Goal: Task Accomplishment & Management: Complete application form

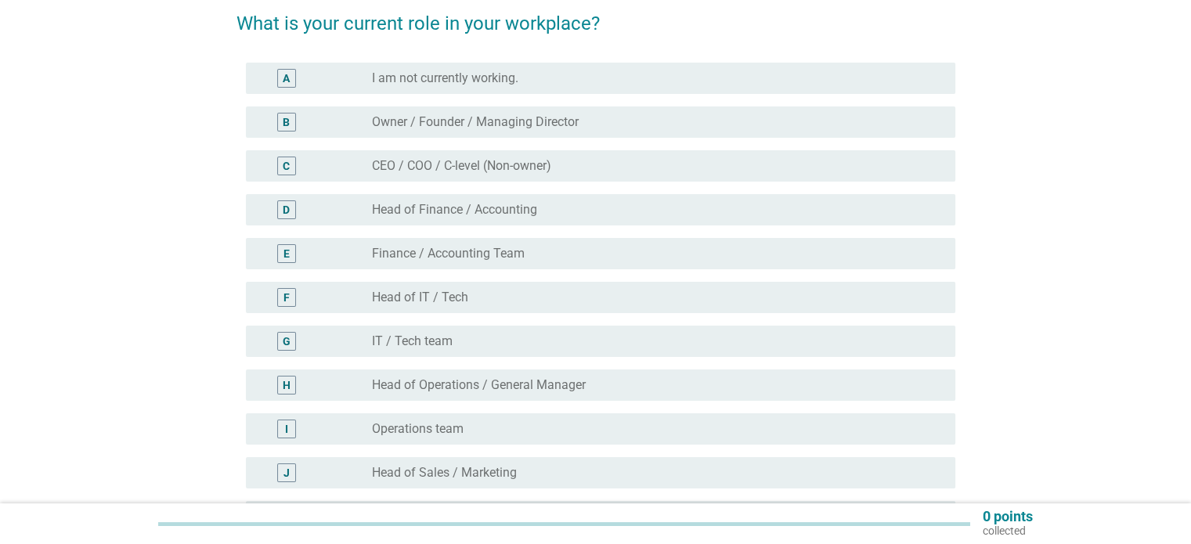
scroll to position [261, 0]
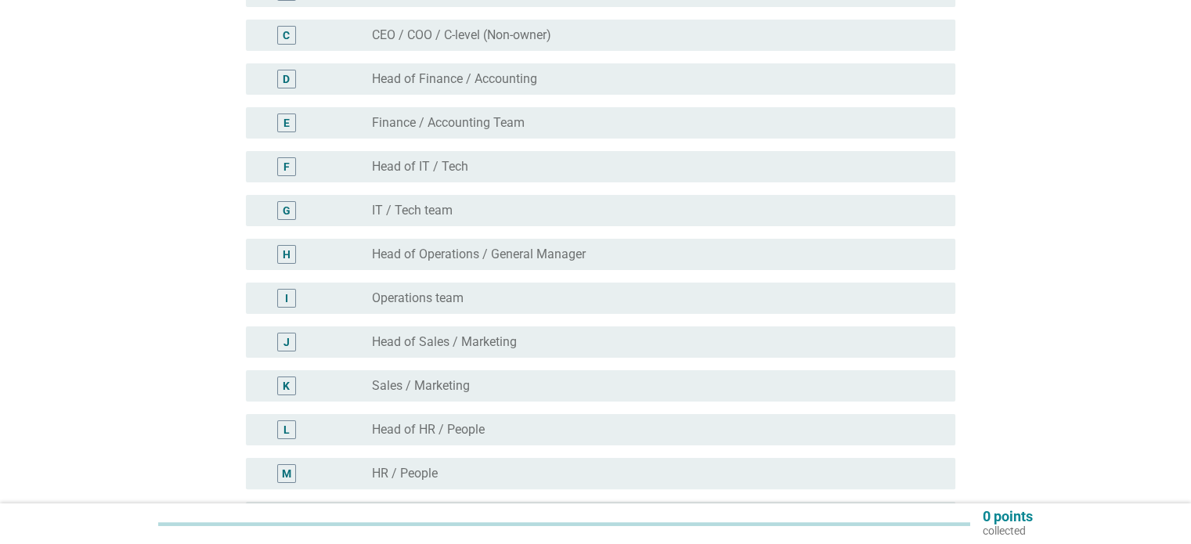
click at [553, 381] on div "radio_button_unchecked Sales / Marketing" at bounding box center [650, 386] width 557 height 16
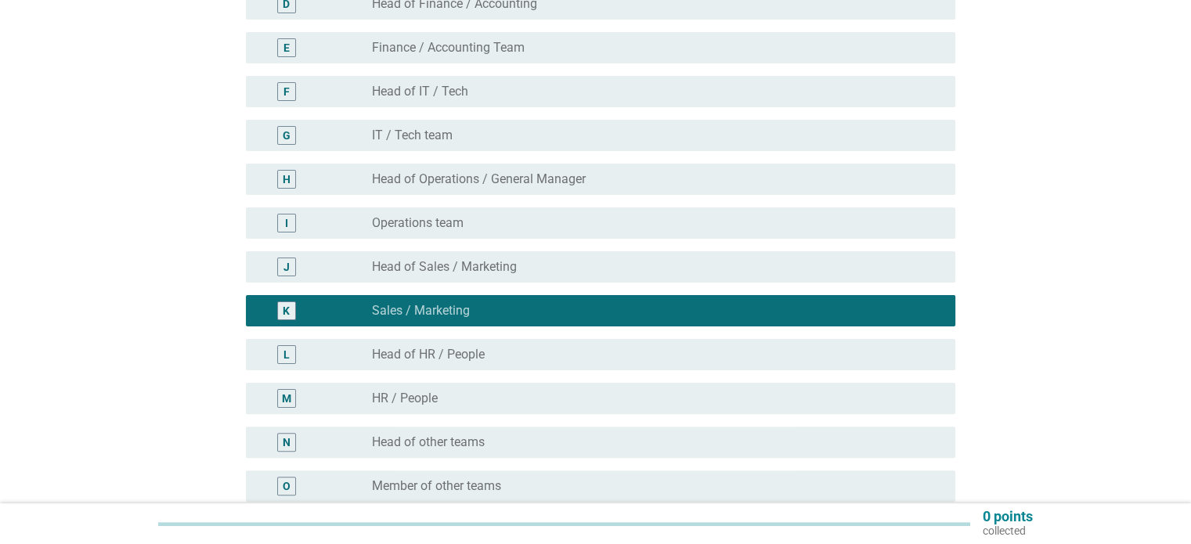
scroll to position [542, 0]
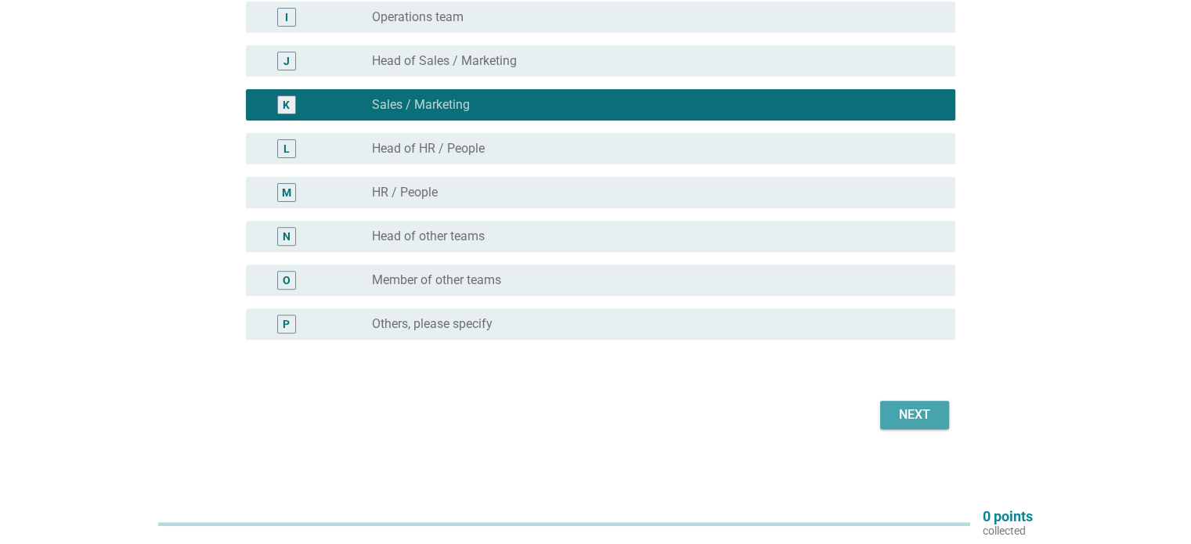
click at [914, 413] on div "Next" at bounding box center [914, 414] width 44 height 19
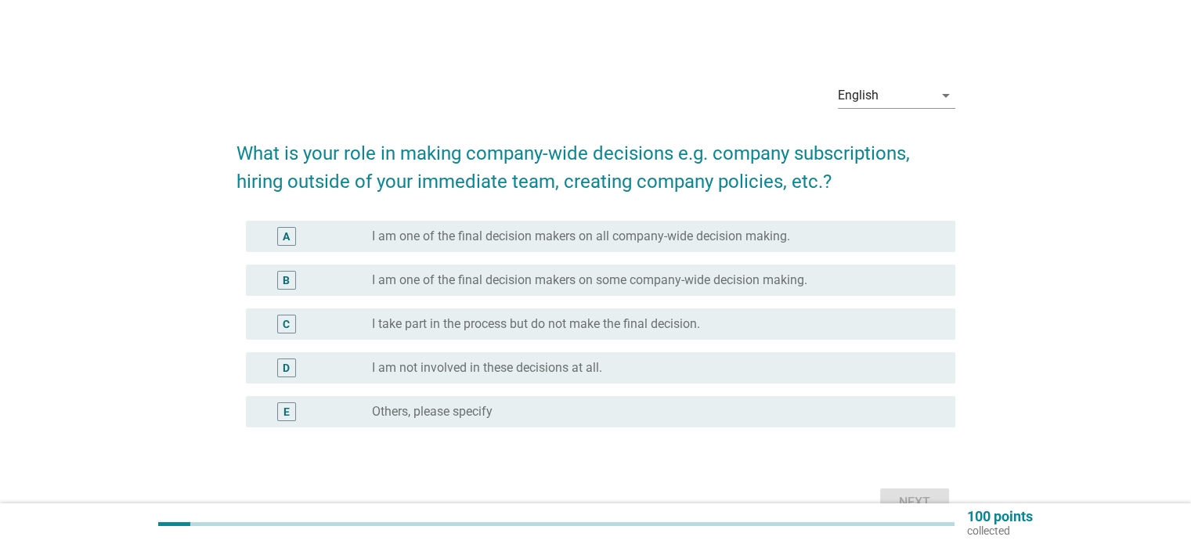
click at [648, 329] on label "I take part in the process but do not make the final decision." at bounding box center [536, 324] width 328 height 16
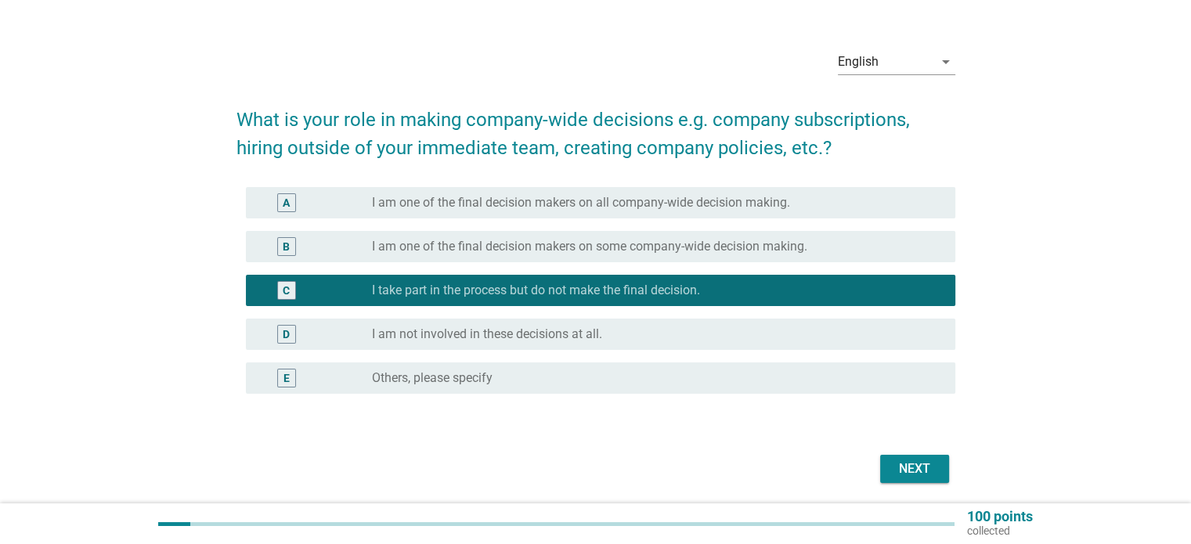
scroll to position [88, 0]
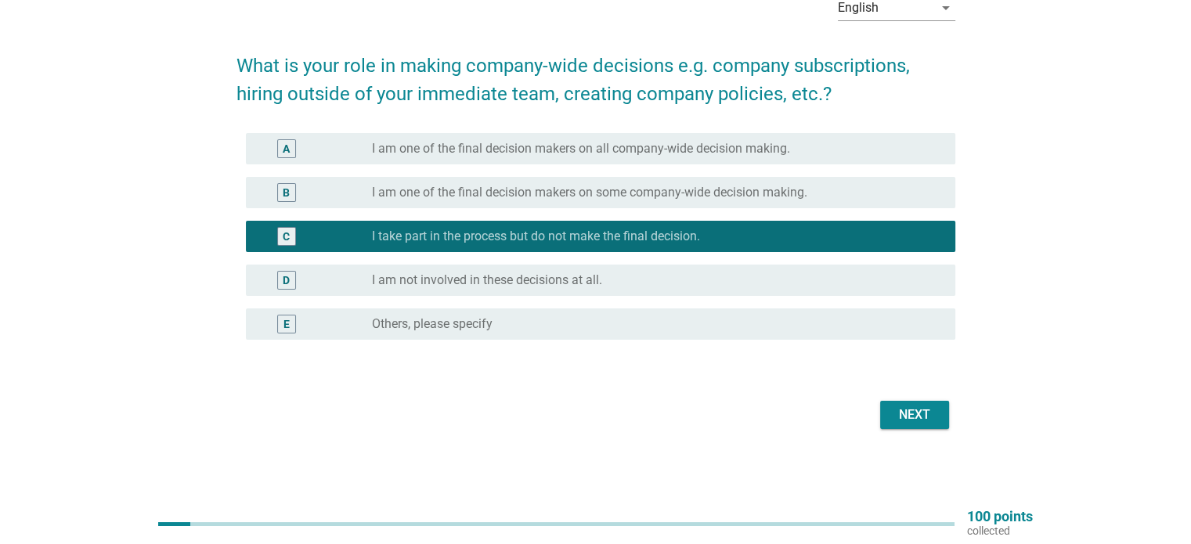
click at [908, 403] on button "Next" at bounding box center [914, 415] width 69 height 28
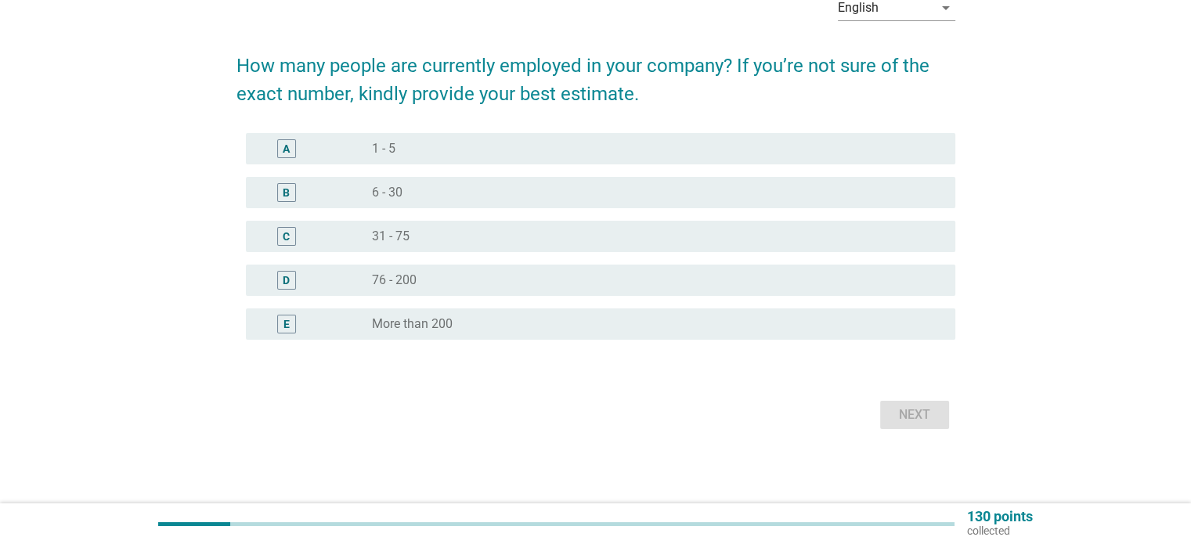
scroll to position [0, 0]
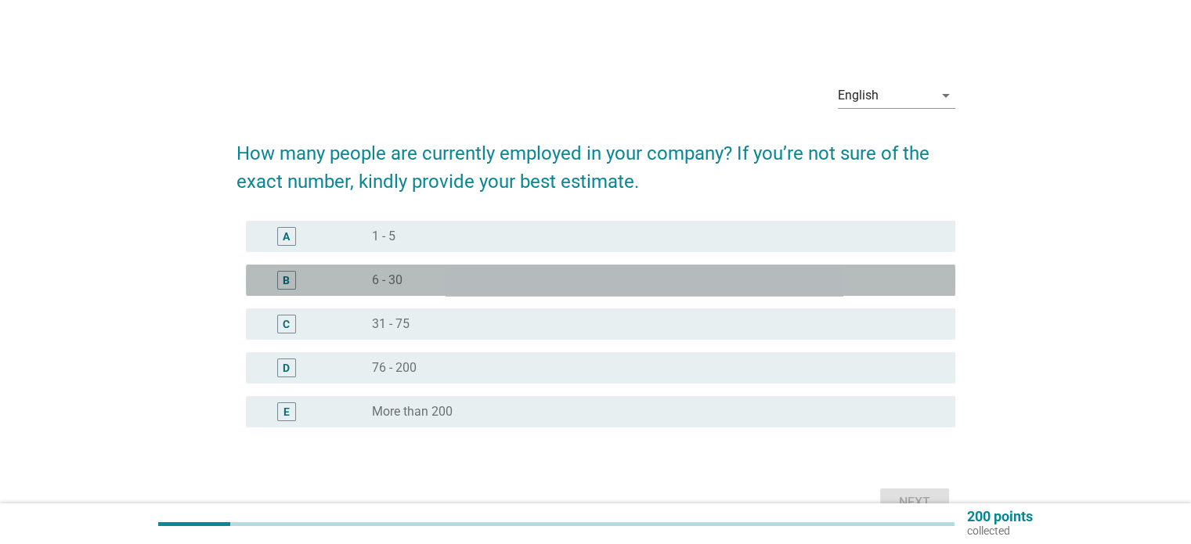
click at [517, 284] on div "radio_button_unchecked 6 - 30" at bounding box center [650, 280] width 557 height 16
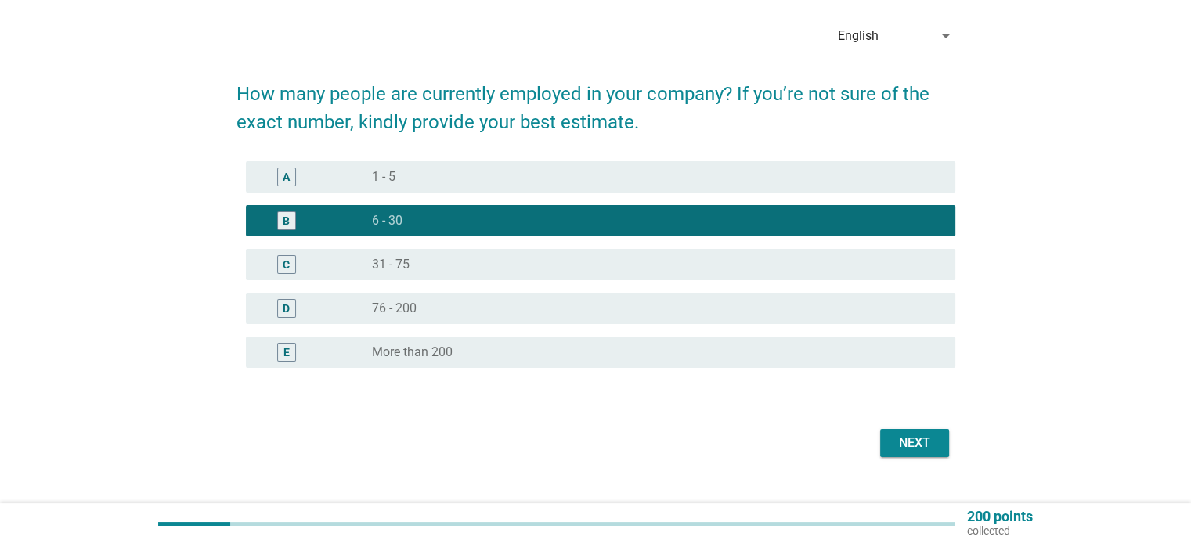
scroll to position [88, 0]
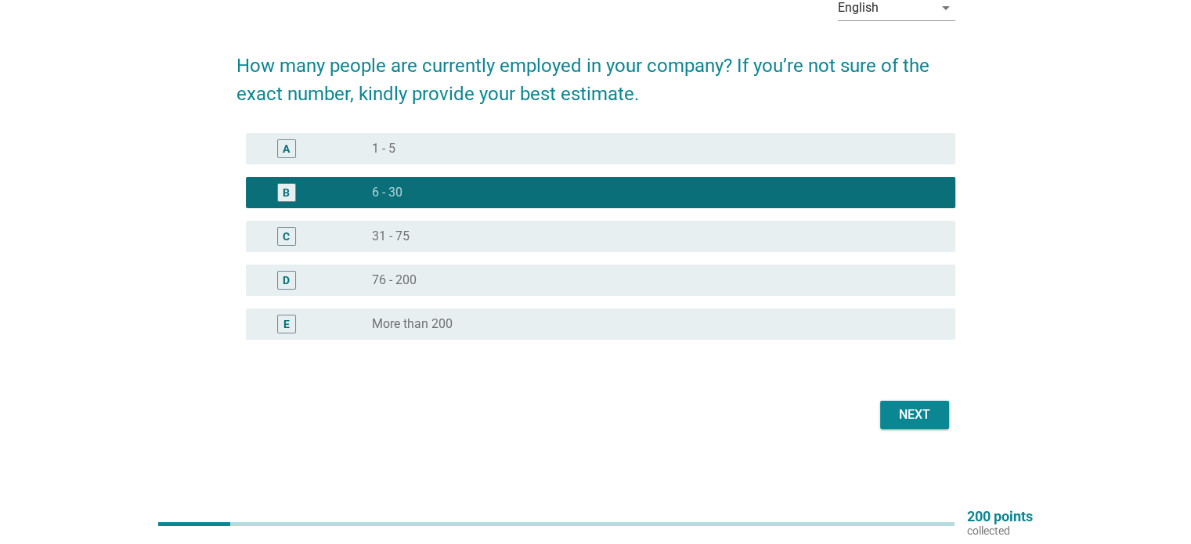
click at [917, 423] on div "Next" at bounding box center [914, 414] width 44 height 19
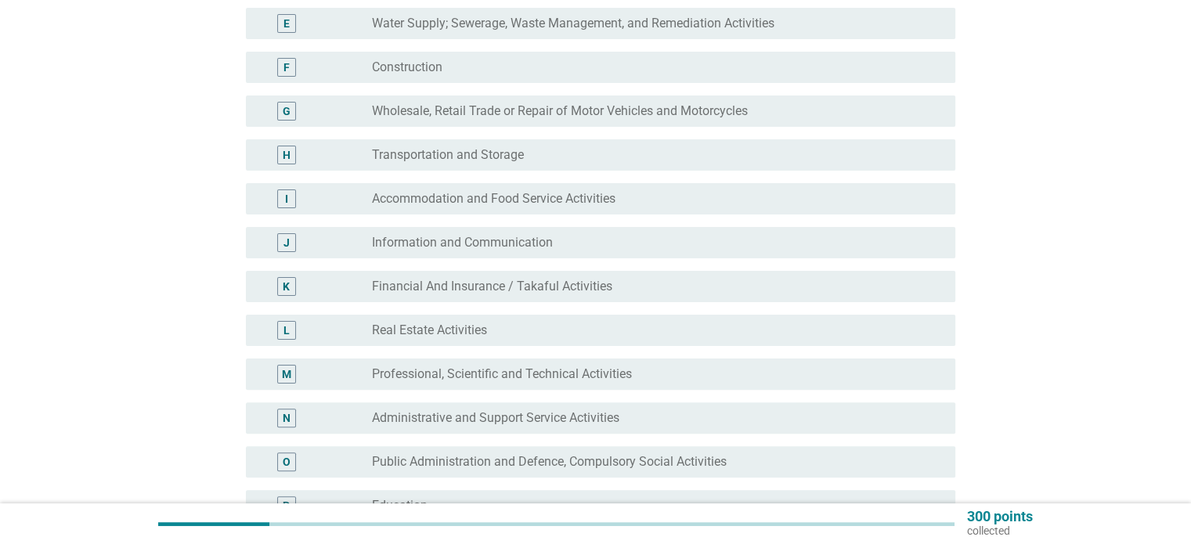
scroll to position [391, 0]
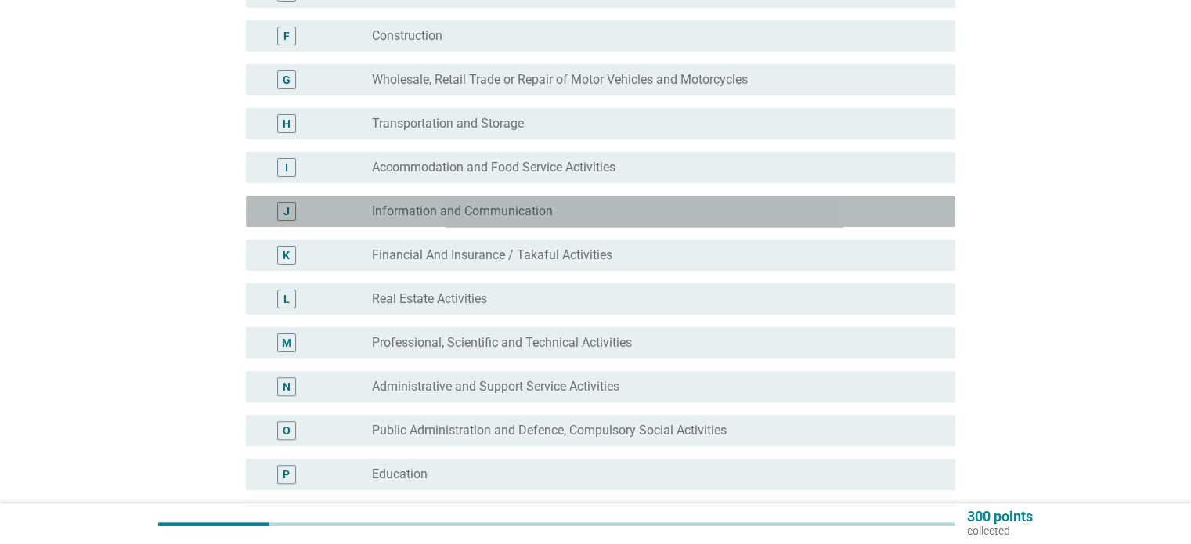
click at [545, 215] on label "Information and Communication" at bounding box center [462, 212] width 181 height 16
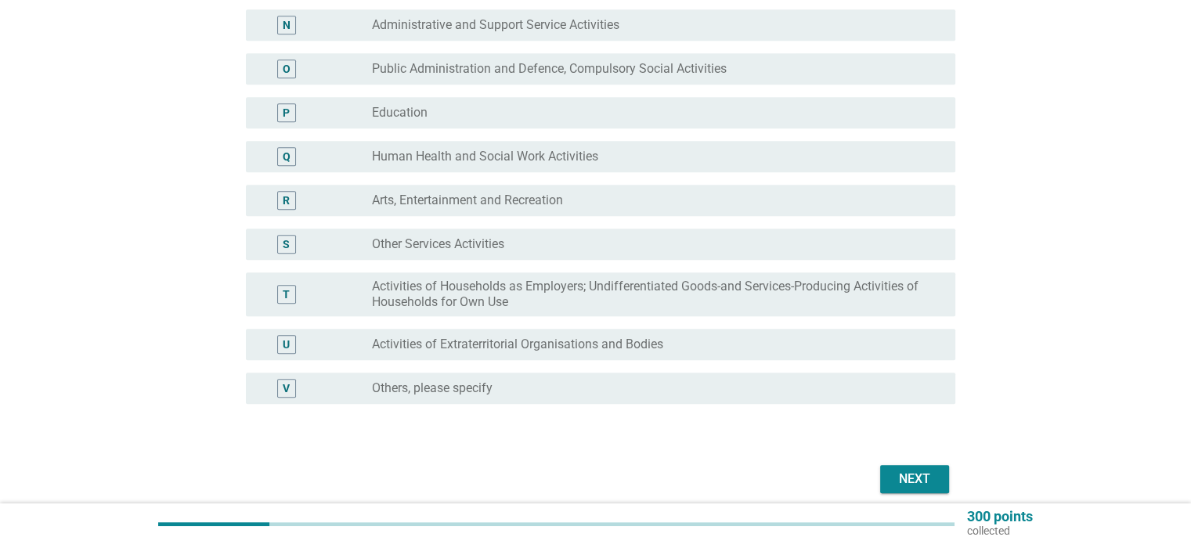
scroll to position [817, 0]
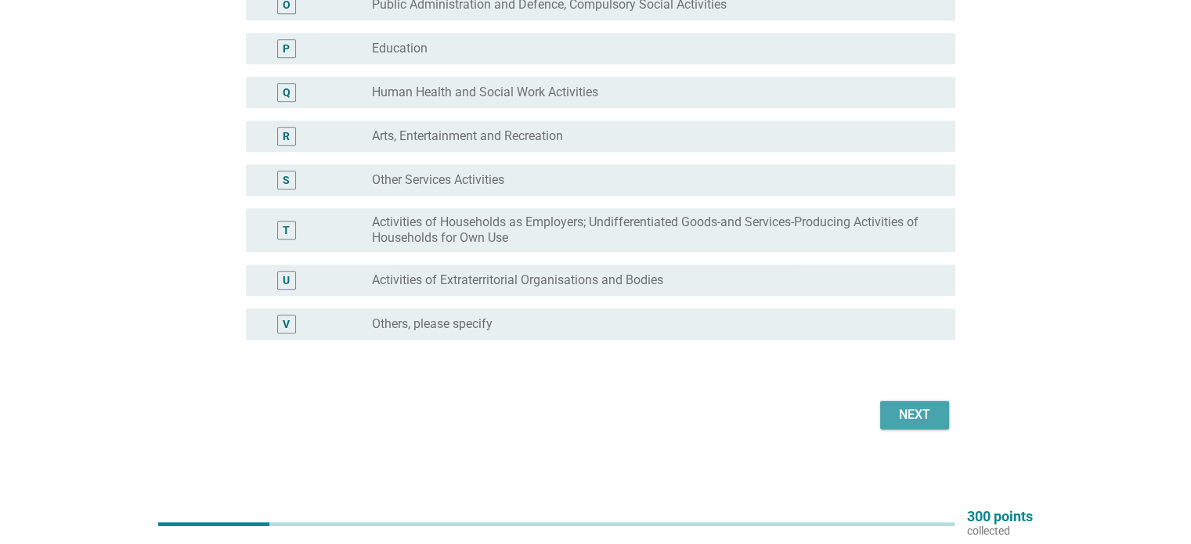
click at [926, 423] on div "Next" at bounding box center [914, 414] width 44 height 19
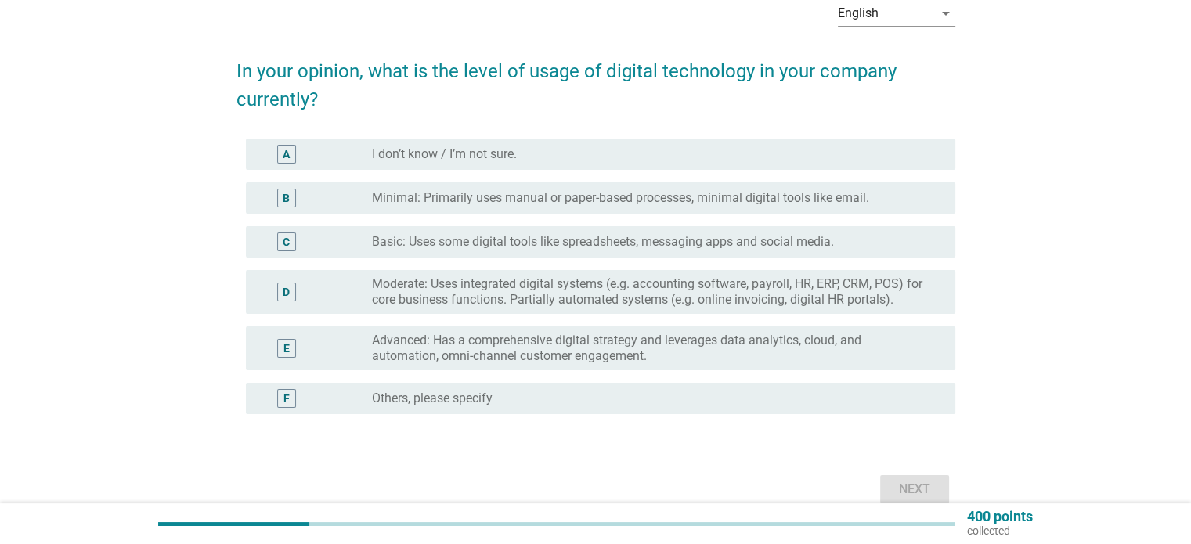
scroll to position [130, 0]
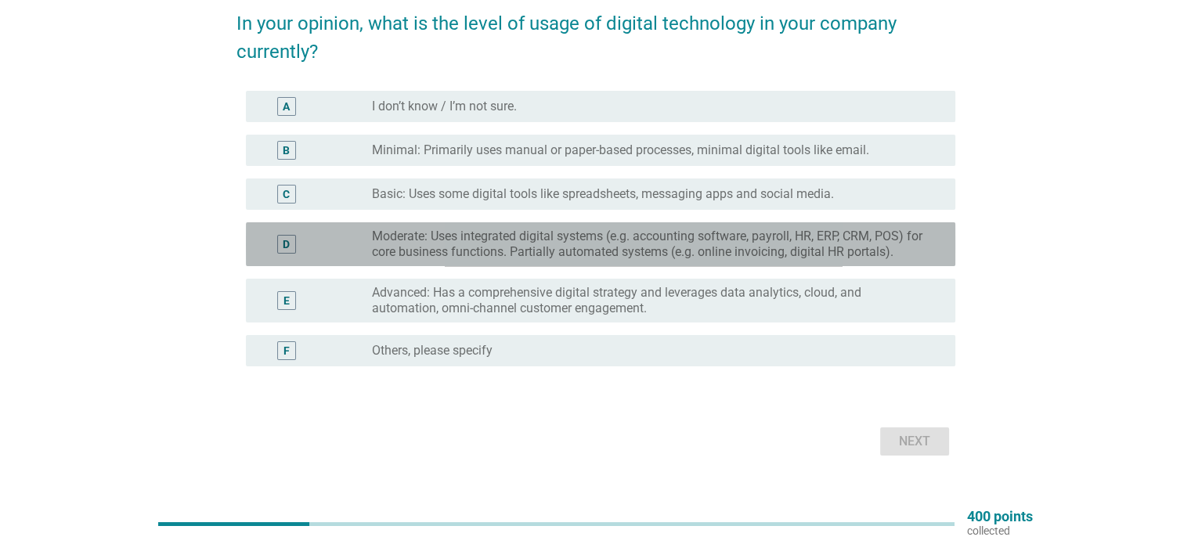
click at [551, 250] on label "Moderate: Uses integrated digital systems (e.g. accounting software, payroll, H…" at bounding box center [650, 244] width 557 height 31
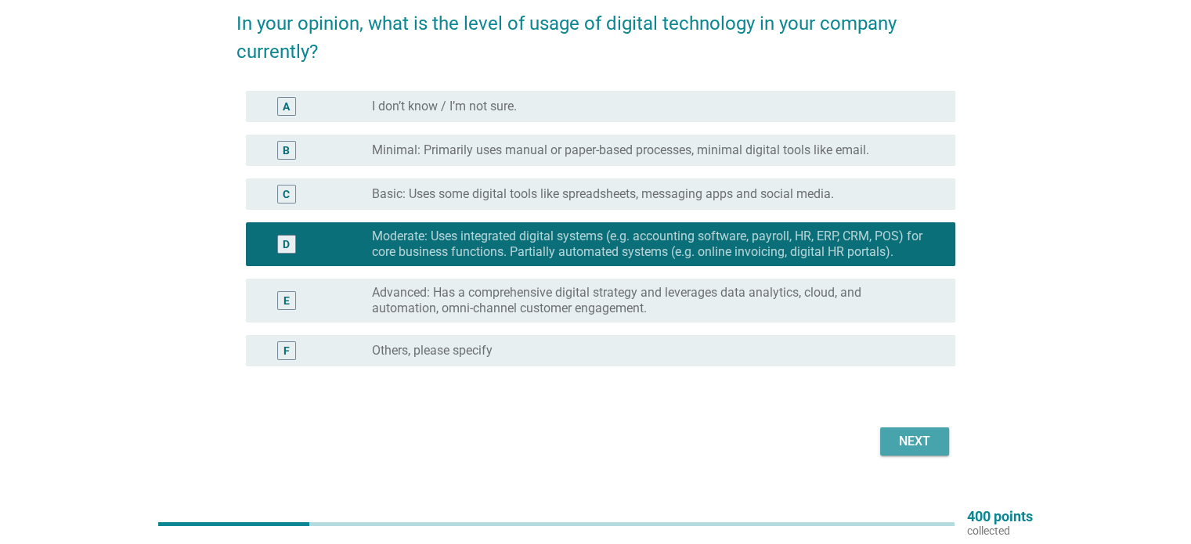
click at [924, 444] on div "Next" at bounding box center [914, 441] width 44 height 19
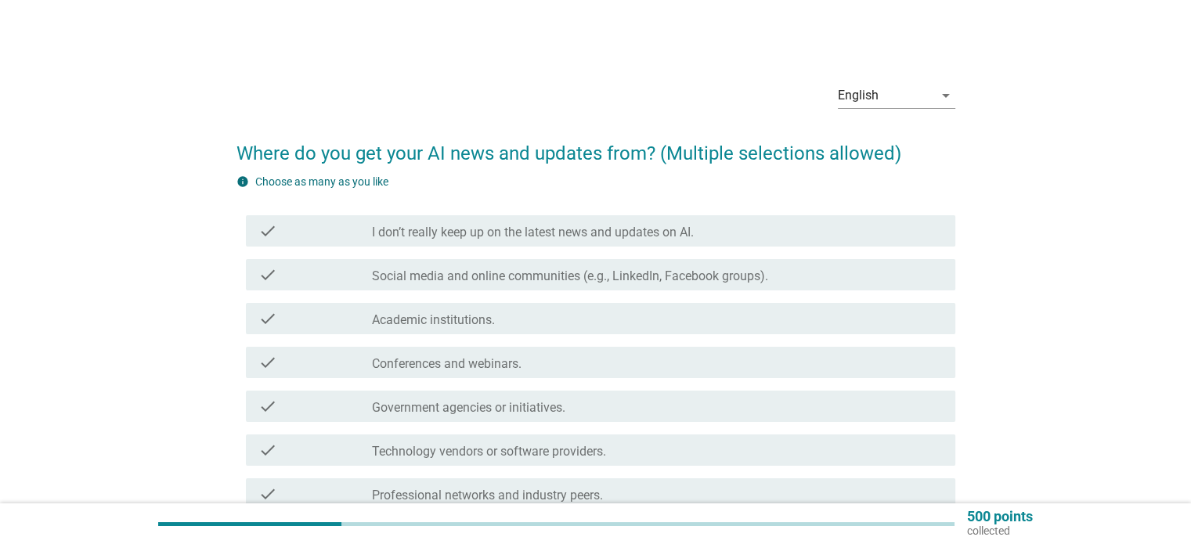
click at [589, 280] on label "Social media and online communities (e.g., LinkedIn, Facebook groups)." at bounding box center [570, 277] width 396 height 16
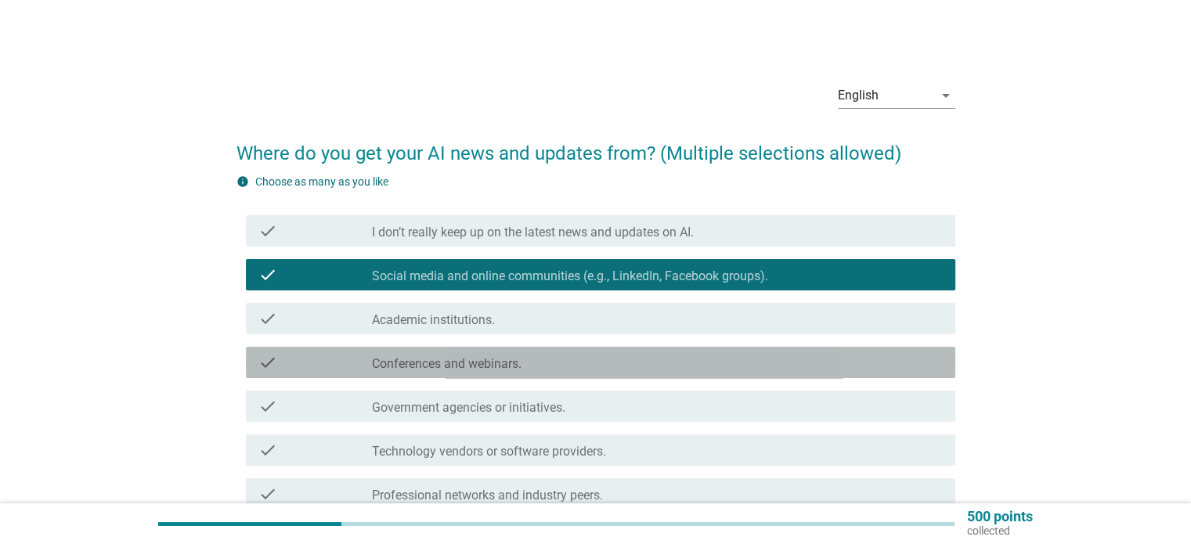
click at [520, 365] on label "Conferences and webinars." at bounding box center [447, 364] width 150 height 16
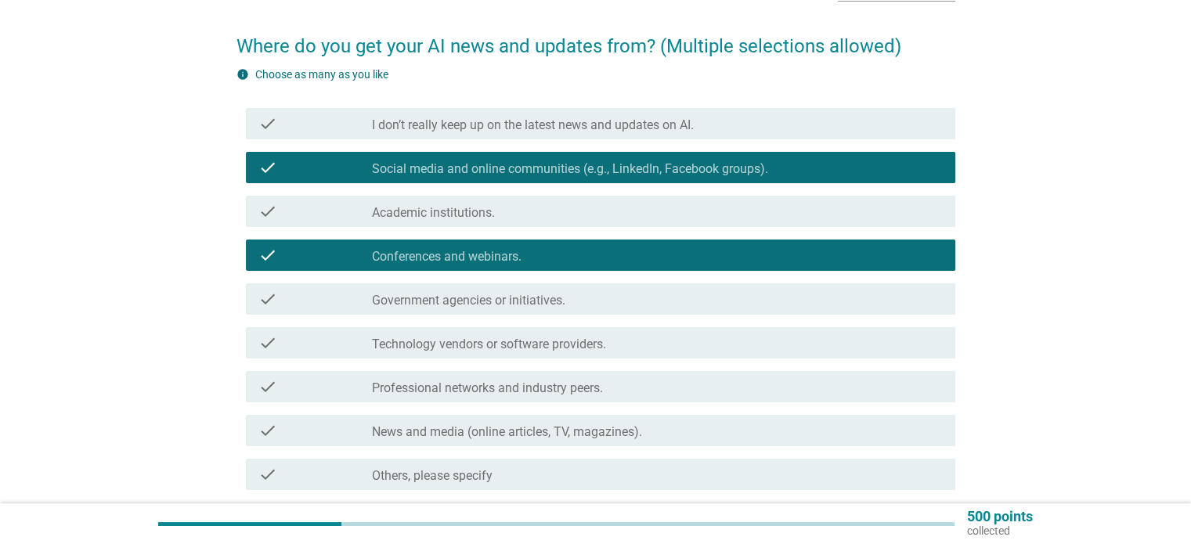
scroll to position [131, 0]
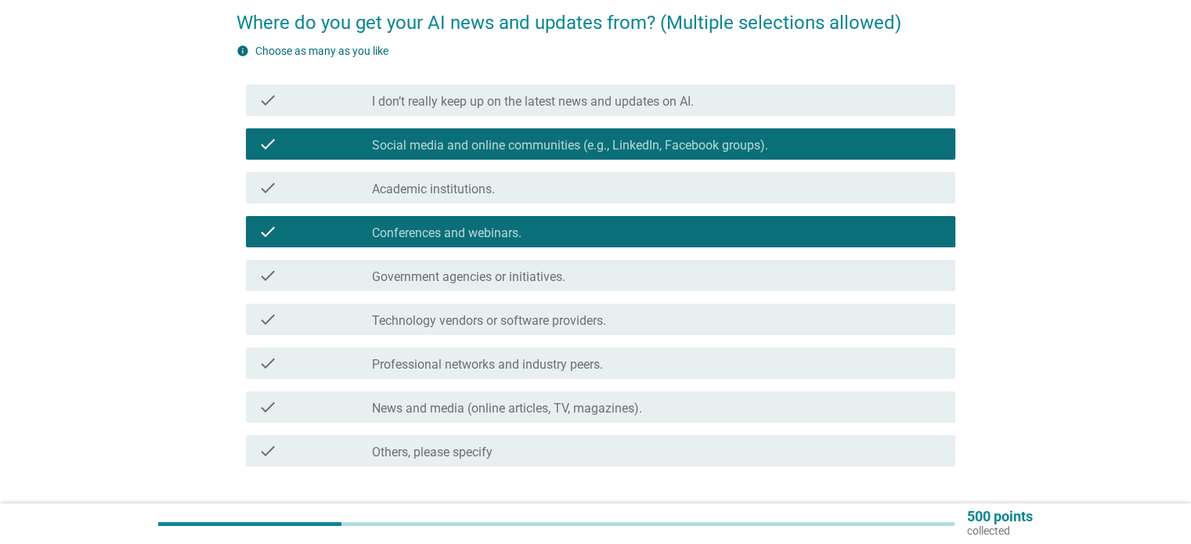
click at [521, 323] on label "Technology vendors or software providers." at bounding box center [489, 321] width 234 height 16
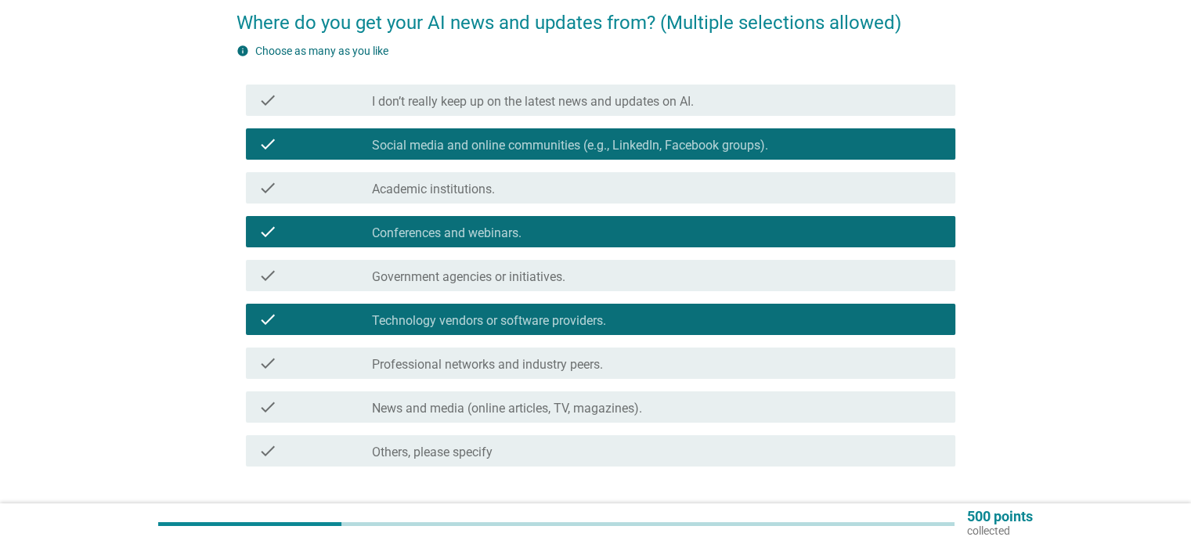
click at [516, 357] on label "Professional networks and industry peers." at bounding box center [487, 365] width 231 height 16
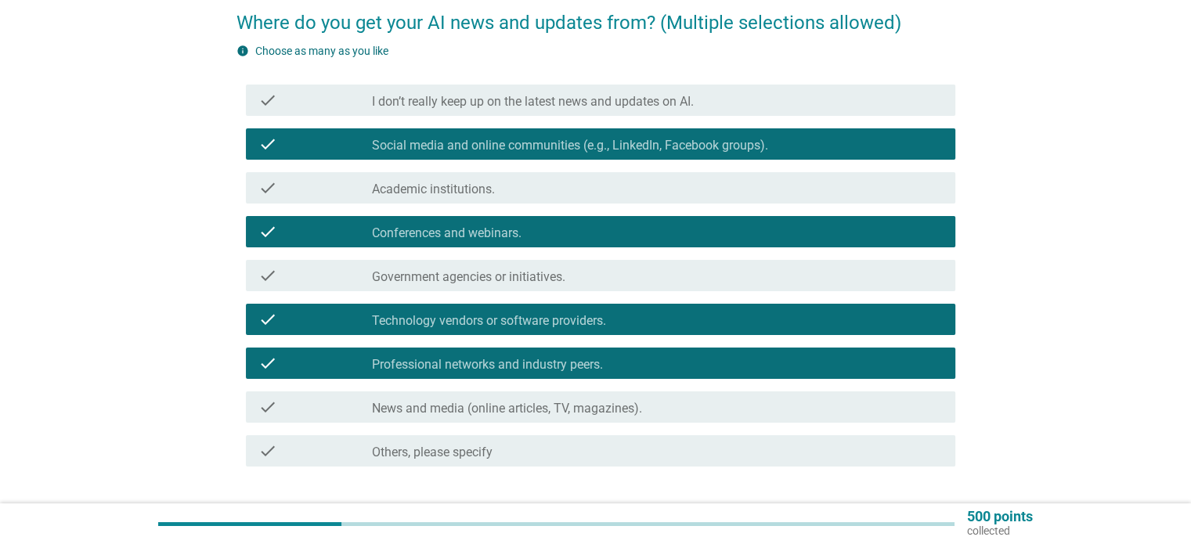
click at [517, 387] on div "check check_box_outline_blank News and media (online articles, TV, magazines)." at bounding box center [595, 407] width 719 height 44
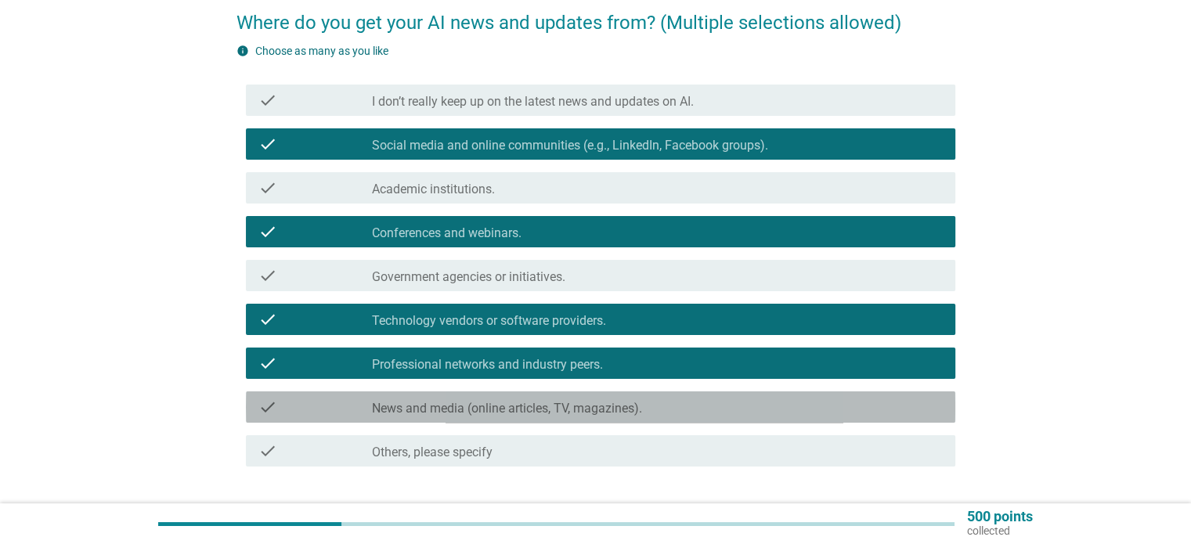
click at [617, 409] on label "News and media (online articles, TV, magazines)." at bounding box center [507, 409] width 270 height 16
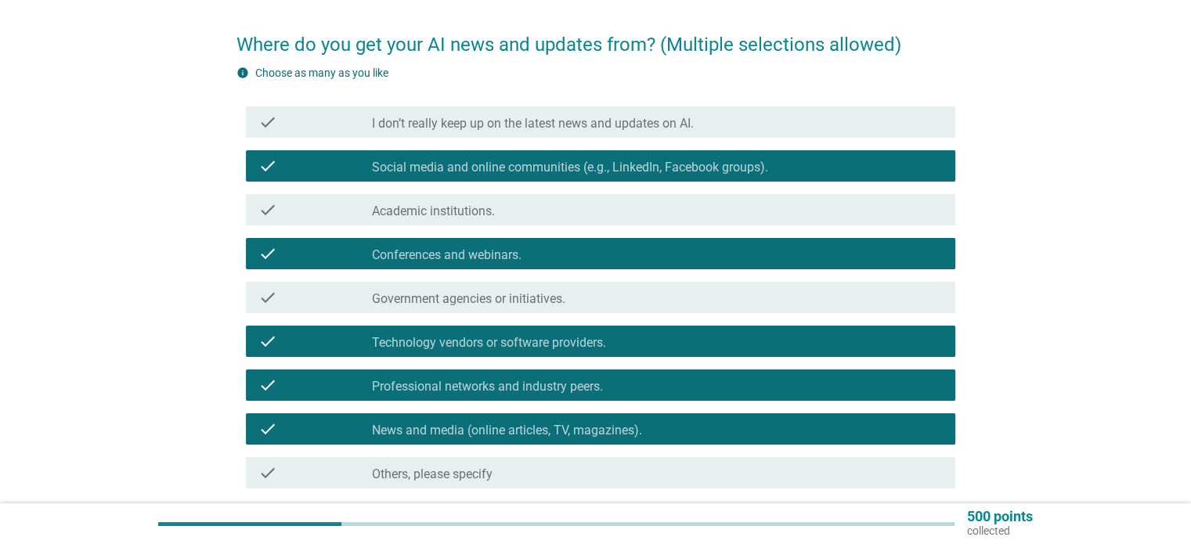
scroll to position [239, 0]
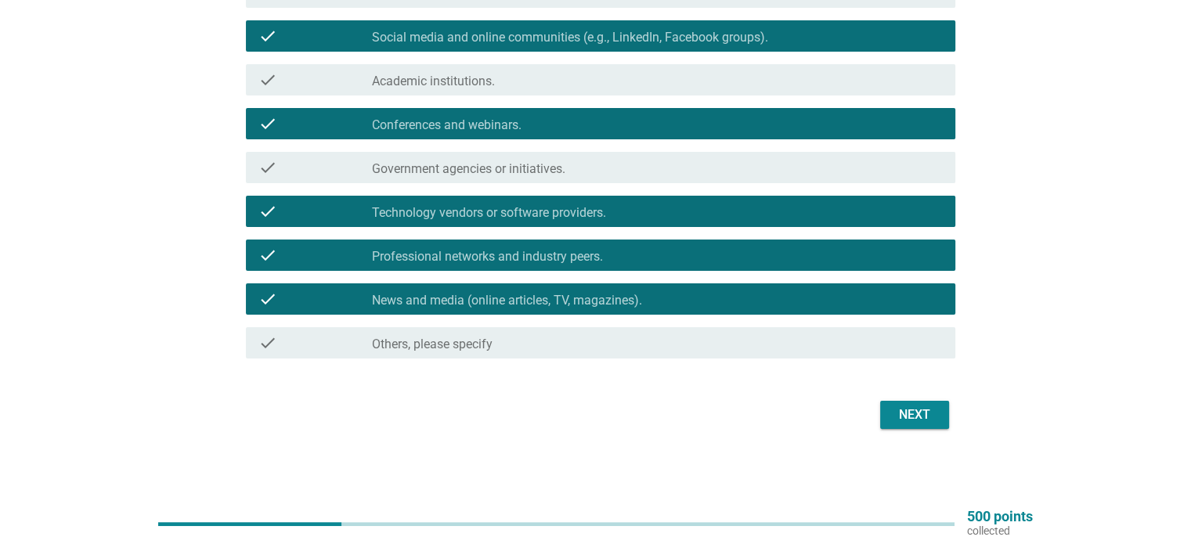
click at [918, 416] on div "Next" at bounding box center [914, 414] width 44 height 19
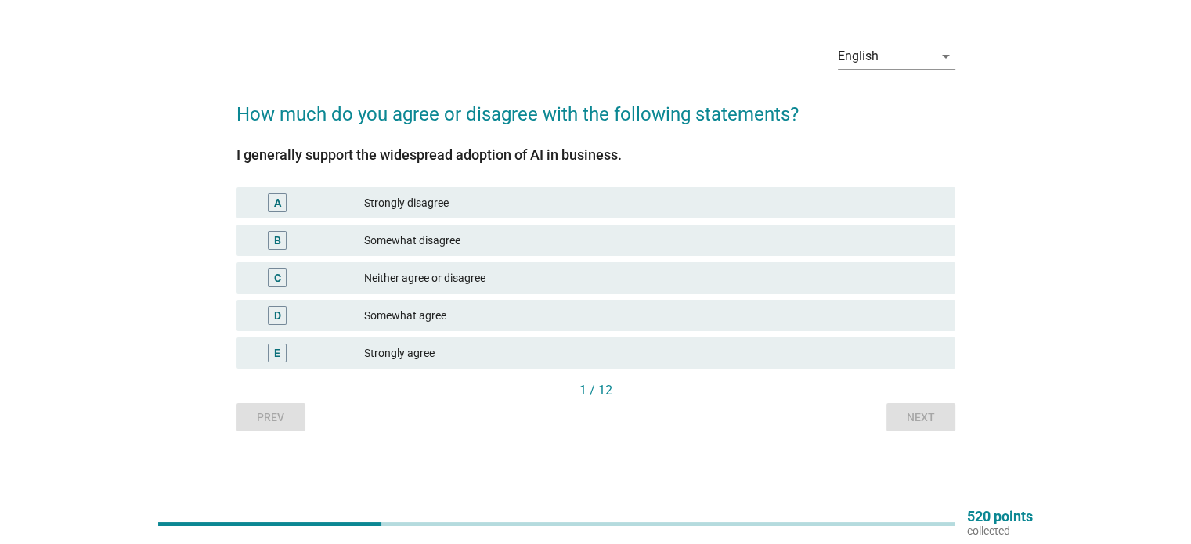
scroll to position [0, 0]
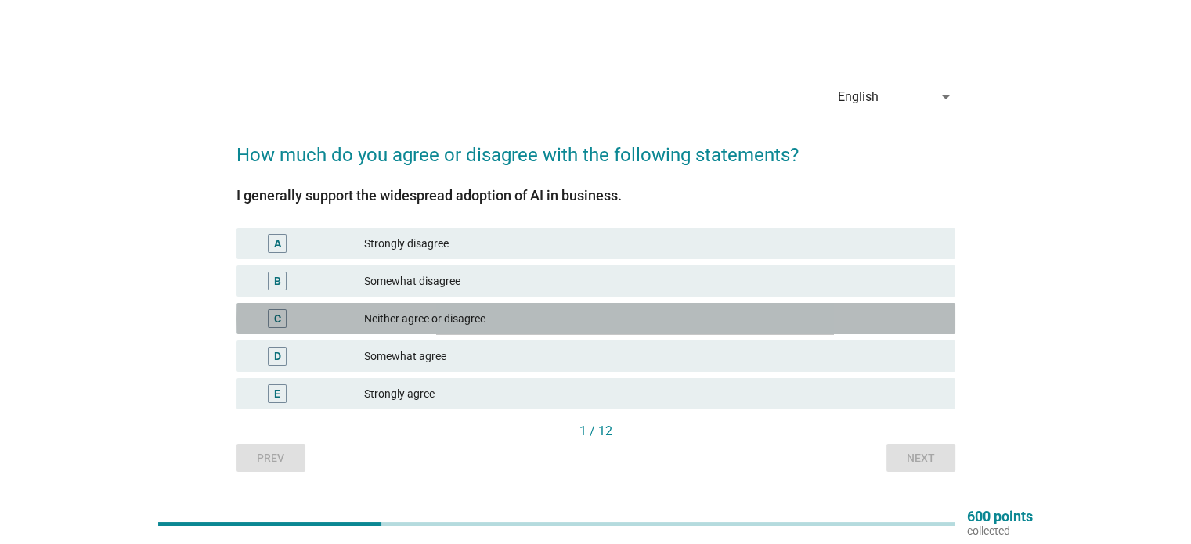
click at [697, 311] on div "Neither agree or disagree" at bounding box center [653, 318] width 578 height 19
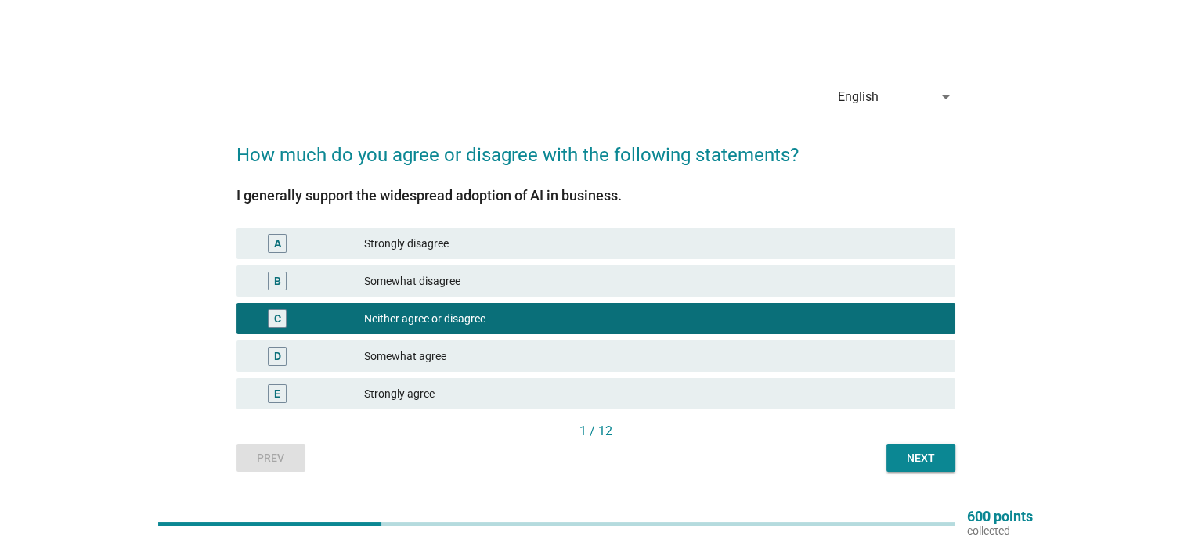
click at [896, 445] on button "Next" at bounding box center [920, 458] width 69 height 28
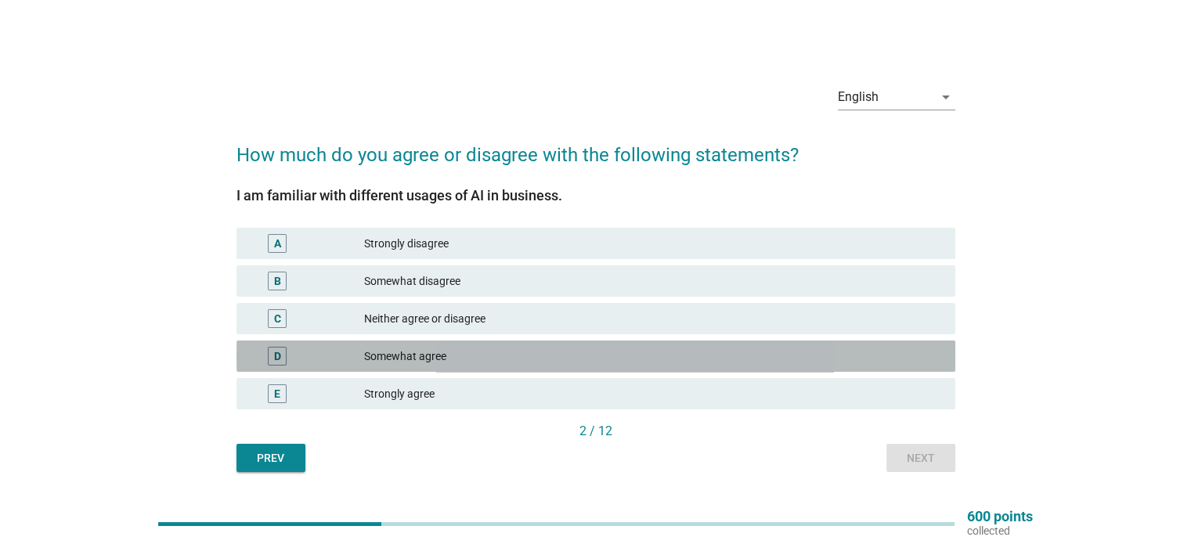
click at [463, 359] on div "Somewhat agree" at bounding box center [653, 356] width 578 height 19
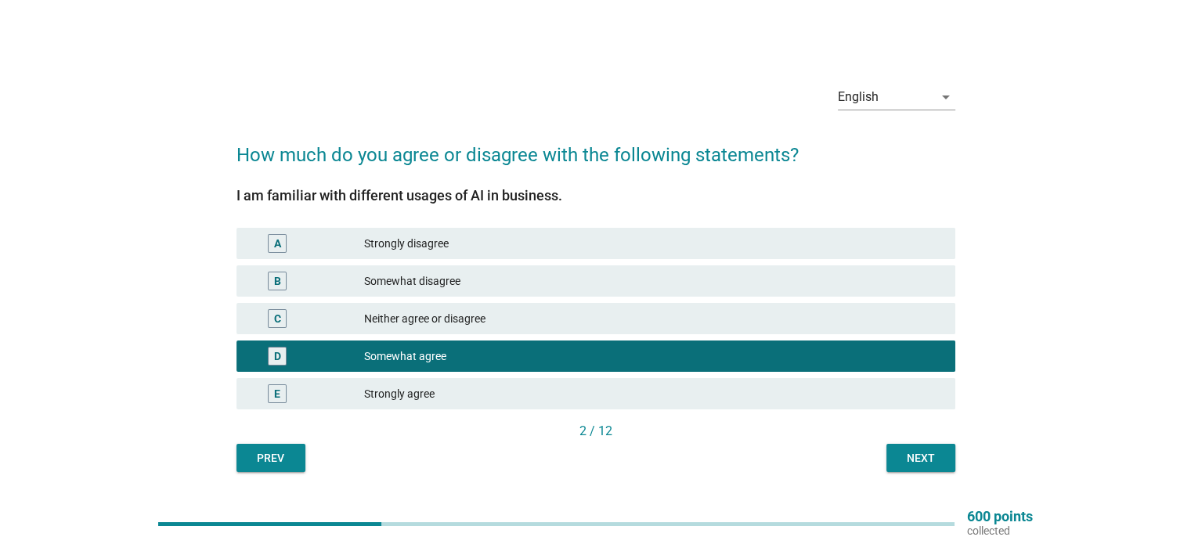
click at [890, 464] on button "Next" at bounding box center [920, 458] width 69 height 28
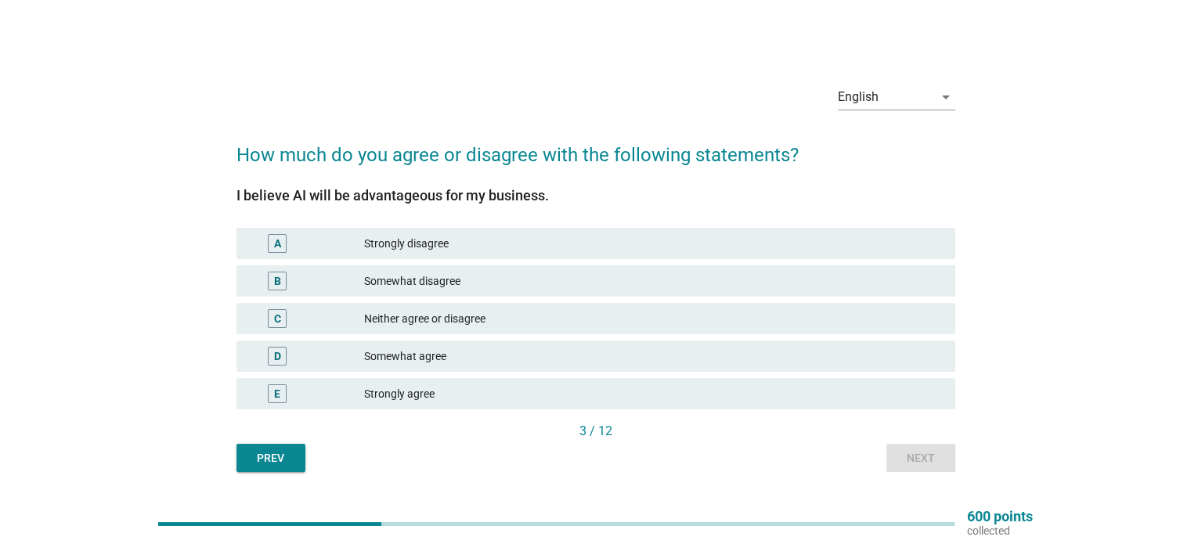
click at [521, 351] on div "Somewhat agree" at bounding box center [653, 356] width 578 height 19
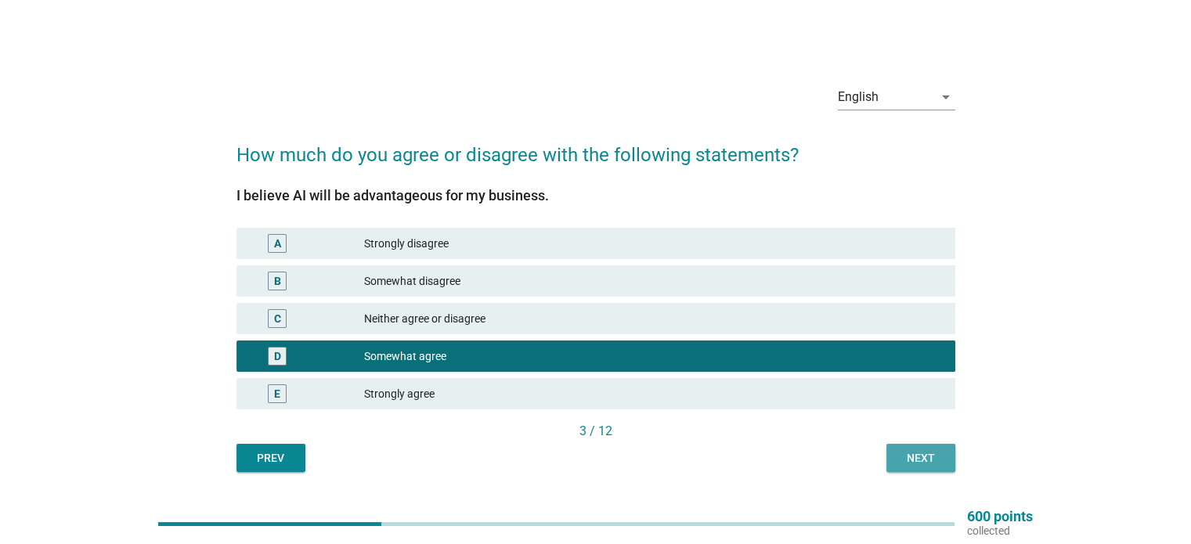
click at [899, 447] on button "Next" at bounding box center [920, 458] width 69 height 28
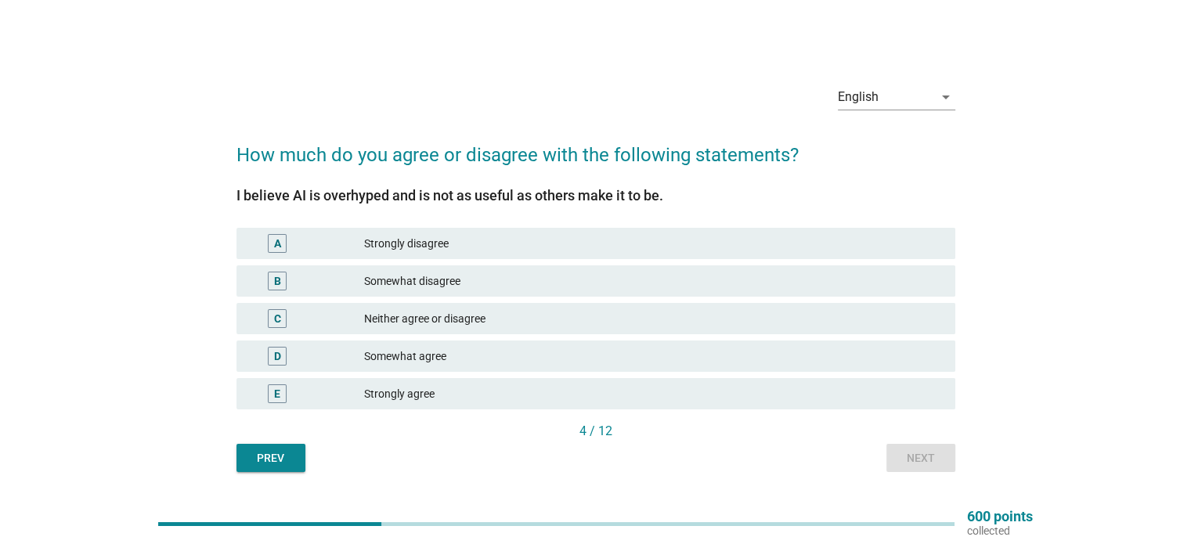
click at [534, 316] on div "Neither agree or disagree" at bounding box center [653, 318] width 578 height 19
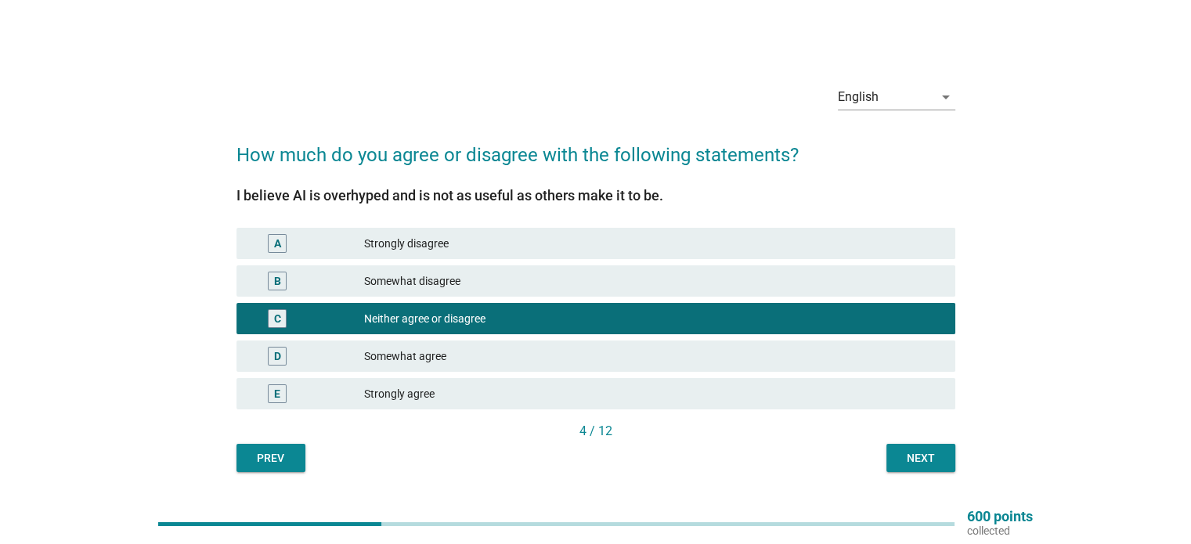
click at [539, 293] on div "B Somewhat disagree" at bounding box center [595, 280] width 719 height 31
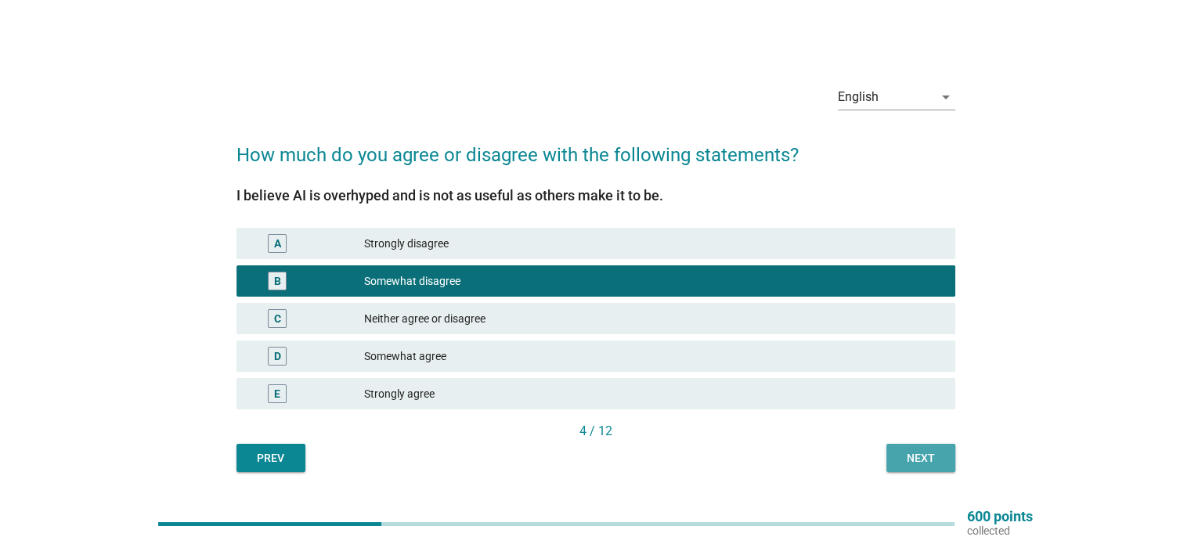
click at [924, 467] on button "Next" at bounding box center [920, 458] width 69 height 28
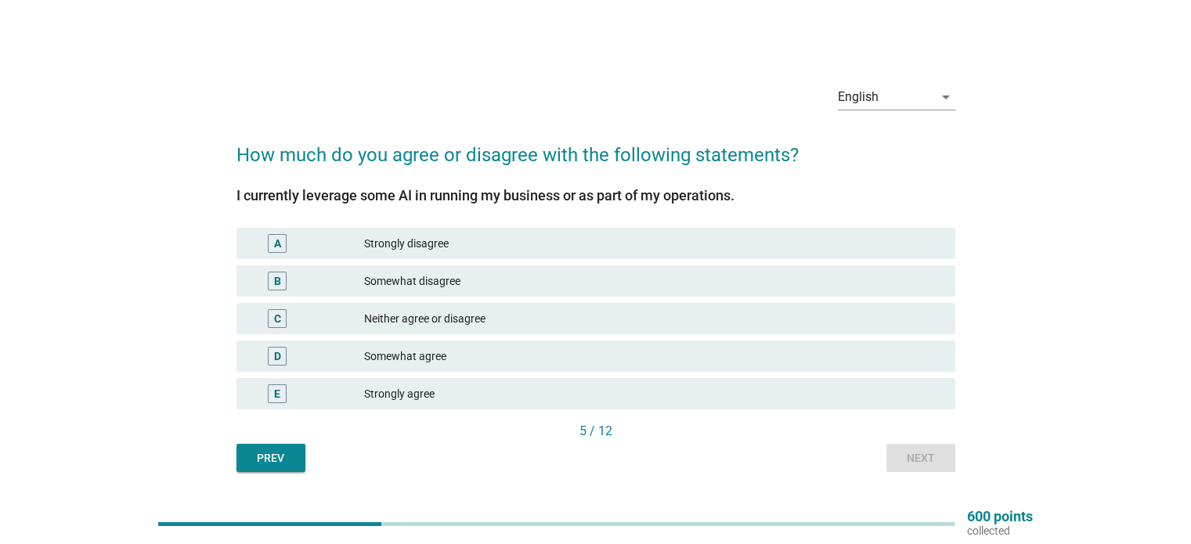
click at [470, 349] on div "Somewhat agree" at bounding box center [653, 356] width 578 height 19
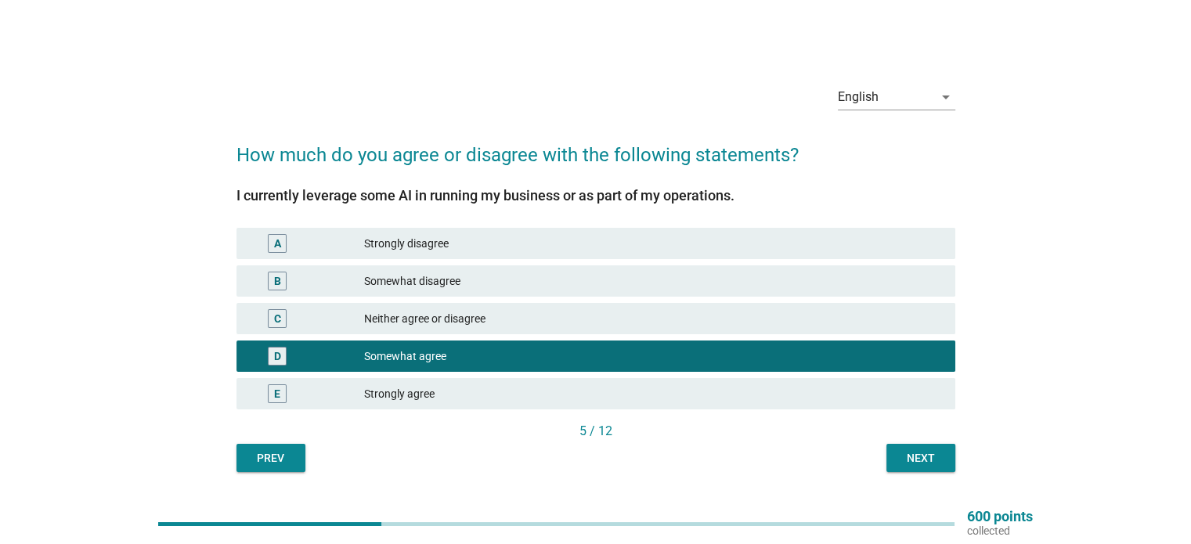
click at [936, 463] on div "Next" at bounding box center [921, 458] width 44 height 16
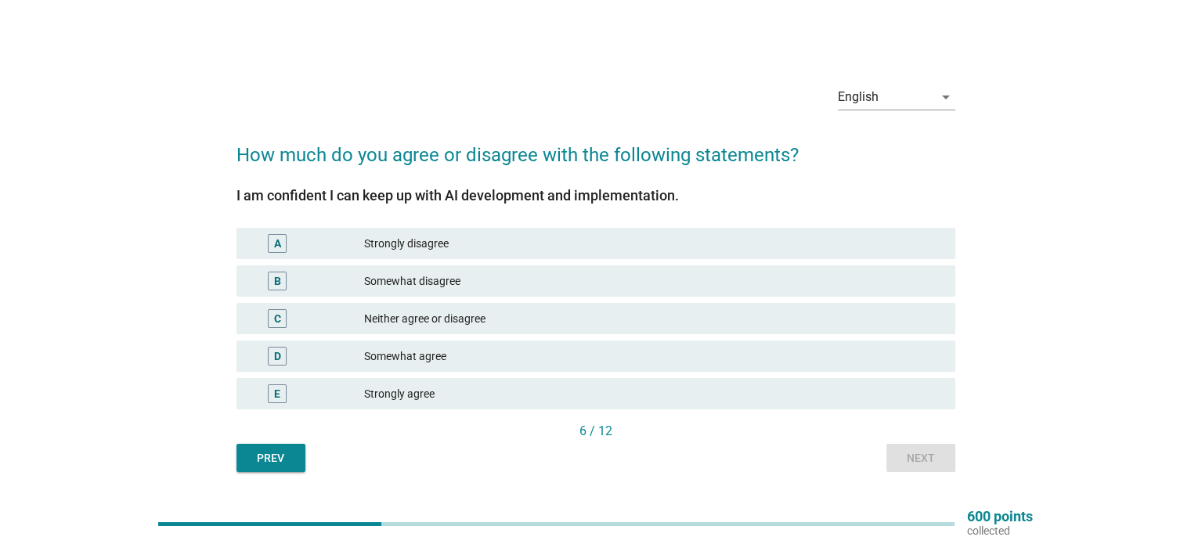
click at [448, 345] on div "D Somewhat agree" at bounding box center [595, 356] width 719 height 31
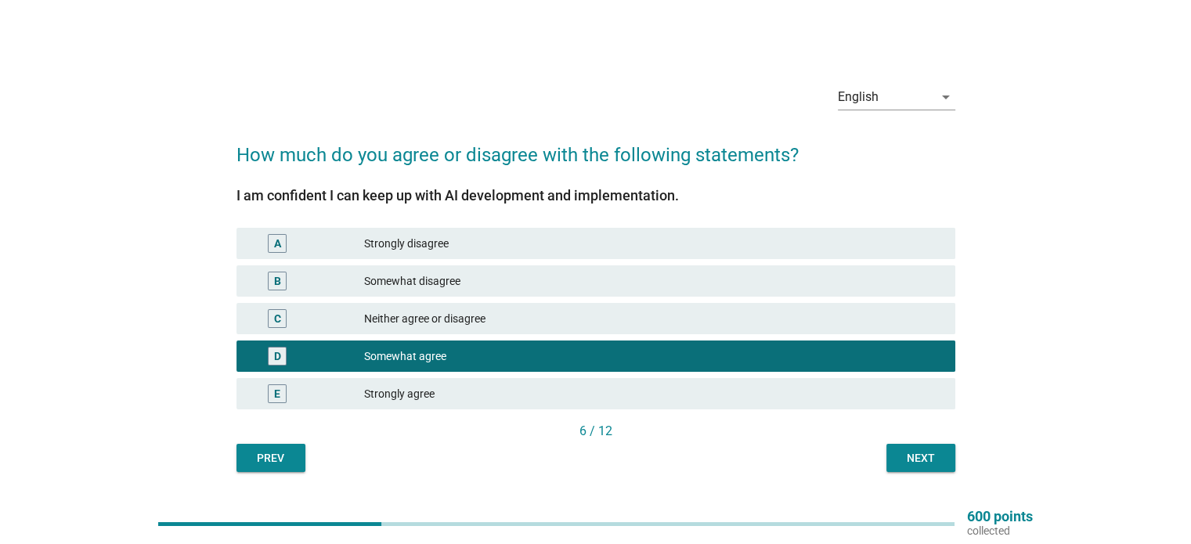
click at [968, 460] on div "English arrow_drop_down How much do you agree or disagree with the following st…" at bounding box center [596, 271] width 1116 height 425
click at [934, 457] on div "Next" at bounding box center [921, 458] width 44 height 16
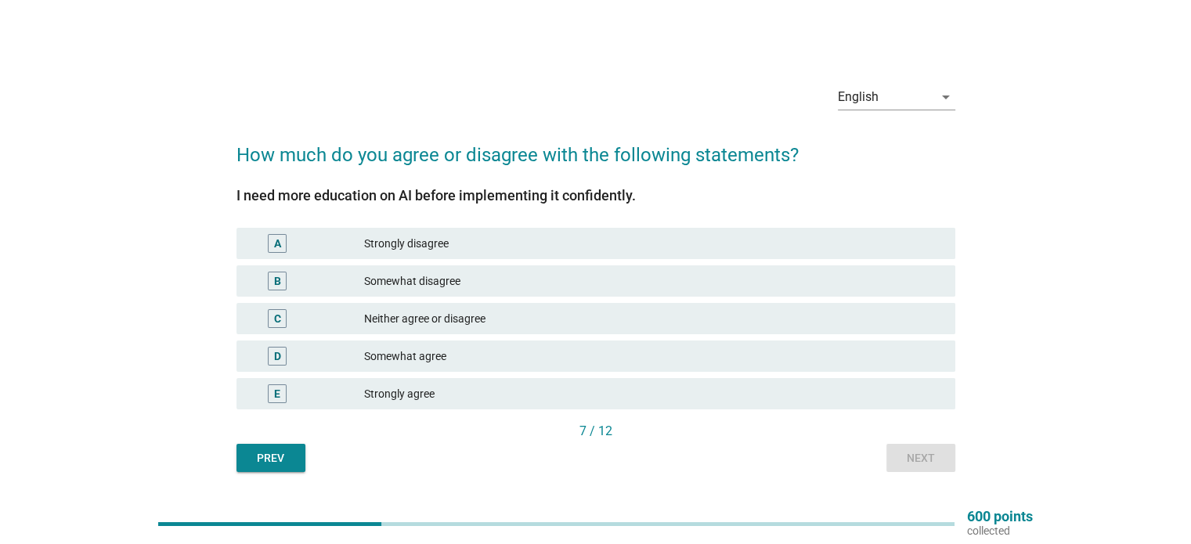
click at [454, 379] on div "E Strongly agree" at bounding box center [595, 393] width 719 height 31
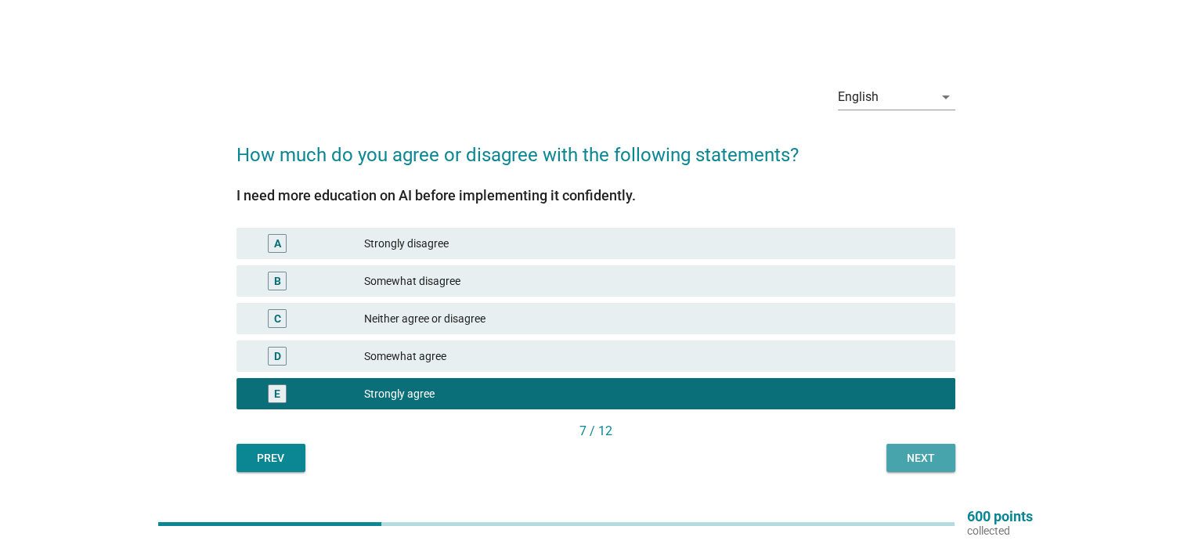
click at [905, 457] on div "Next" at bounding box center [921, 458] width 44 height 16
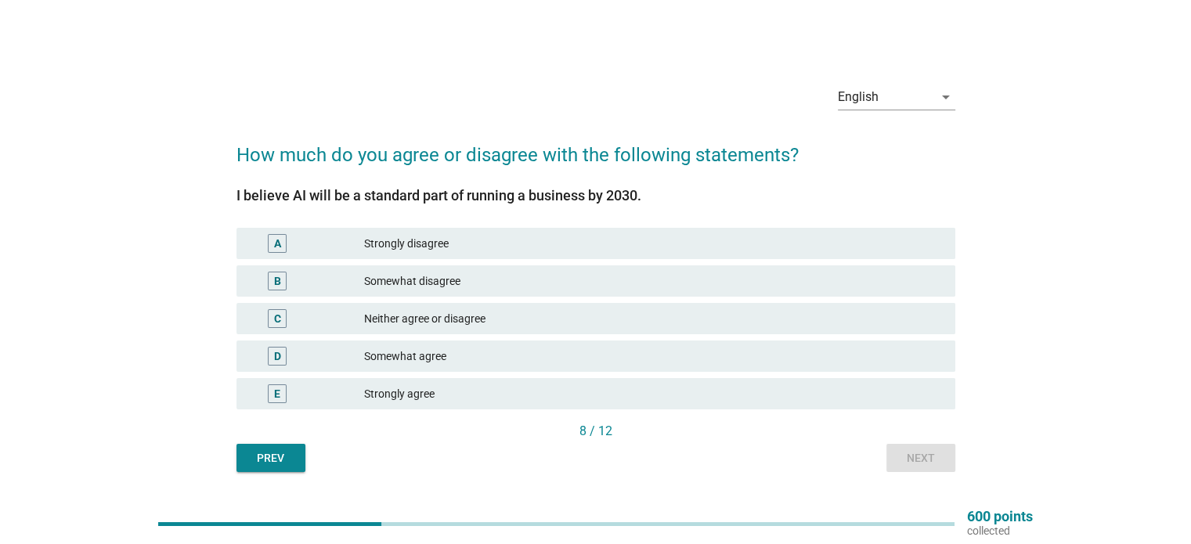
click at [426, 387] on div "Strongly agree" at bounding box center [653, 393] width 578 height 19
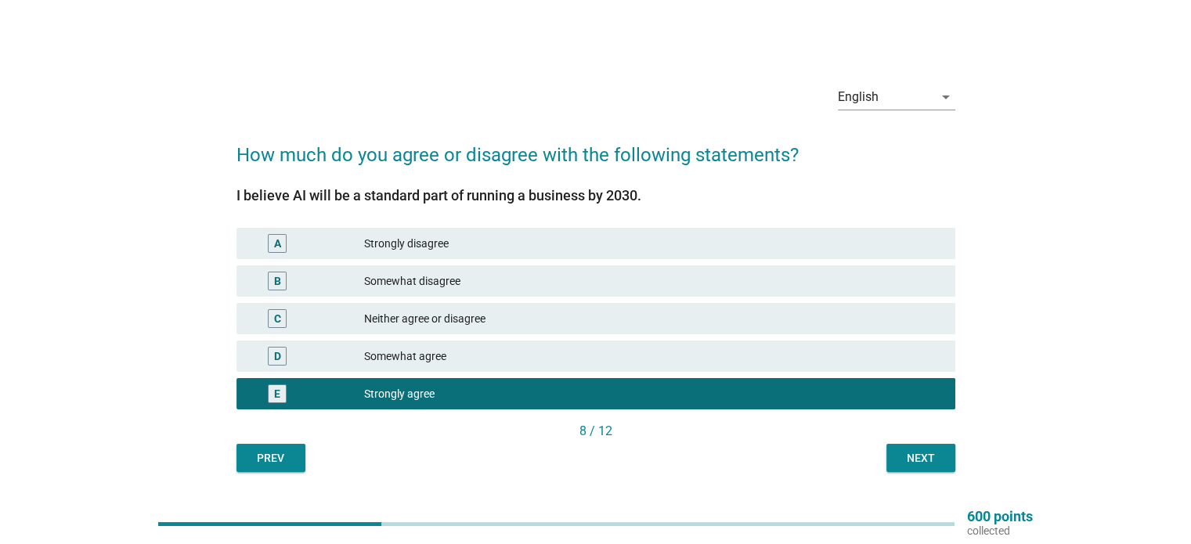
click at [906, 451] on div "Next" at bounding box center [921, 458] width 44 height 16
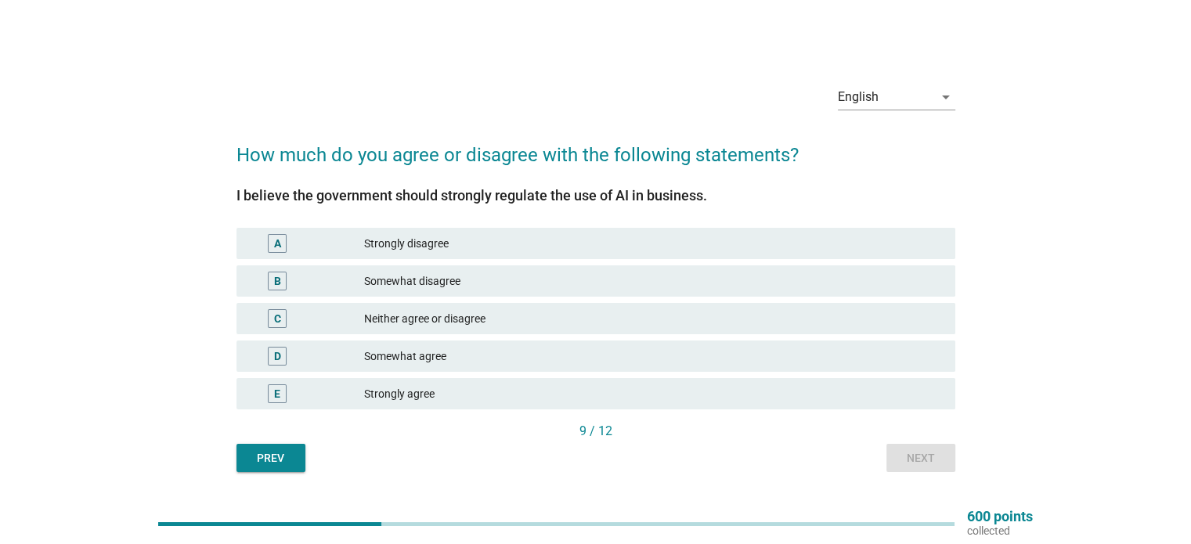
click at [455, 391] on div "Strongly agree" at bounding box center [653, 393] width 578 height 19
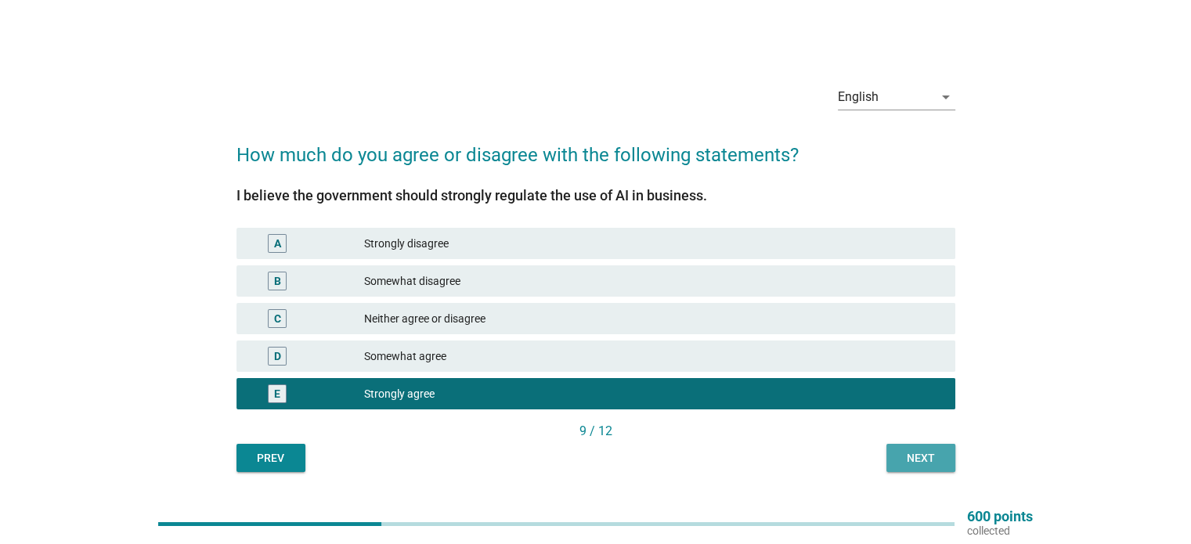
click at [919, 460] on div "Next" at bounding box center [921, 458] width 44 height 16
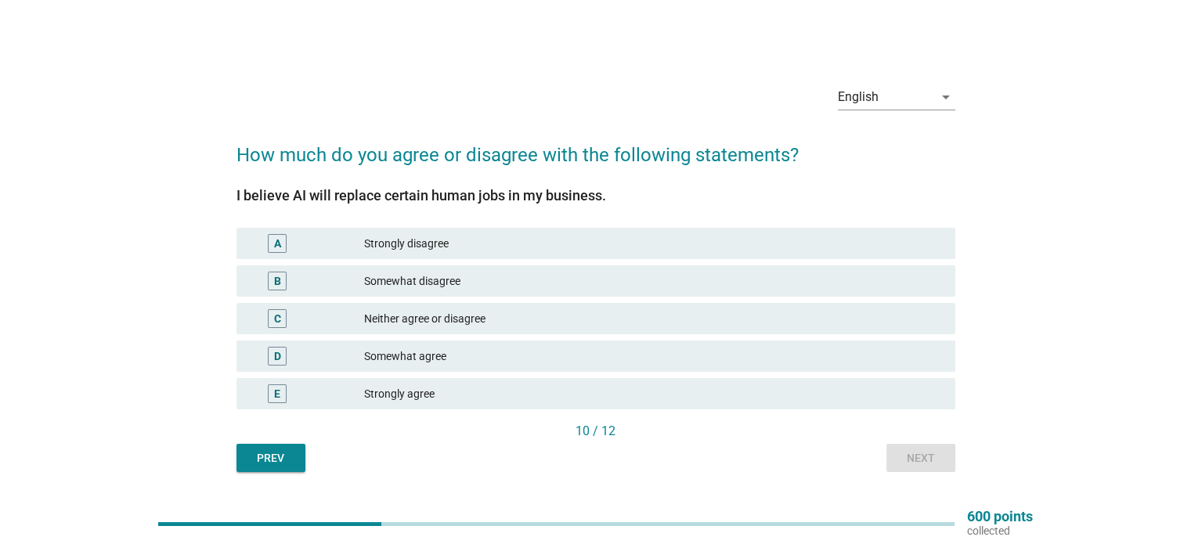
click at [439, 388] on div "Strongly agree" at bounding box center [653, 393] width 578 height 19
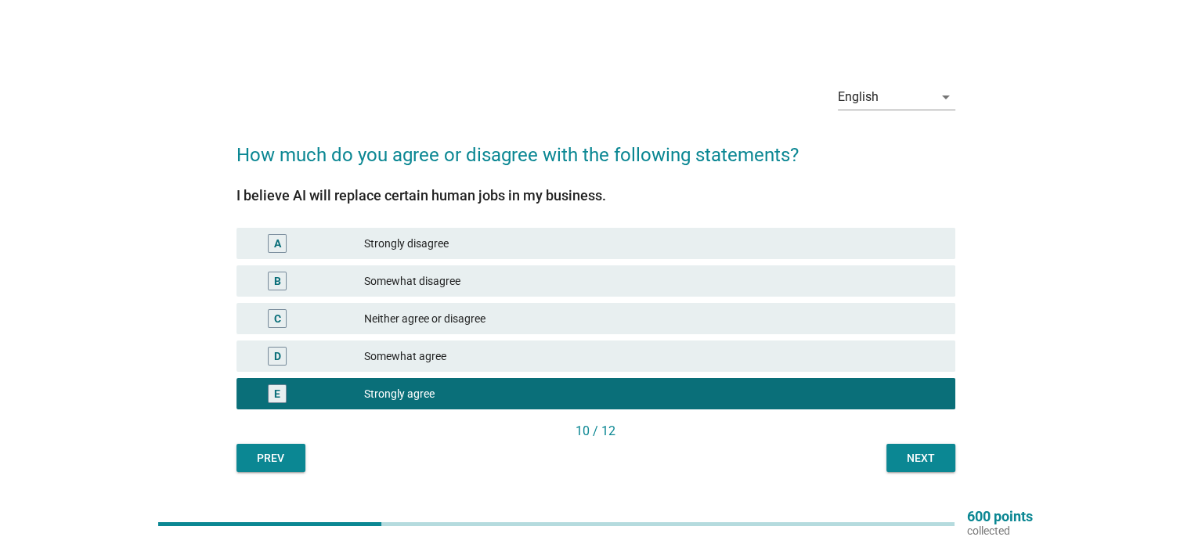
click at [897, 463] on button "Next" at bounding box center [920, 458] width 69 height 28
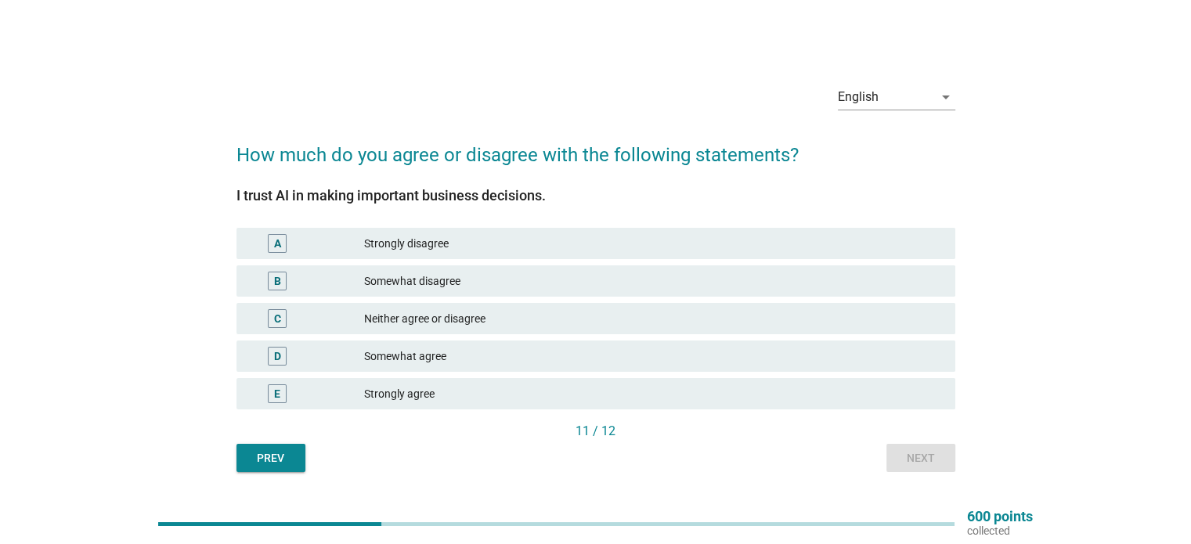
click at [513, 317] on div "Neither agree or disagree" at bounding box center [653, 318] width 578 height 19
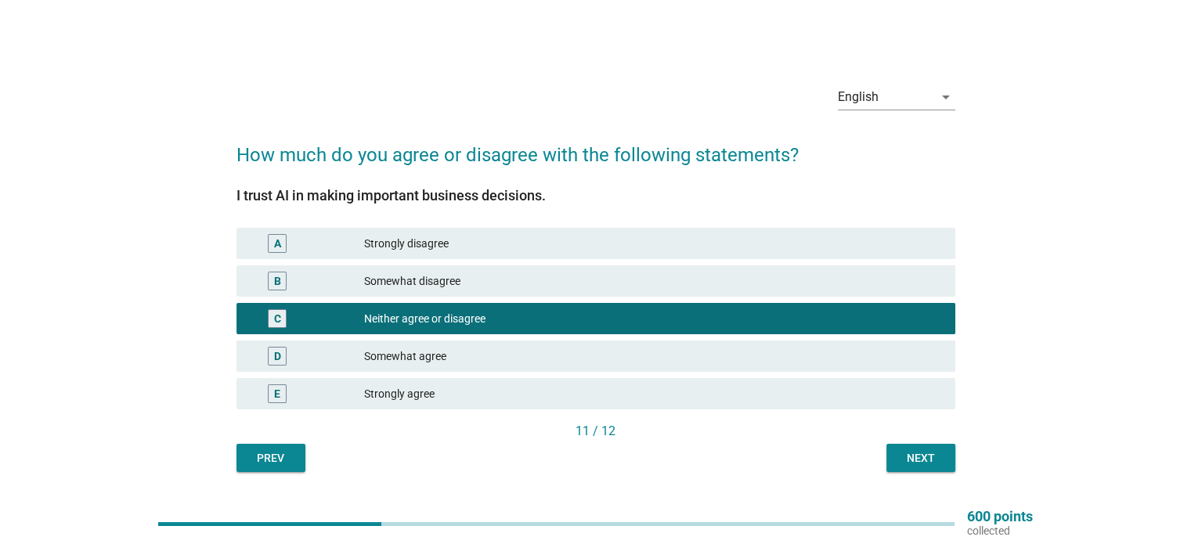
click at [934, 468] on button "Next" at bounding box center [920, 458] width 69 height 28
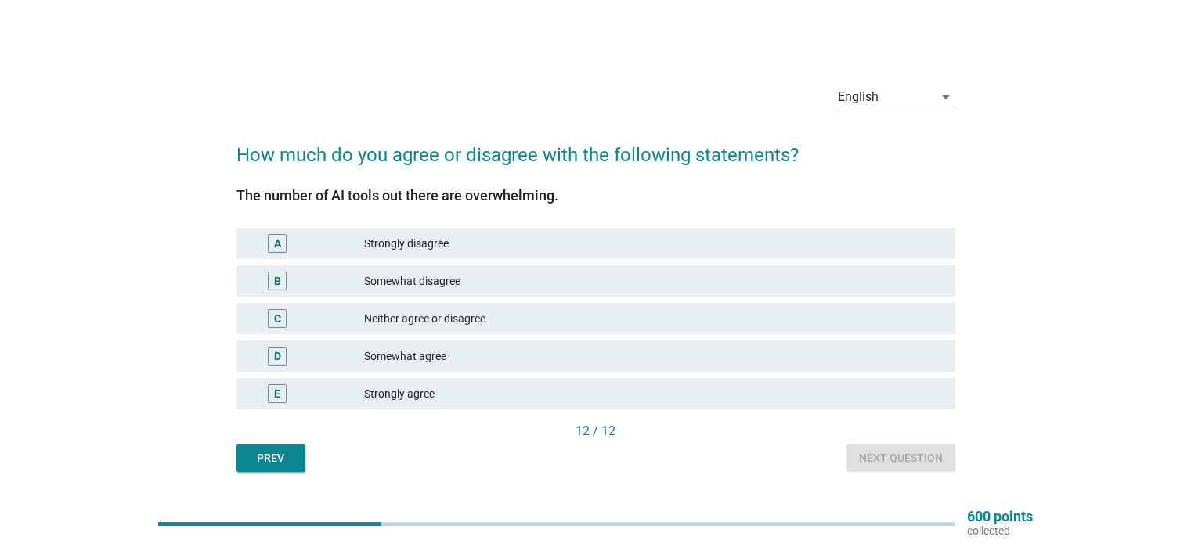
drag, startPoint x: 460, startPoint y: 319, endPoint x: 470, endPoint y: 318, distance: 10.3
click at [460, 319] on div "Neither agree or disagree" at bounding box center [653, 318] width 578 height 19
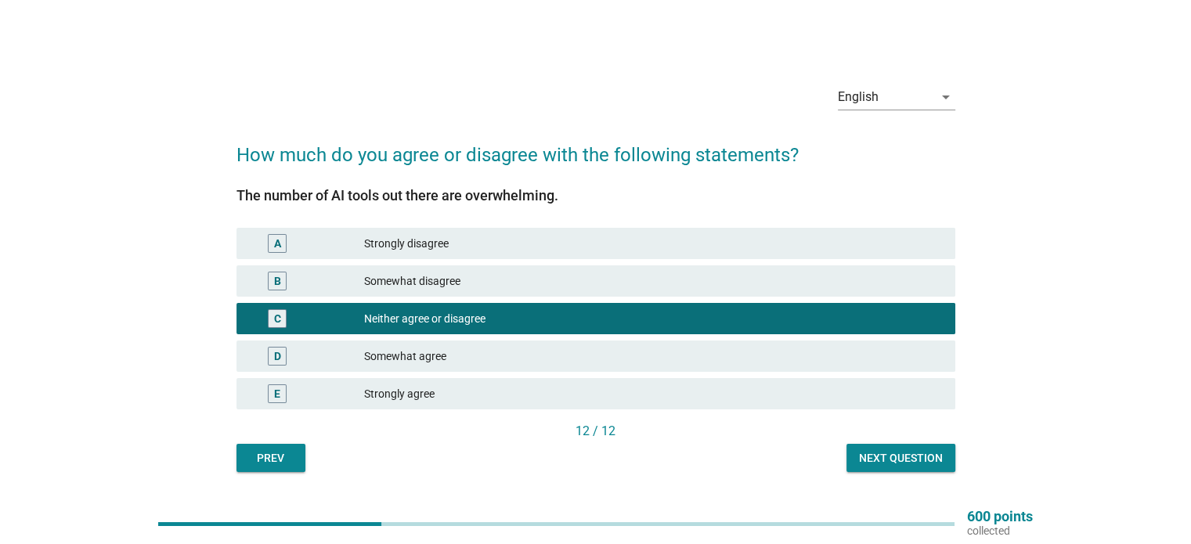
click at [923, 459] on div "Next question" at bounding box center [901, 458] width 84 height 16
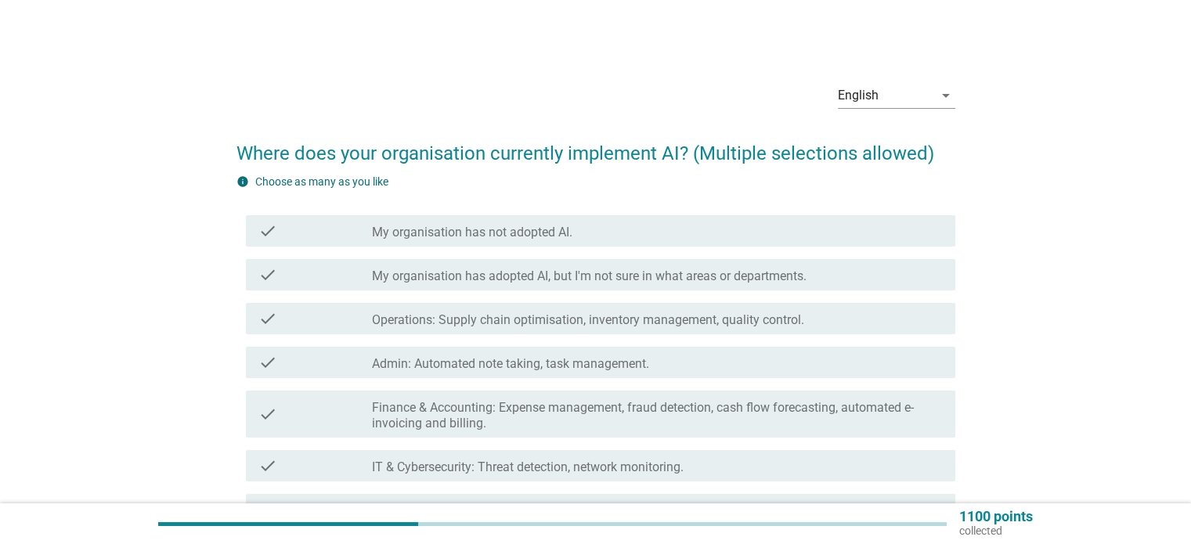
click at [514, 277] on label "My organisation has adopted AI, but I'm not sure in what areas or departments." at bounding box center [589, 277] width 434 height 16
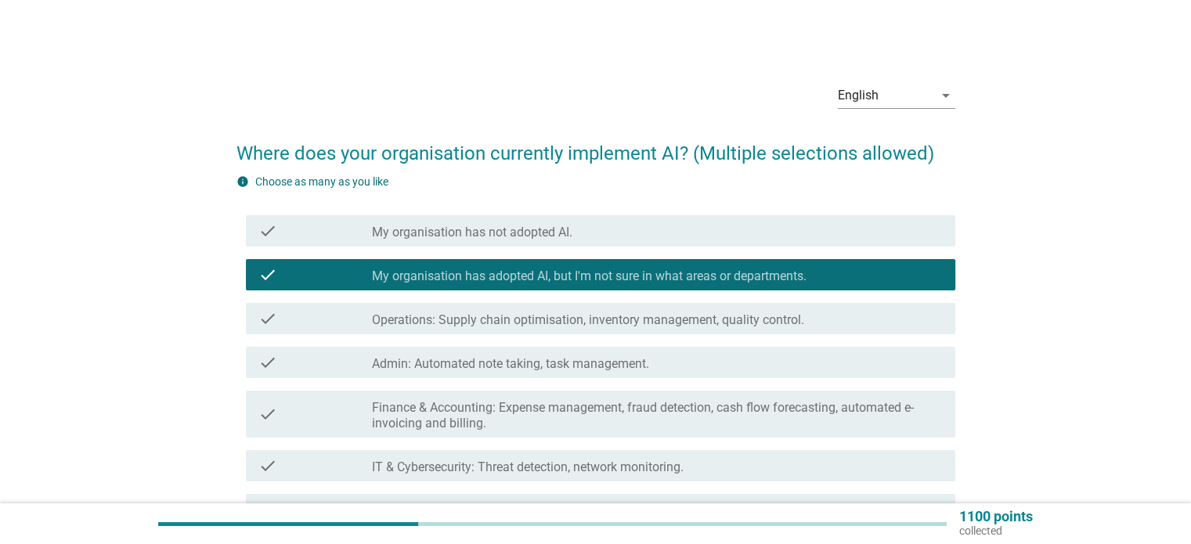
click at [514, 356] on label "Admin: Automated note taking, task management." at bounding box center [510, 364] width 277 height 16
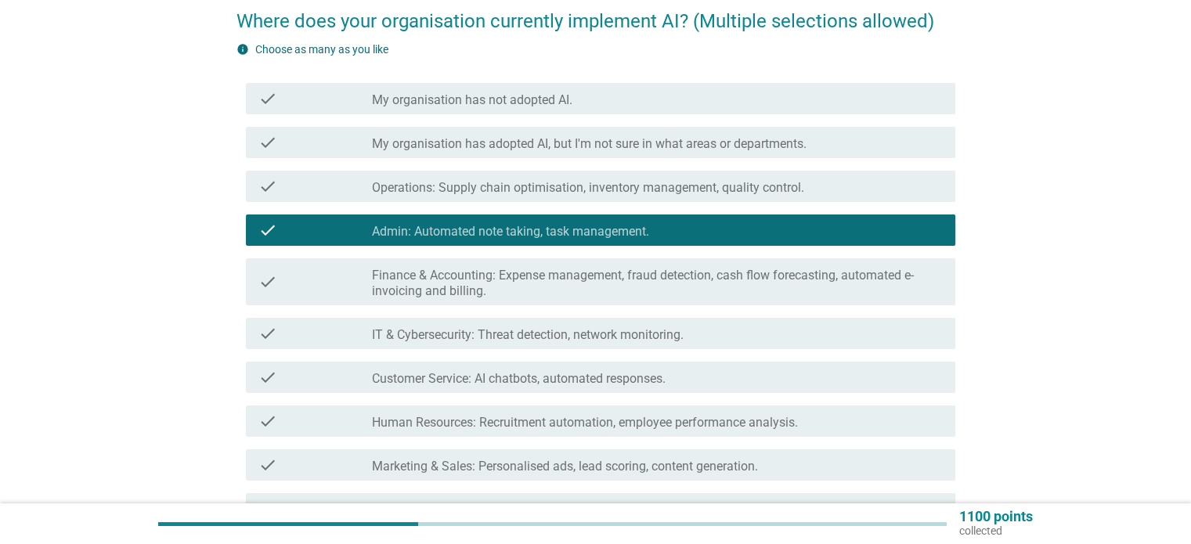
scroll to position [261, 0]
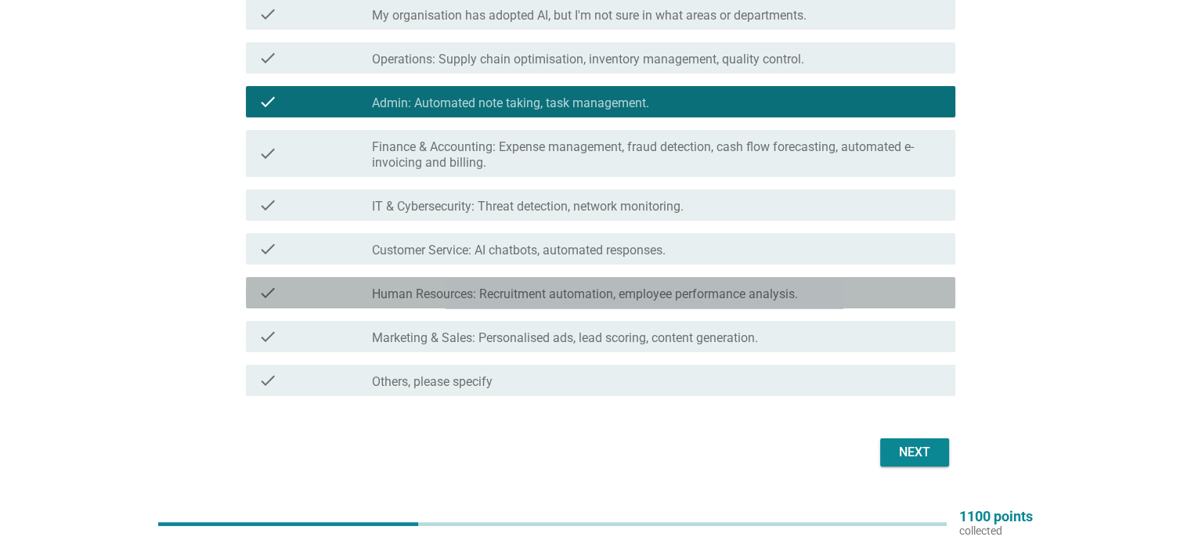
click at [792, 295] on label "Human Resources: Recruitment automation, employee performance analysis." at bounding box center [585, 295] width 426 height 16
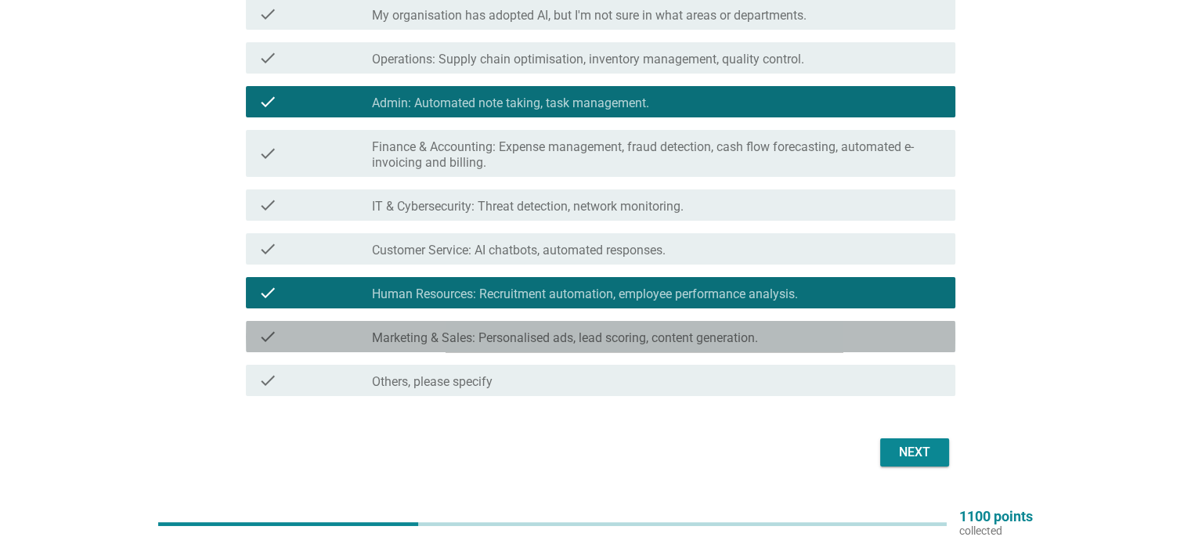
click at [830, 333] on div "check_box_outline_blank Marketing & Sales: Personalised ads, lead scoring, cont…" at bounding box center [657, 336] width 570 height 19
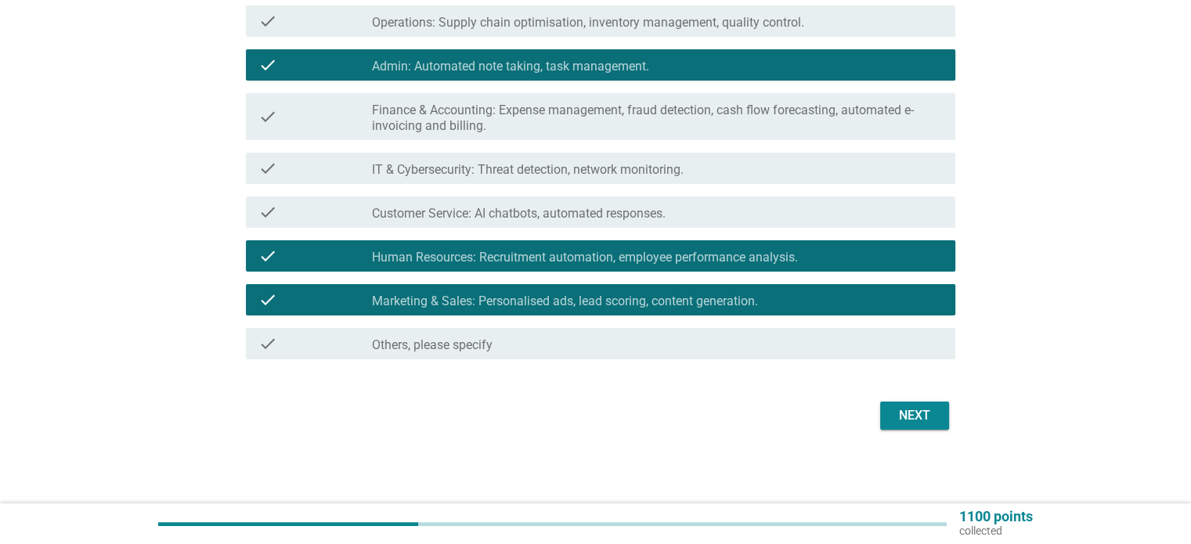
scroll to position [298, 0]
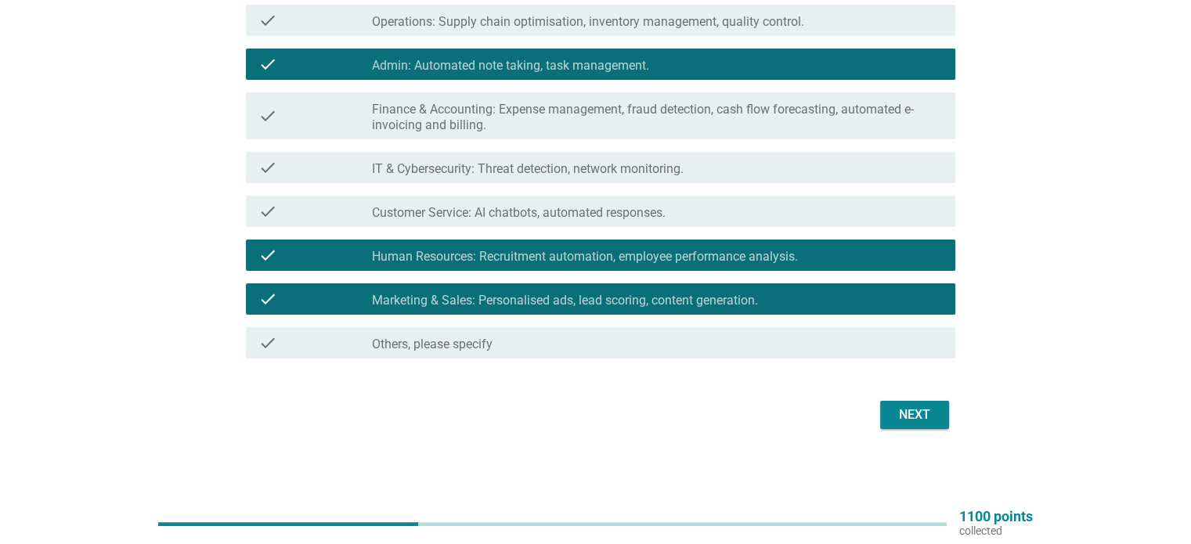
click at [905, 416] on div "Next" at bounding box center [914, 414] width 44 height 19
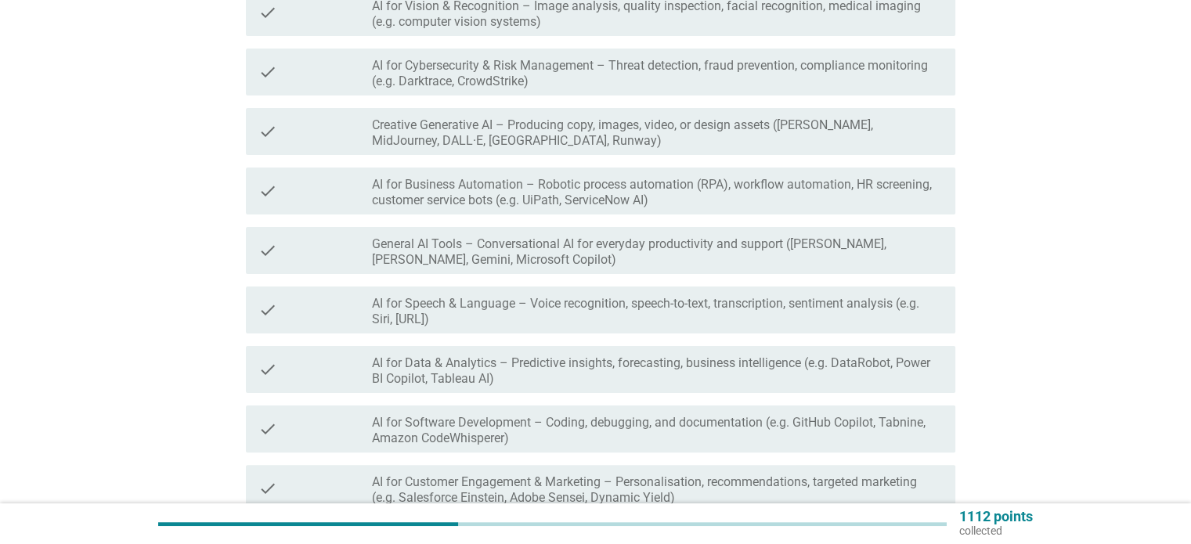
scroll to position [0, 0]
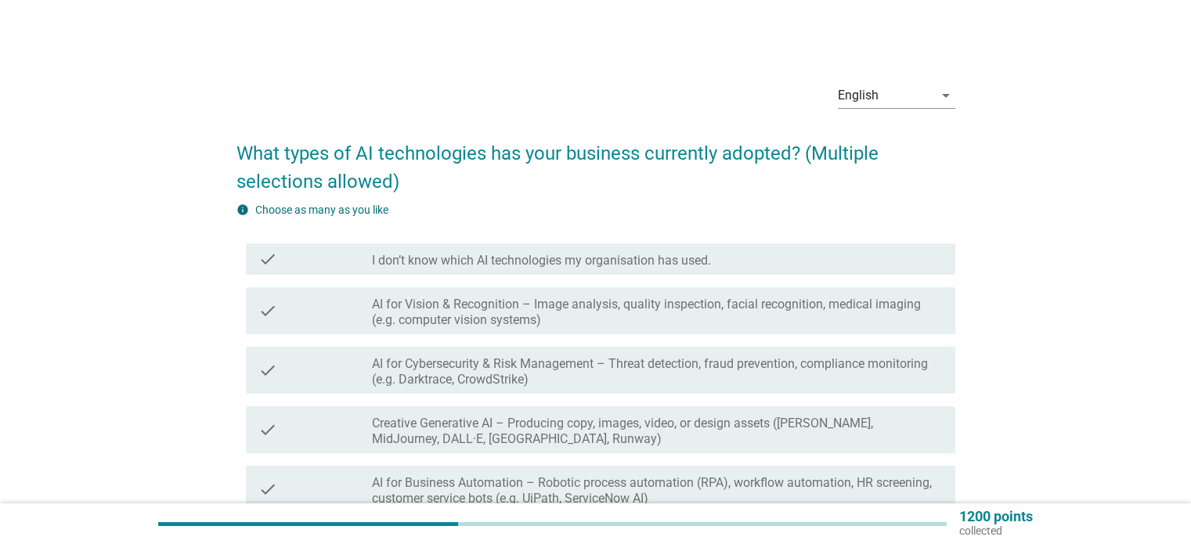
click at [121, 195] on div "English arrow_drop_down What types of AI technologies has your business current…" at bounding box center [596, 500] width 1116 height 884
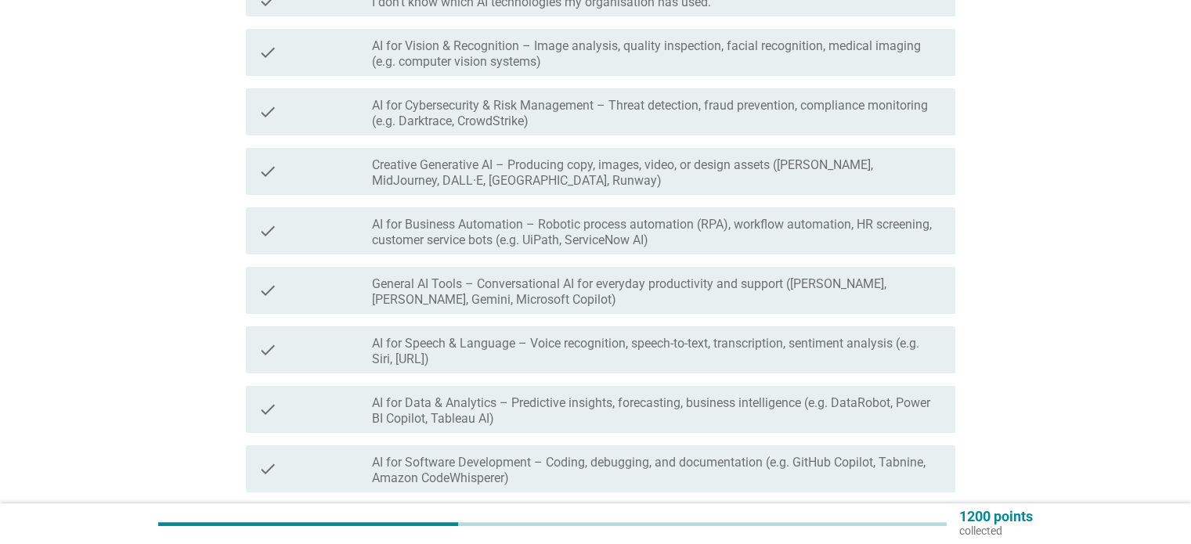
scroll to position [261, 0]
click at [430, 175] on label "Creative Generative AI – Producing copy, images, video, or design assets ([PERS…" at bounding box center [657, 170] width 570 height 31
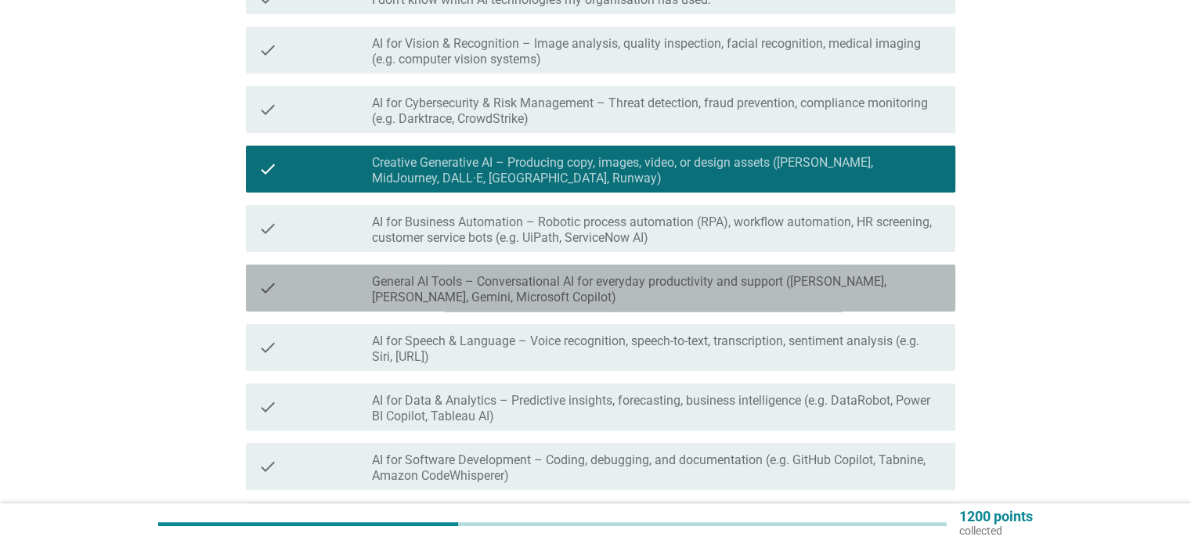
click at [448, 294] on label "General AI Tools – Conversational AI for everyday productivity and support ([PE…" at bounding box center [657, 289] width 570 height 31
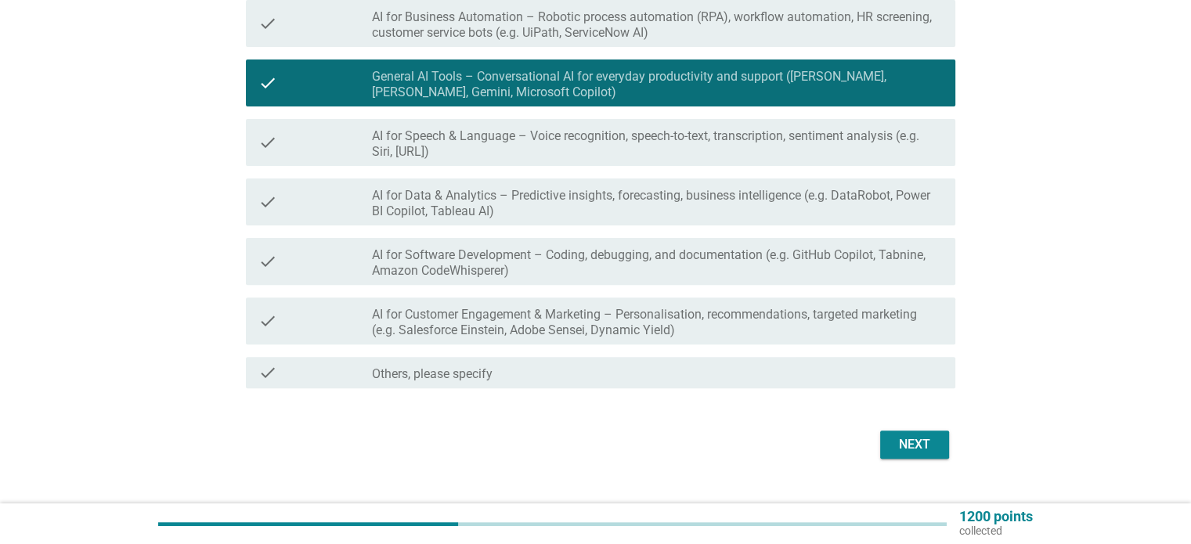
scroll to position [496, 0]
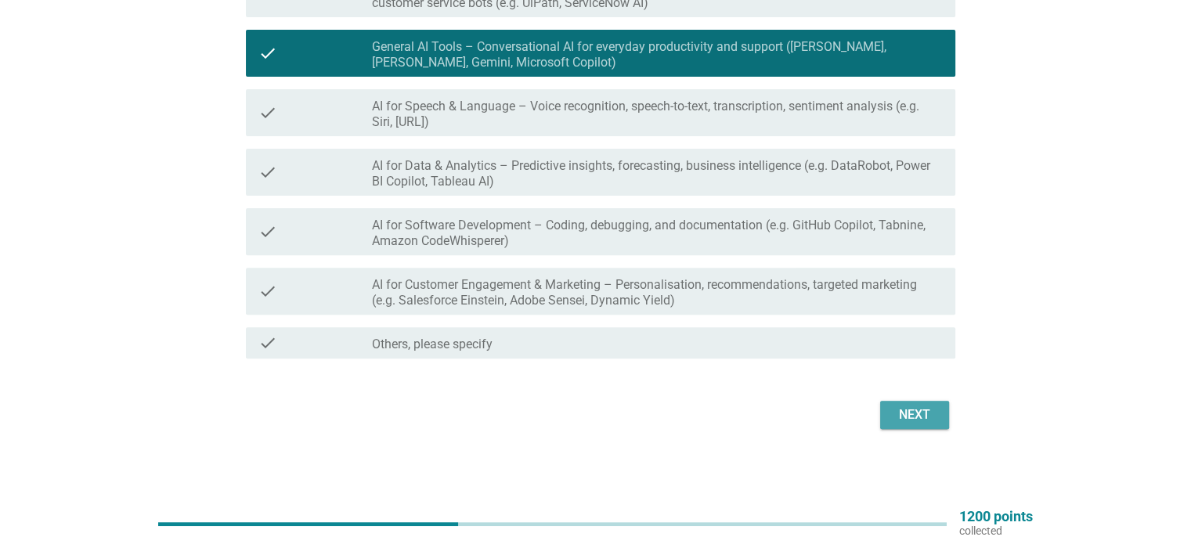
click at [913, 416] on div "Next" at bounding box center [914, 414] width 44 height 19
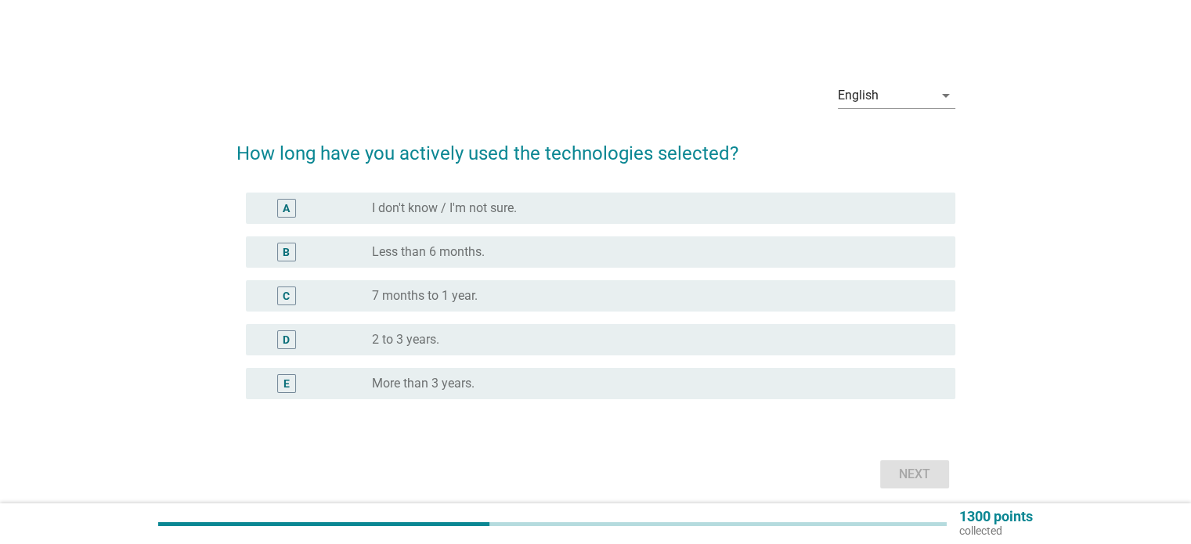
click at [473, 292] on label "7 months to 1 year." at bounding box center [425, 296] width 106 height 16
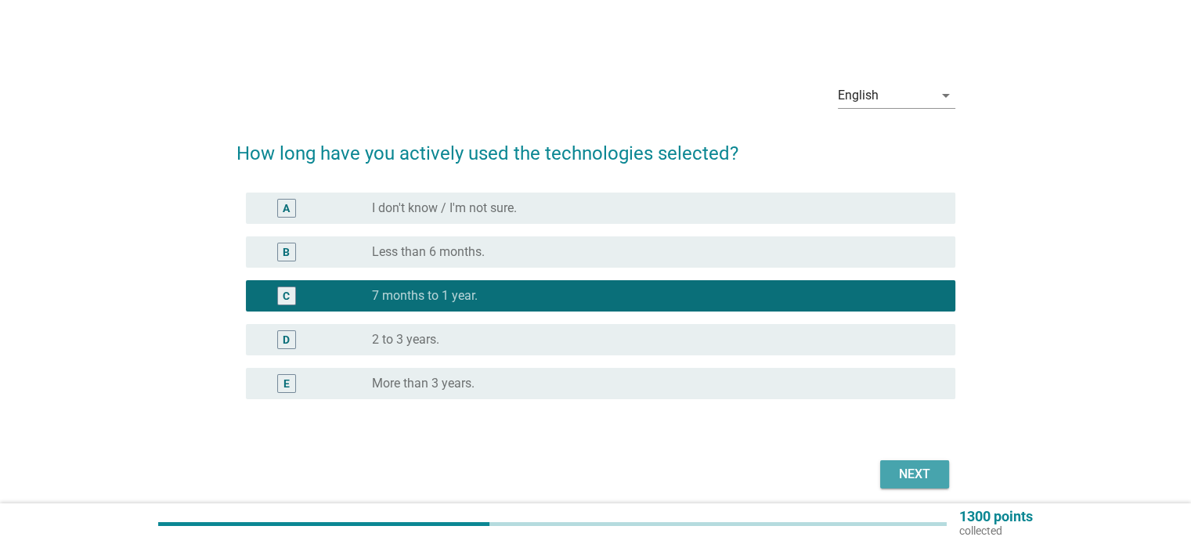
click at [893, 470] on div "Next" at bounding box center [914, 474] width 44 height 19
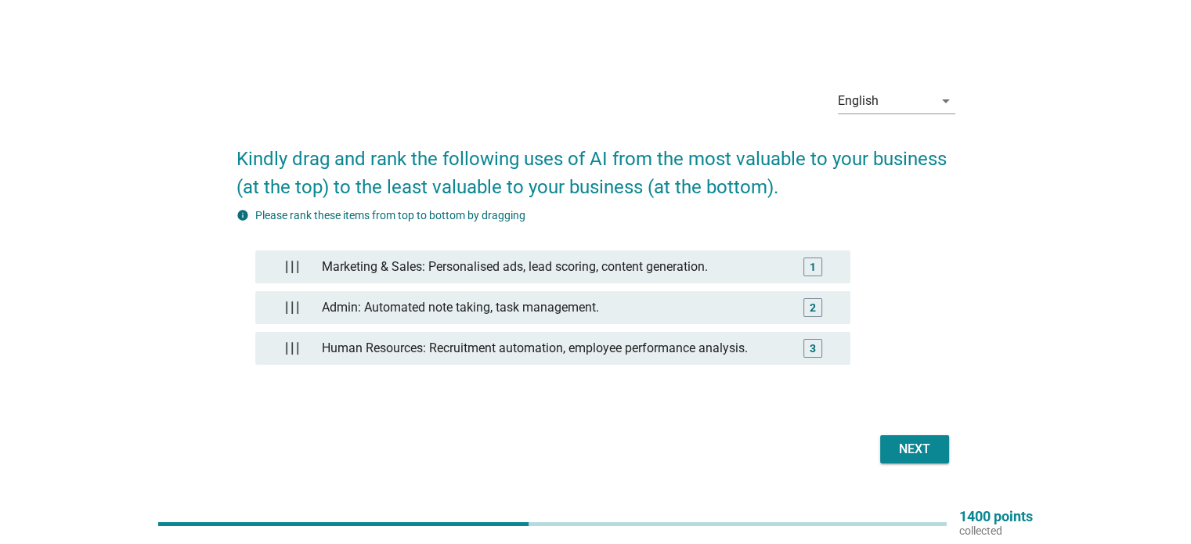
click at [907, 445] on div "Next" at bounding box center [914, 449] width 44 height 19
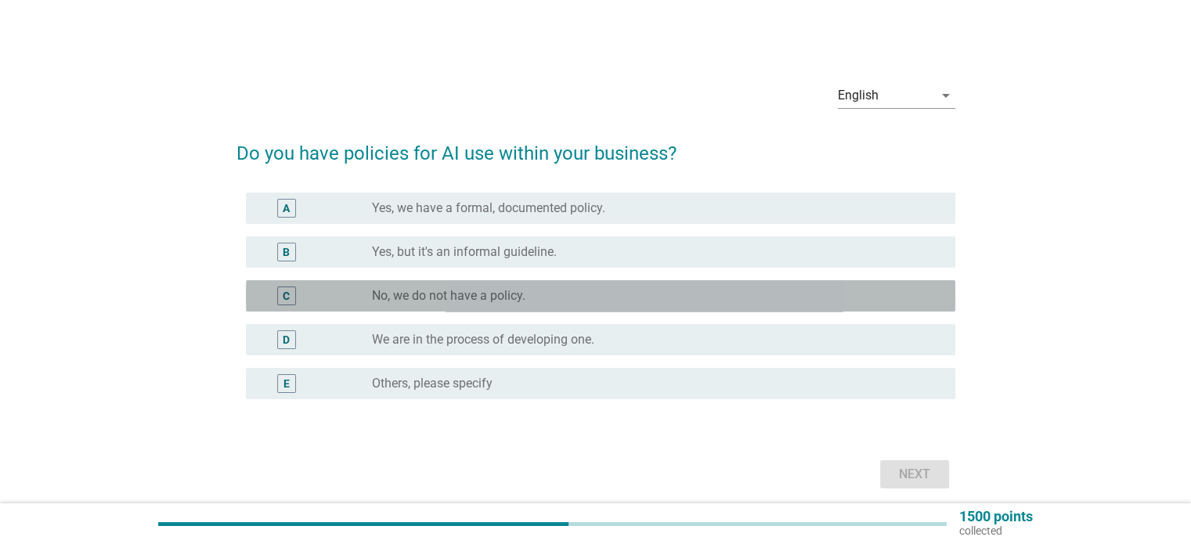
click at [589, 303] on div "radio_button_unchecked No, we do not have a policy." at bounding box center [650, 296] width 557 height 16
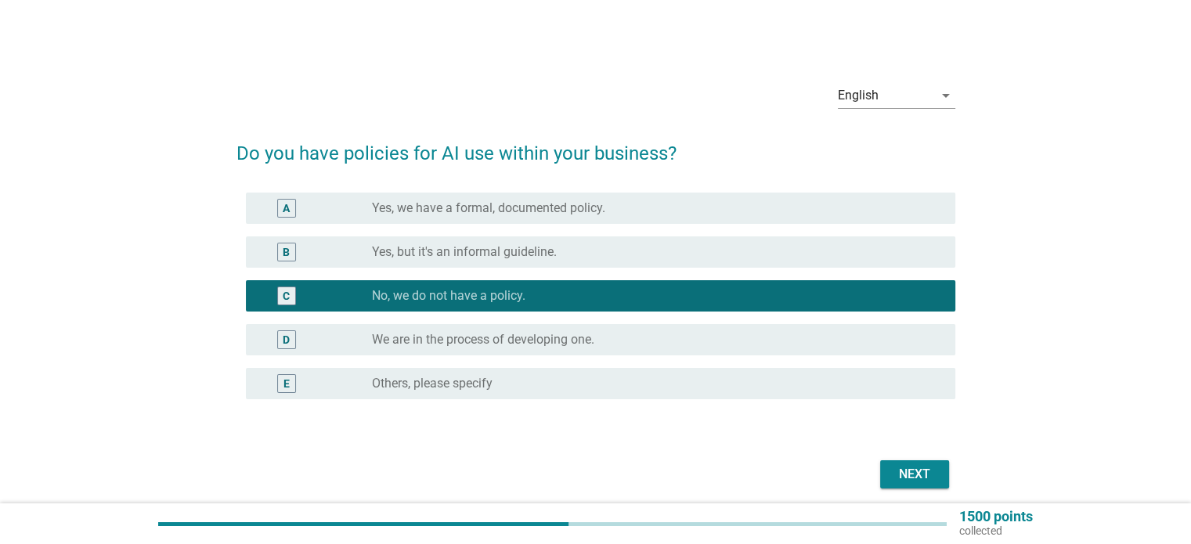
click at [907, 478] on div "Next" at bounding box center [914, 474] width 44 height 19
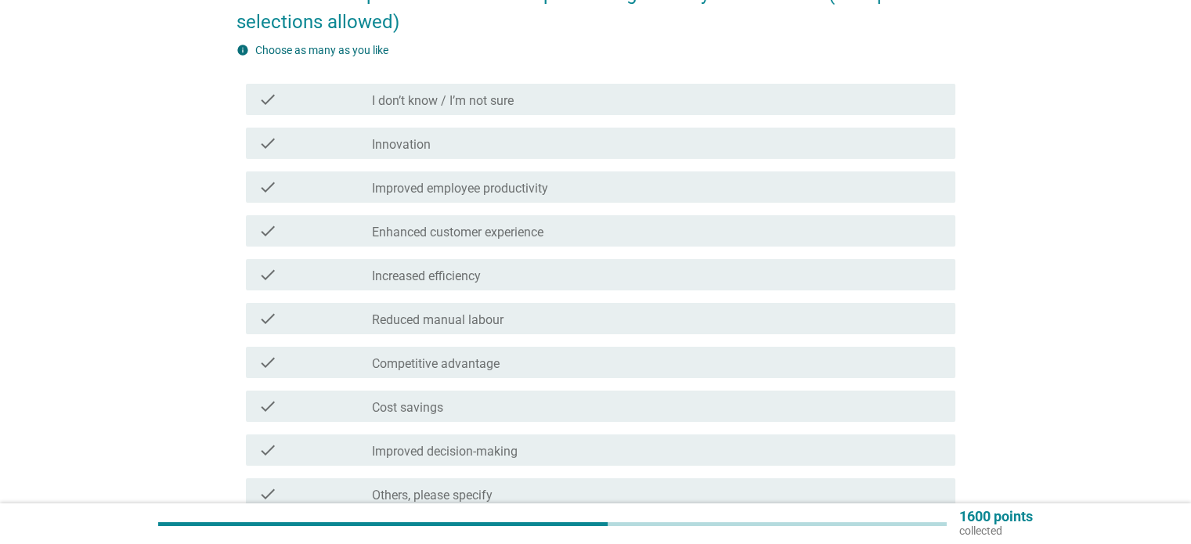
scroll to position [130, 0]
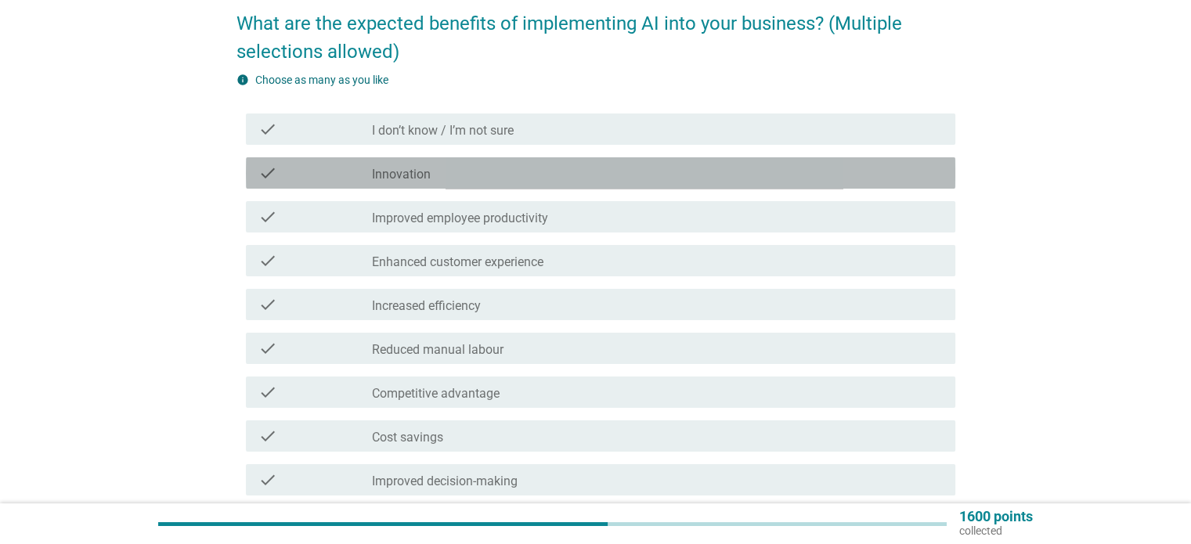
click at [485, 185] on div "check check_box_outline_blank Innovation" at bounding box center [600, 172] width 709 height 31
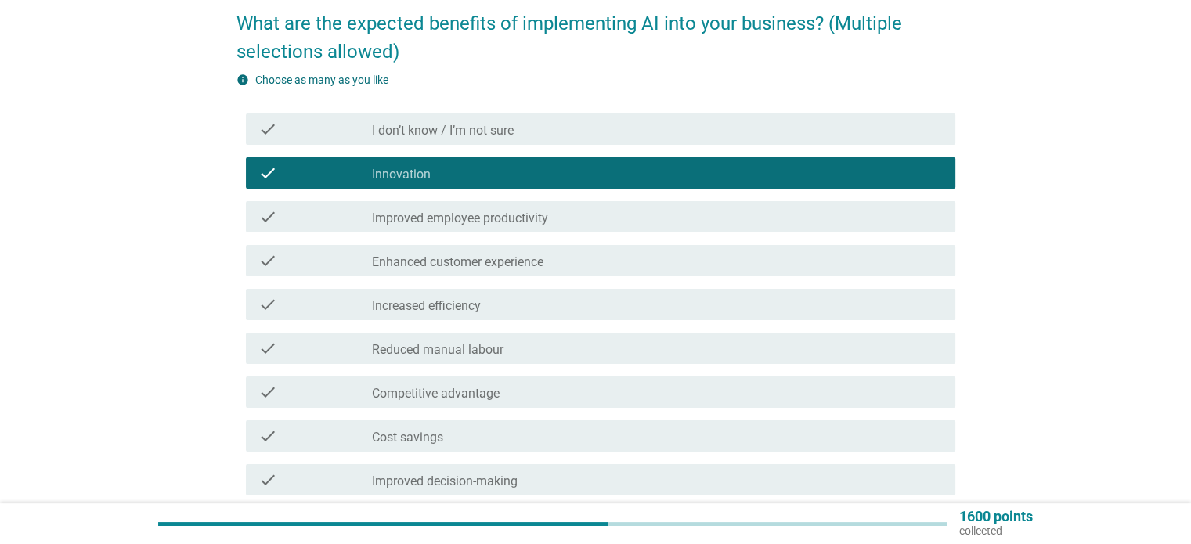
click at [481, 214] on label "Improved employee productivity" at bounding box center [460, 219] width 176 height 16
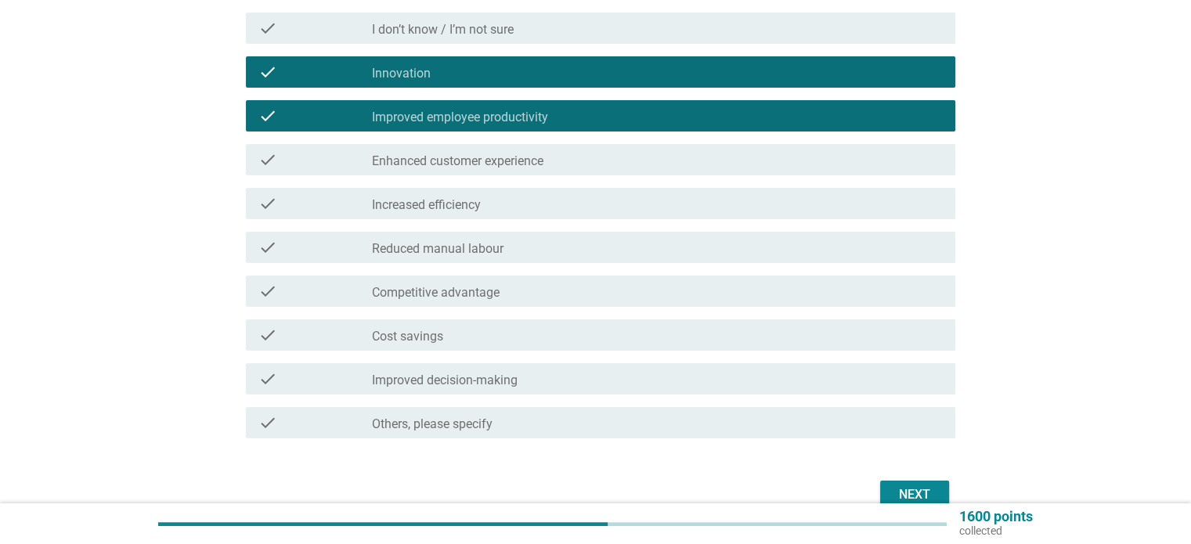
scroll to position [261, 0]
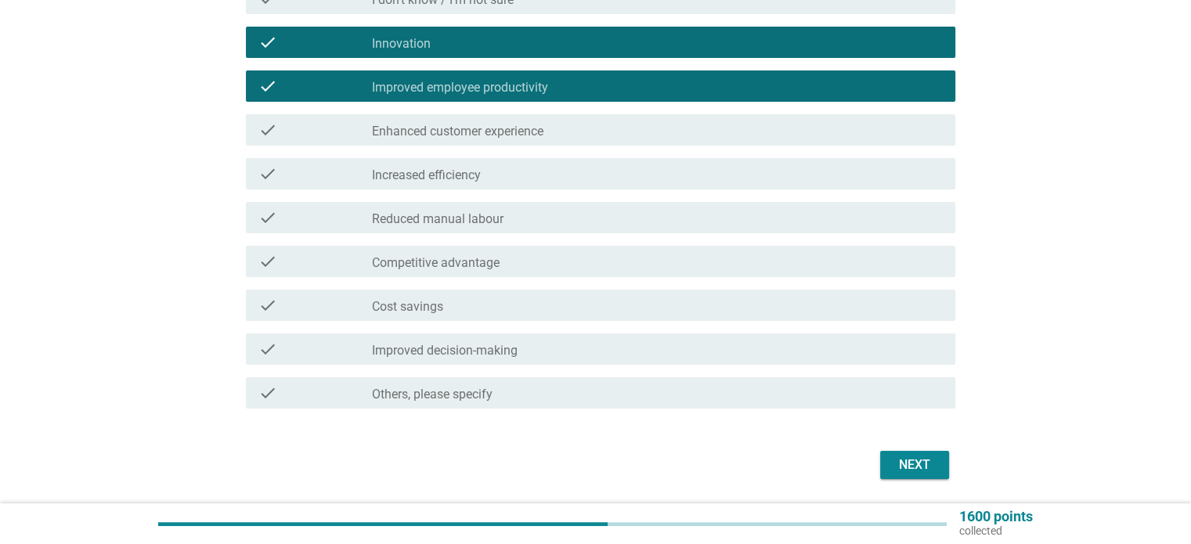
click at [471, 185] on div "check check_box_outline_blank Increased efficiency" at bounding box center [600, 173] width 709 height 31
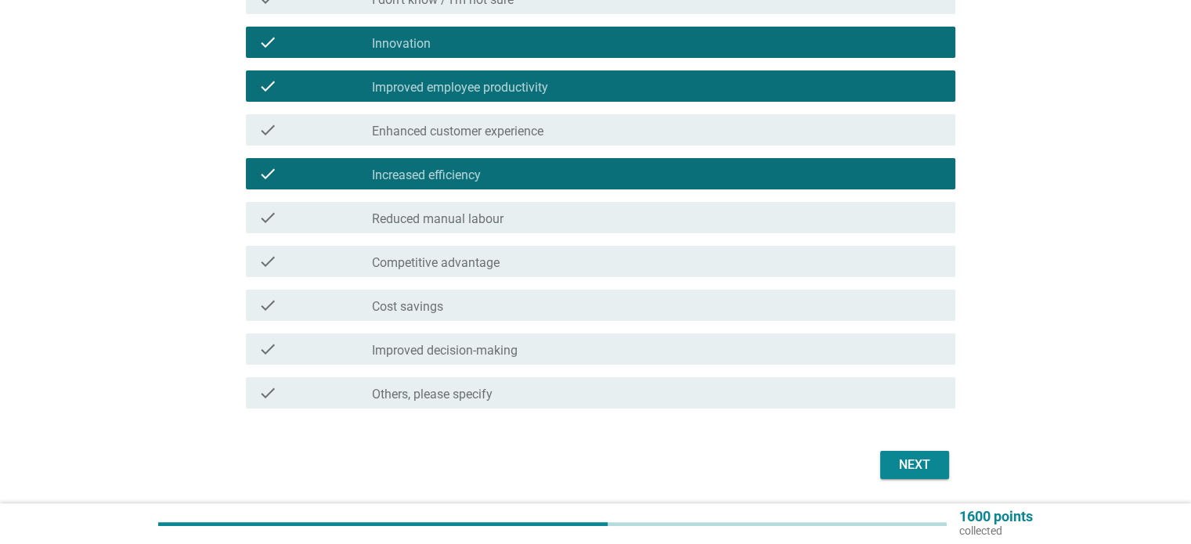
click at [465, 226] on div "check check_box_outline_blank Reduced manual labour" at bounding box center [600, 217] width 709 height 31
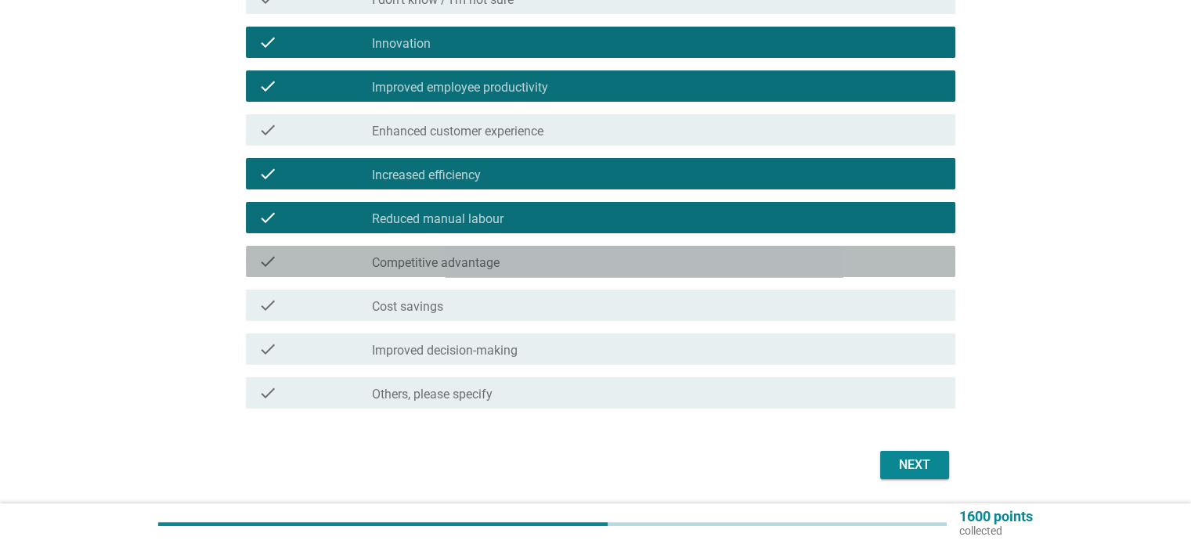
click at [460, 258] on label "Competitive advantage" at bounding box center [436, 263] width 128 height 16
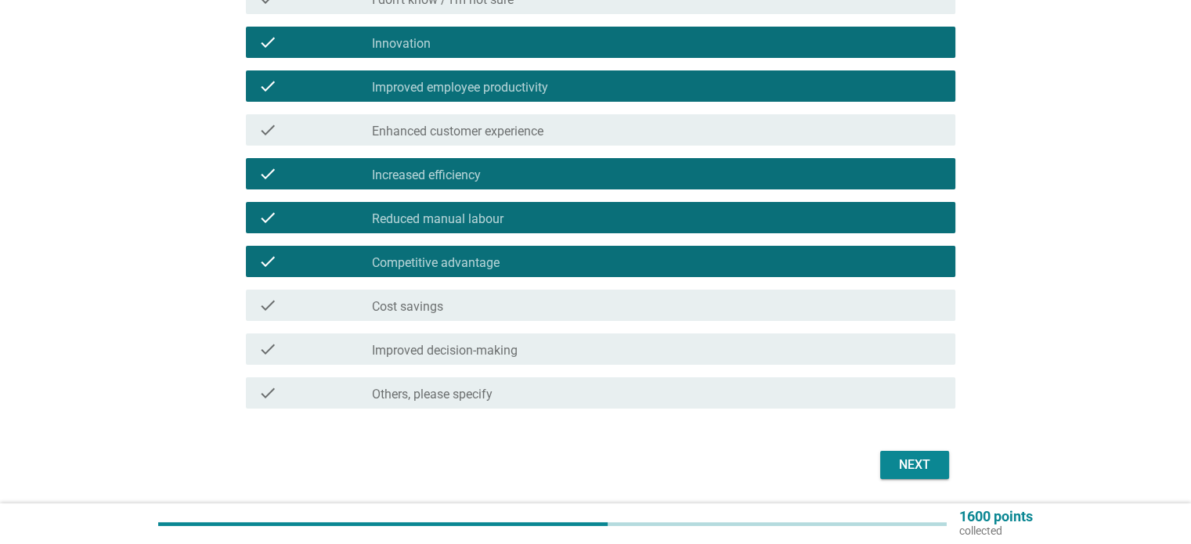
click at [458, 286] on div "check check_box_outline_blank Cost savings" at bounding box center [595, 305] width 719 height 44
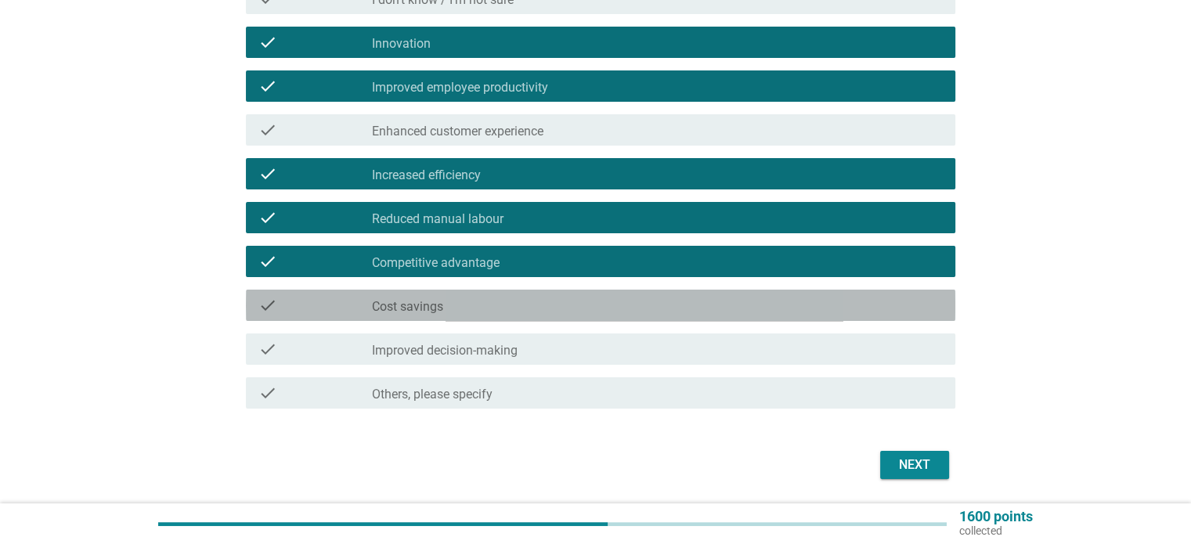
click at [458, 297] on div "check_box_outline_blank Cost savings" at bounding box center [657, 305] width 570 height 19
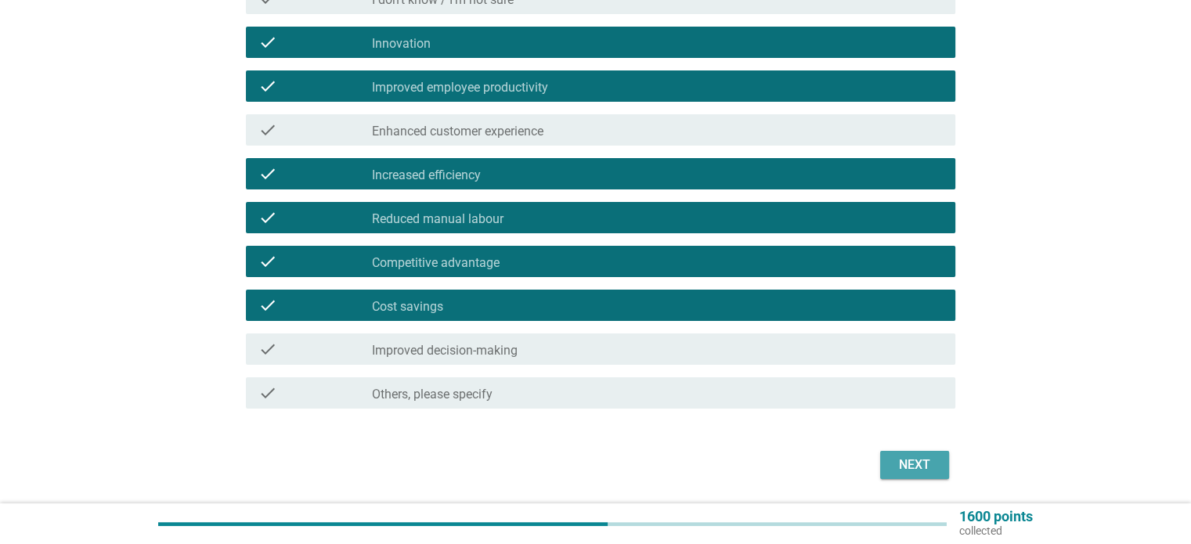
click at [914, 470] on div "Next" at bounding box center [914, 465] width 44 height 19
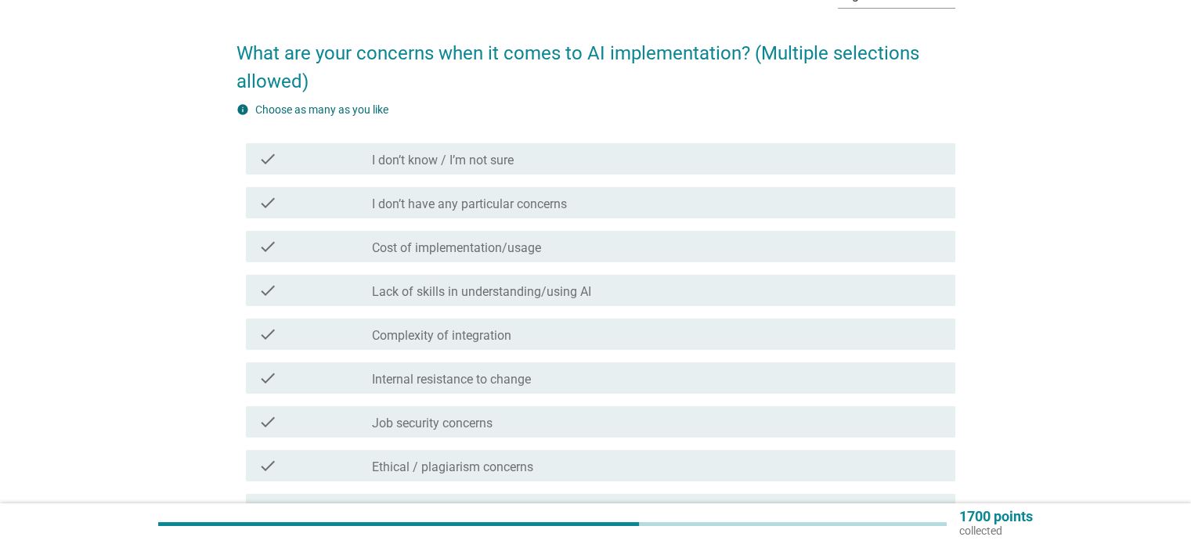
scroll to position [130, 0]
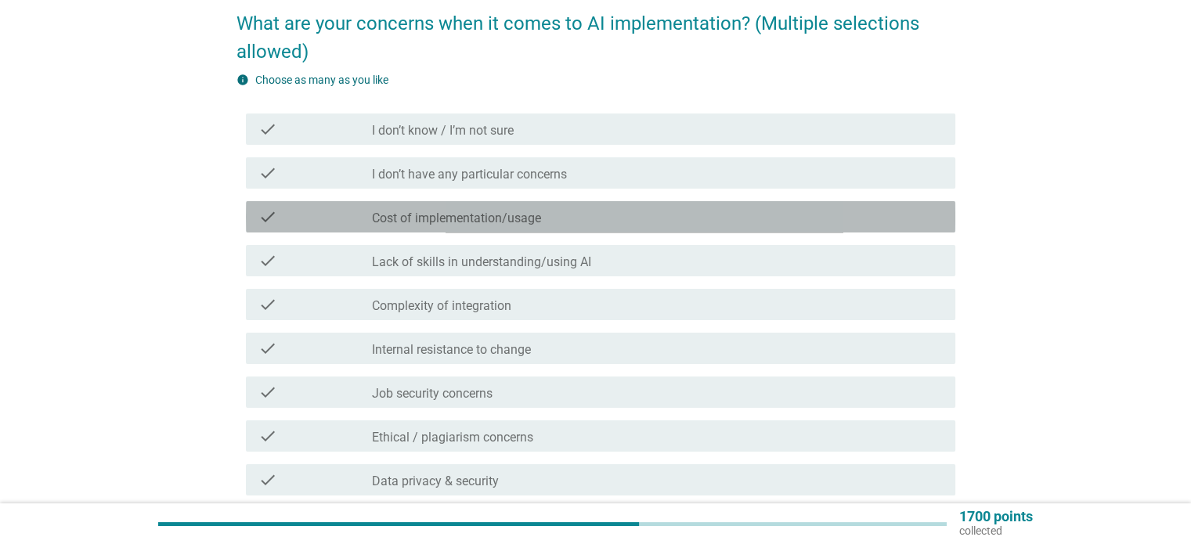
click at [510, 220] on label "Cost of implementation/usage" at bounding box center [456, 219] width 169 height 16
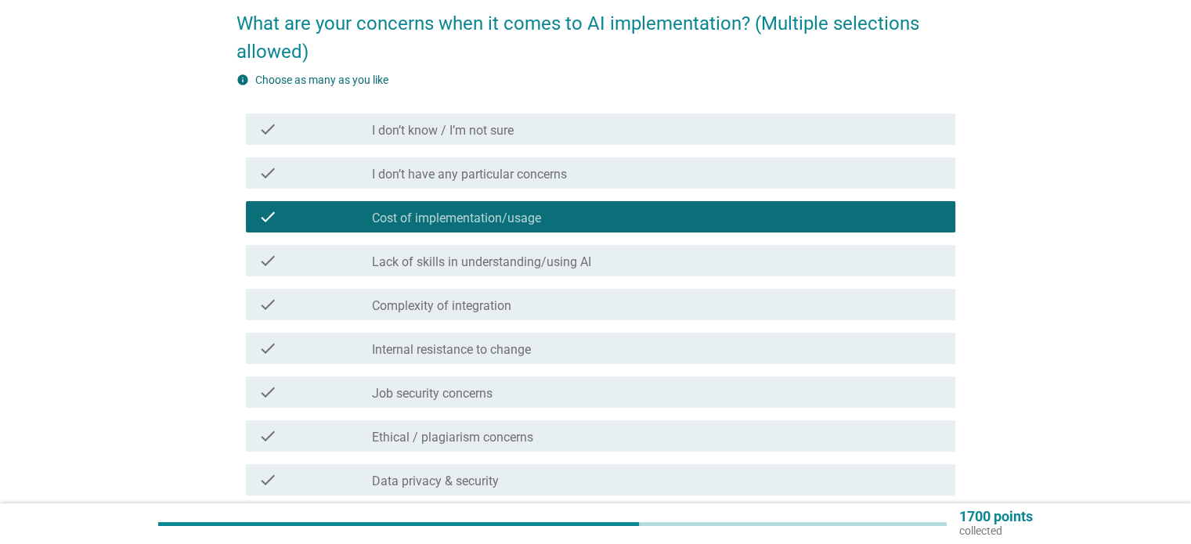
click at [488, 252] on div "check_box_outline_blank Lack of skills in understanding/using AI" at bounding box center [657, 260] width 570 height 19
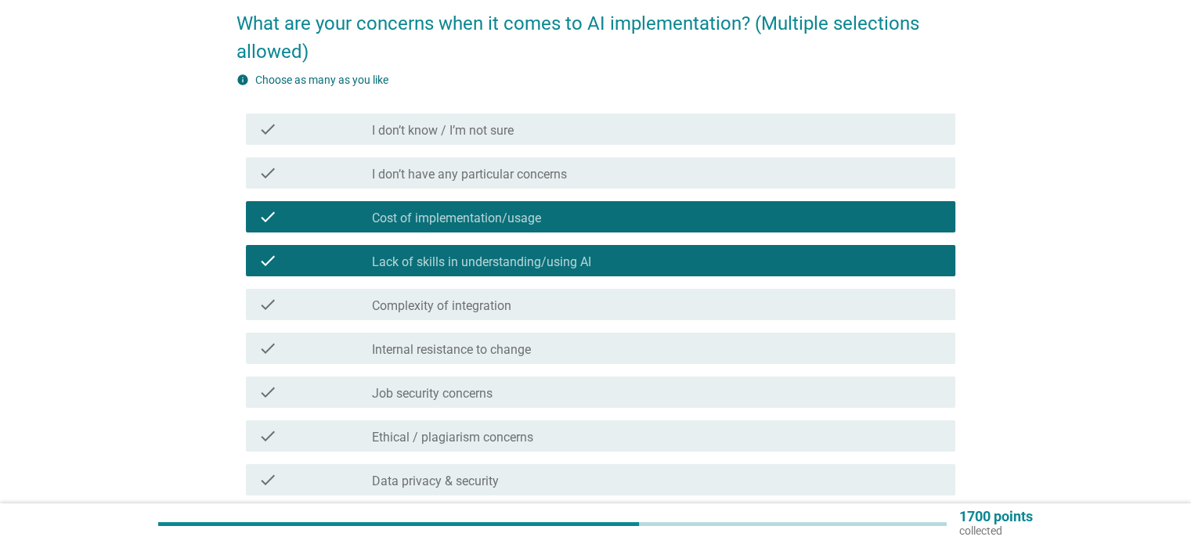
click at [466, 298] on label "Complexity of integration" at bounding box center [441, 306] width 139 height 16
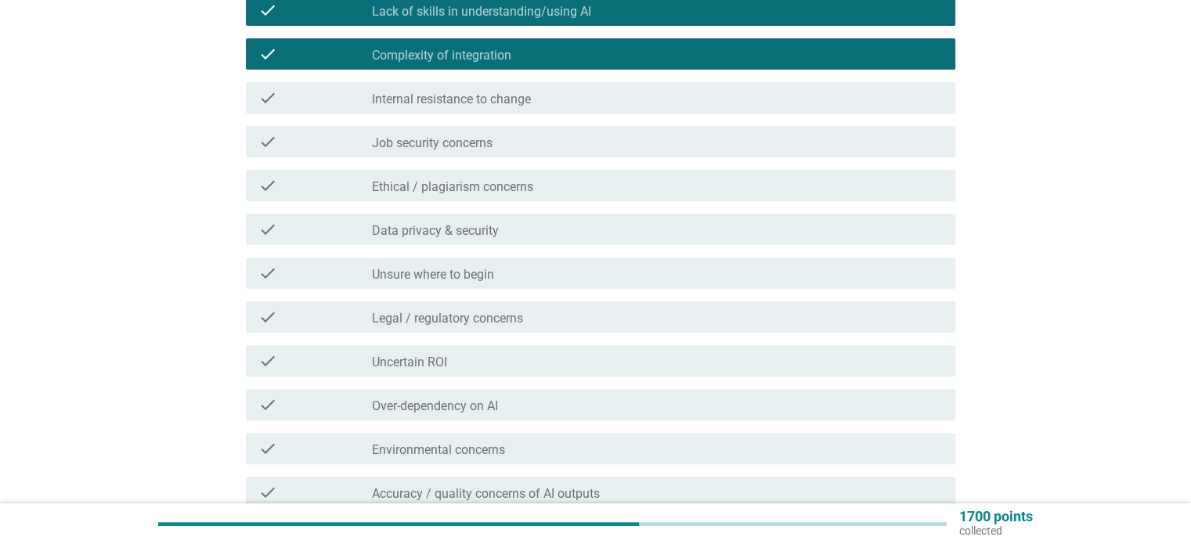
scroll to position [391, 0]
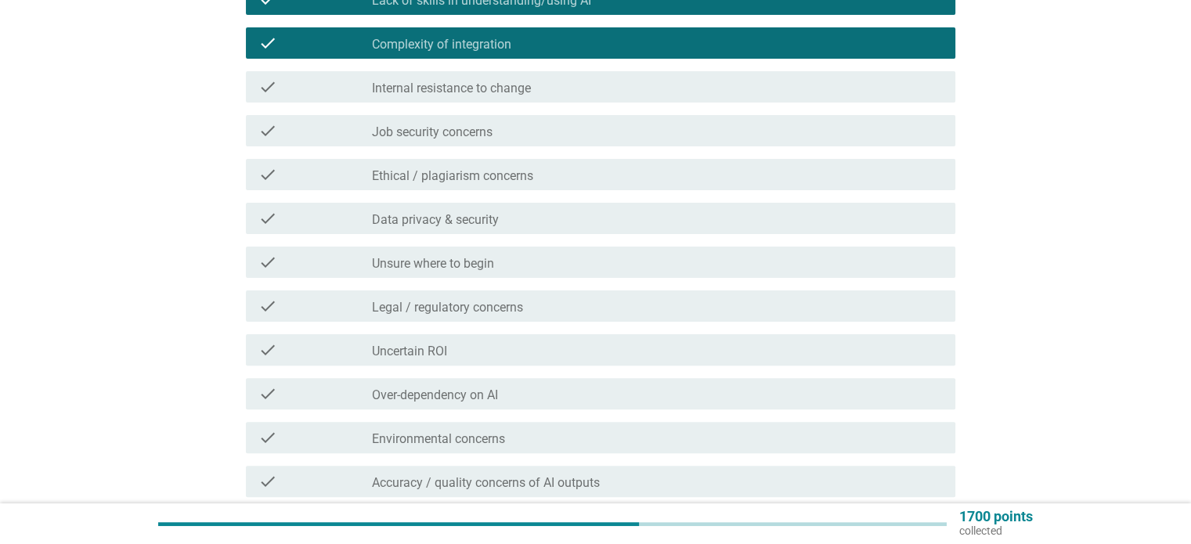
click at [501, 133] on div "check_box_outline_blank Job security concerns" at bounding box center [657, 130] width 570 height 19
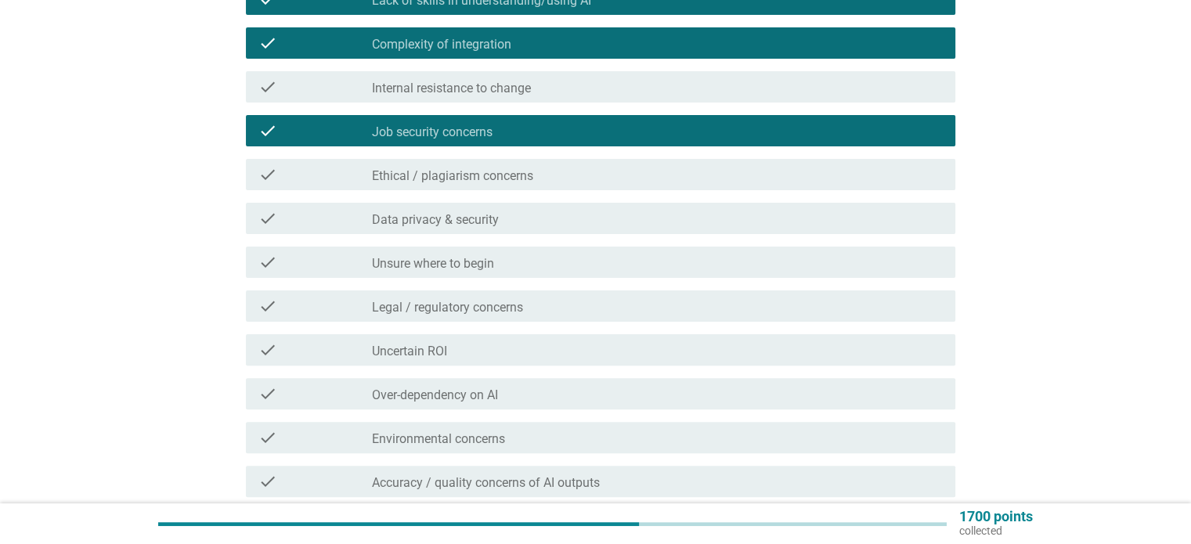
click at [488, 171] on label "Ethical / plagiarism concerns" at bounding box center [452, 176] width 161 height 16
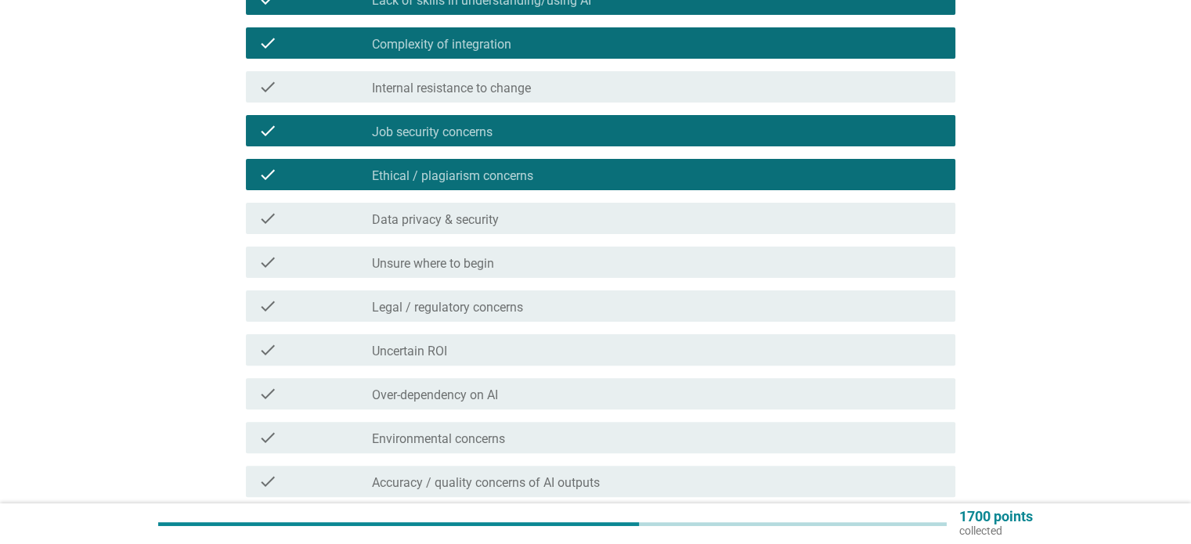
click at [470, 218] on label "Data privacy & security" at bounding box center [435, 220] width 127 height 16
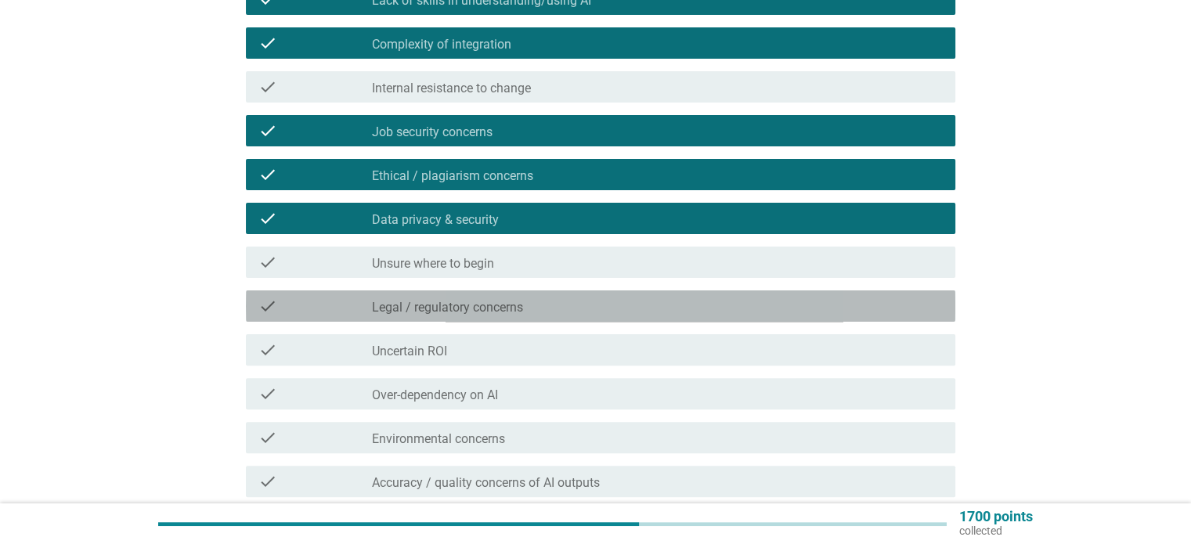
click at [478, 297] on div "check_box_outline_blank Legal / regulatory concerns" at bounding box center [657, 306] width 570 height 19
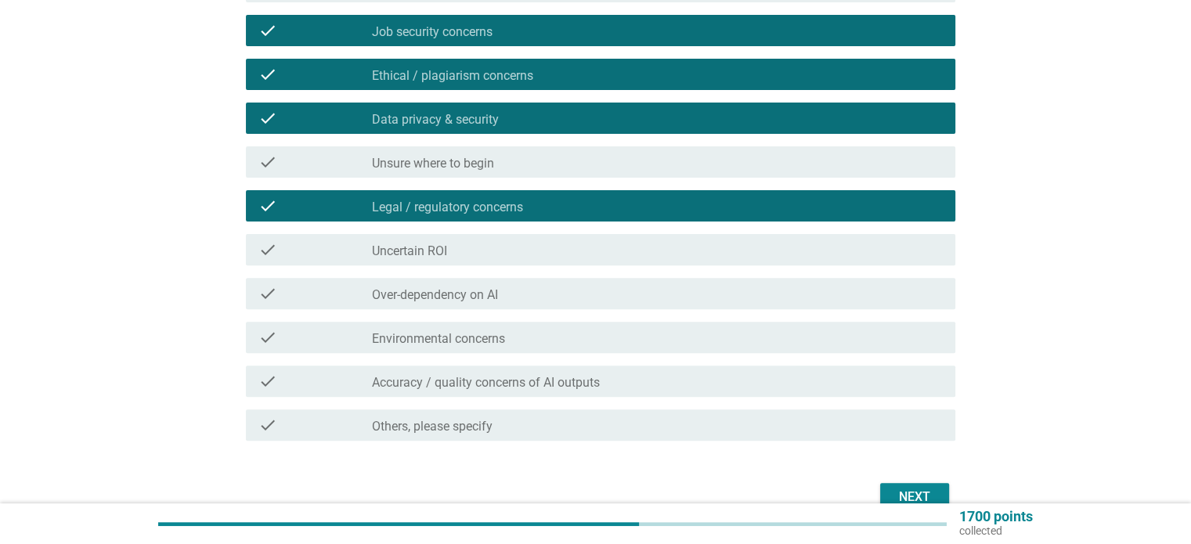
scroll to position [521, 0]
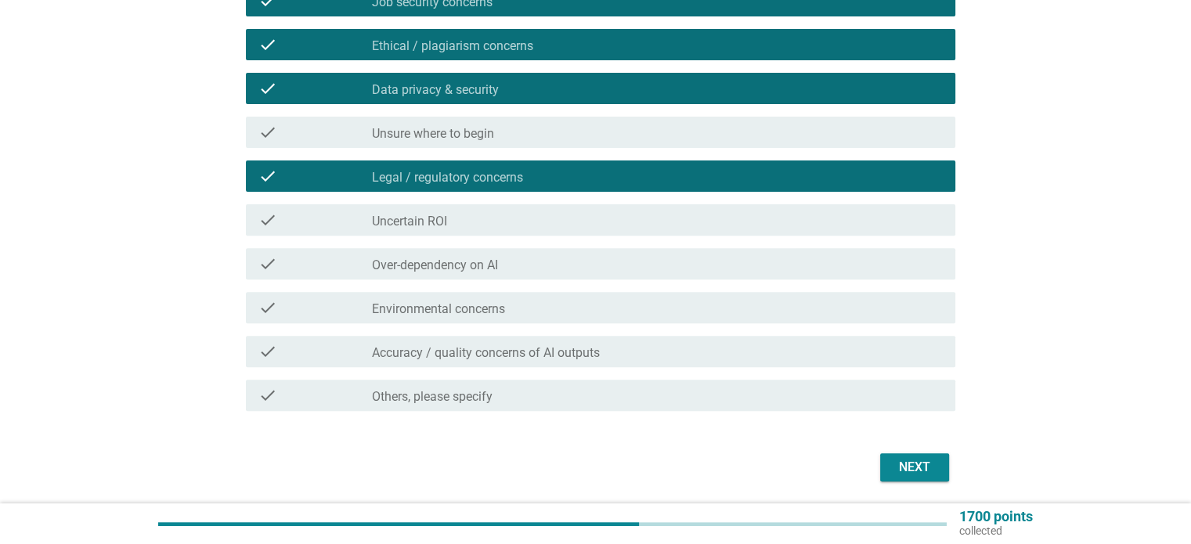
click at [473, 268] on label "Over-dependency on AI" at bounding box center [435, 266] width 126 height 16
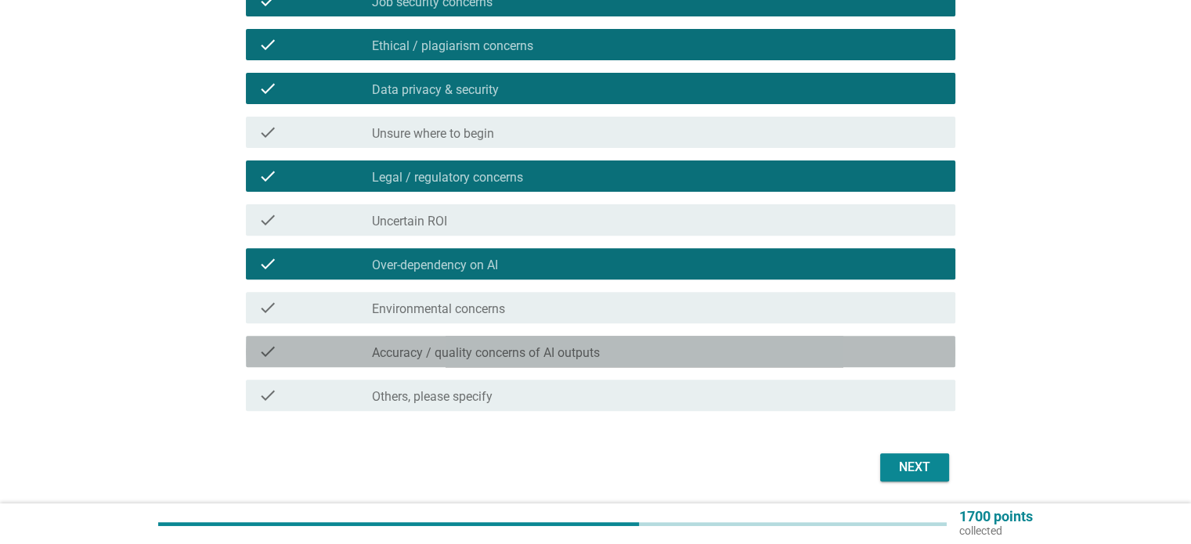
click at [596, 361] on div "check check_box_outline_blank Accuracy / quality concerns of AI outputs" at bounding box center [600, 351] width 709 height 31
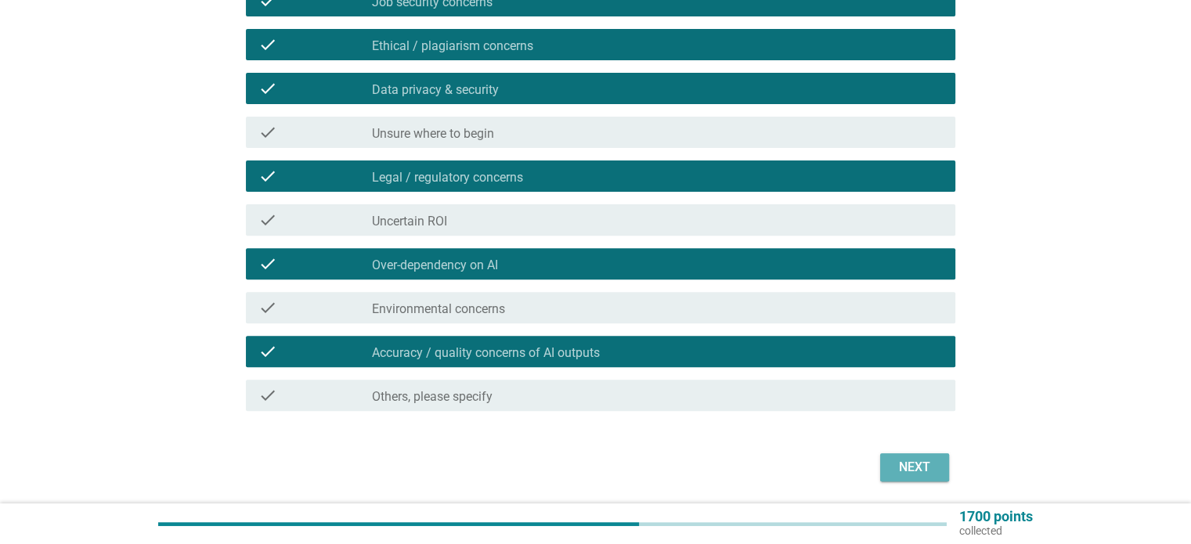
click at [910, 463] on div "Next" at bounding box center [914, 467] width 44 height 19
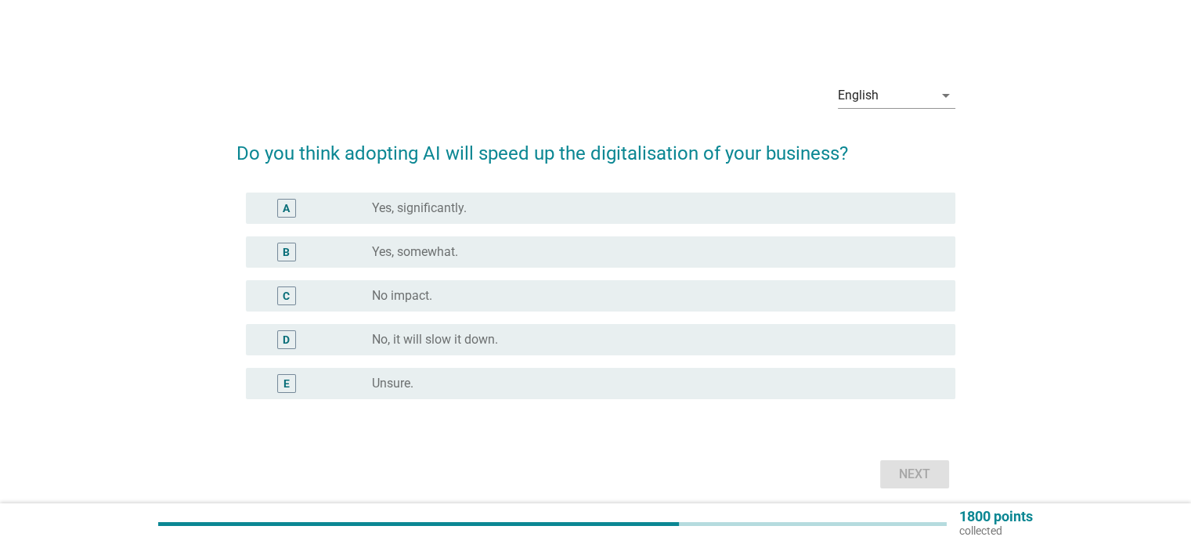
click at [517, 215] on div "radio_button_unchecked Yes, significantly." at bounding box center [650, 208] width 557 height 16
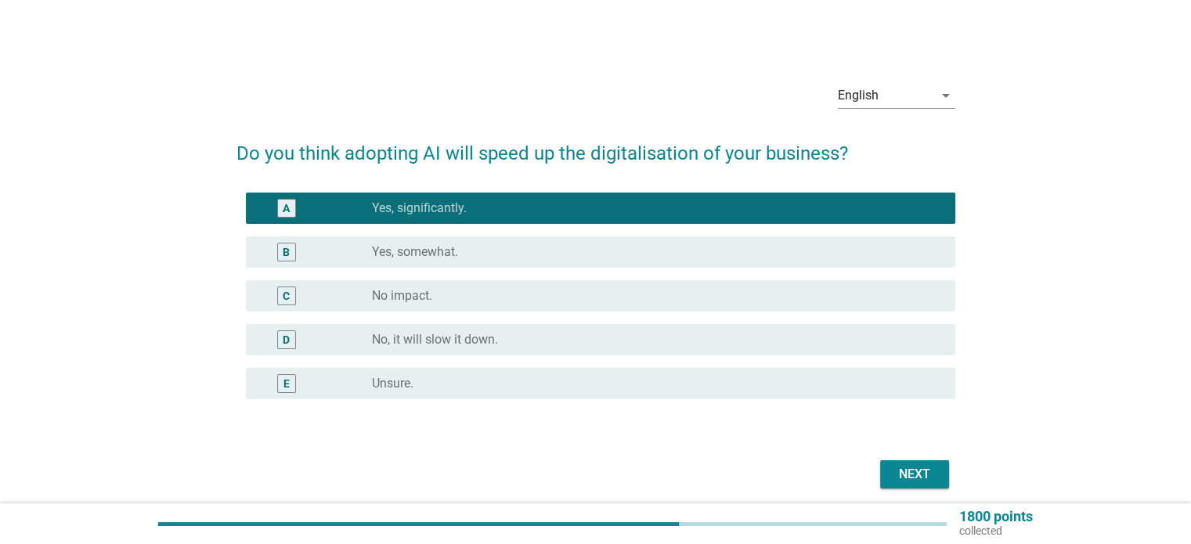
click at [892, 470] on div "Next" at bounding box center [914, 474] width 44 height 19
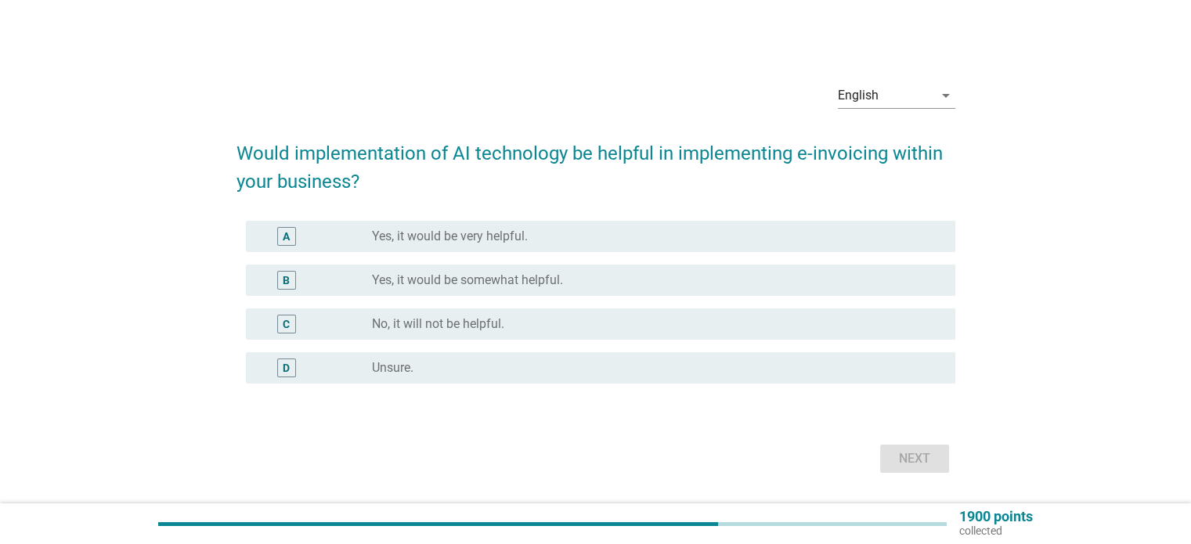
click at [445, 285] on label "Yes, it would be somewhat helpful." at bounding box center [467, 280] width 191 height 16
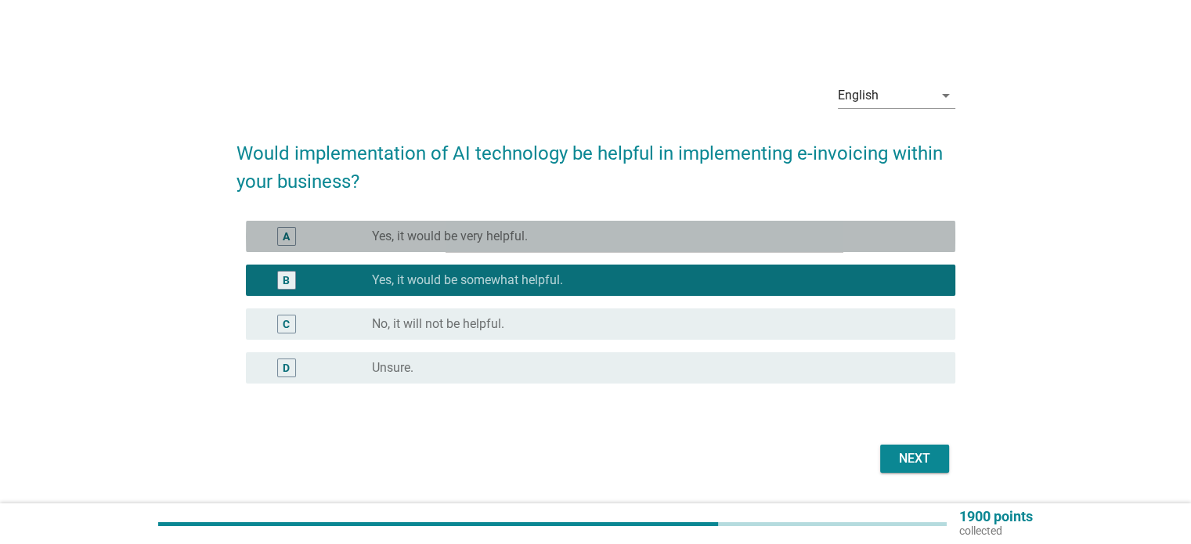
click at [572, 229] on div "radio_button_unchecked Yes, it would be very helpful." at bounding box center [650, 237] width 557 height 16
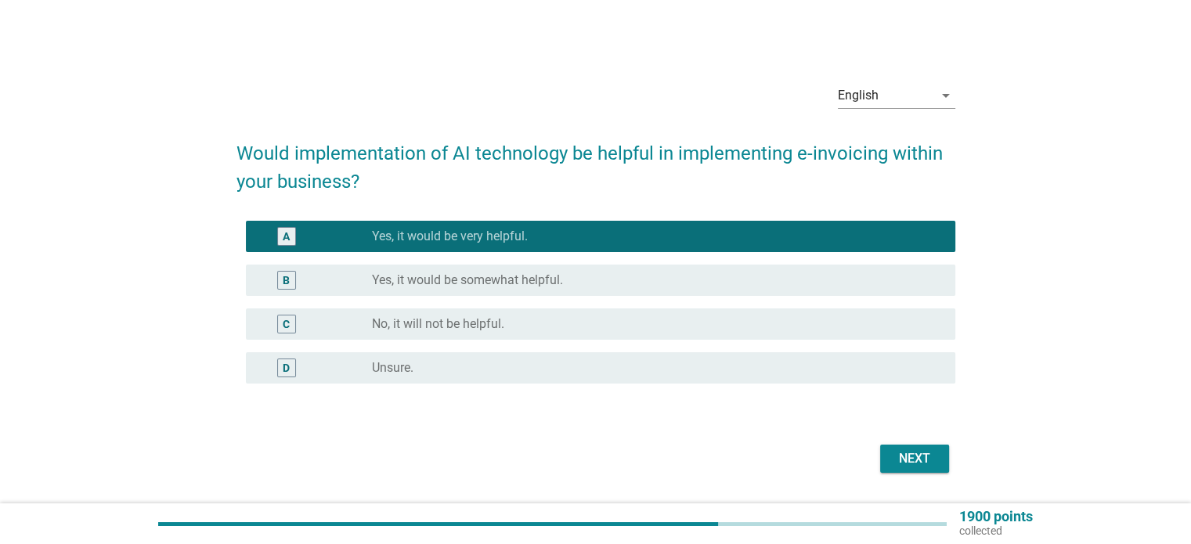
click at [906, 459] on div "Next" at bounding box center [914, 458] width 44 height 19
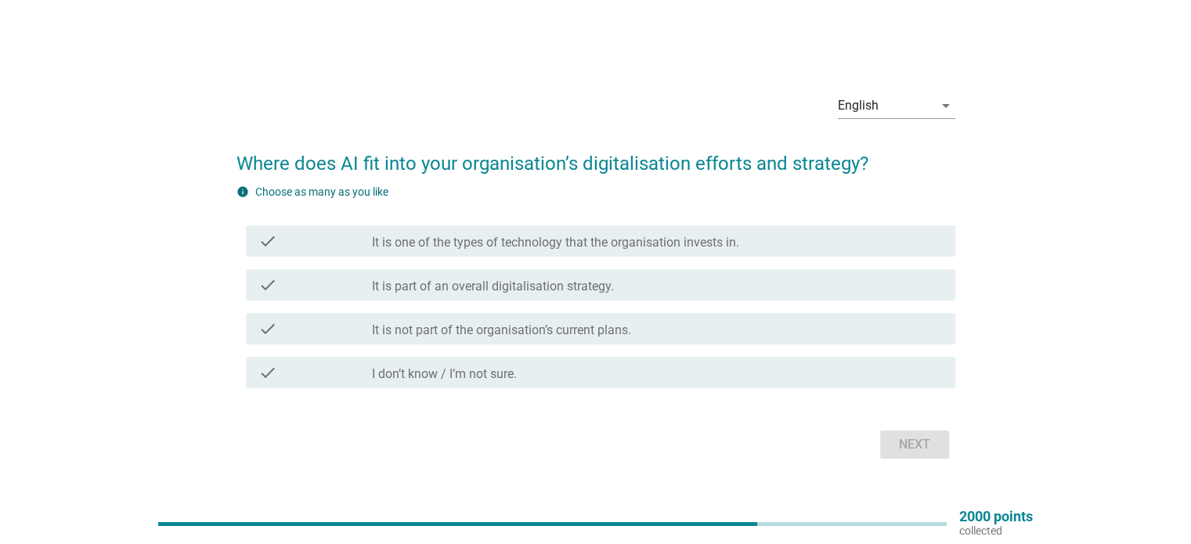
click at [344, 294] on div "check" at bounding box center [315, 285] width 114 height 19
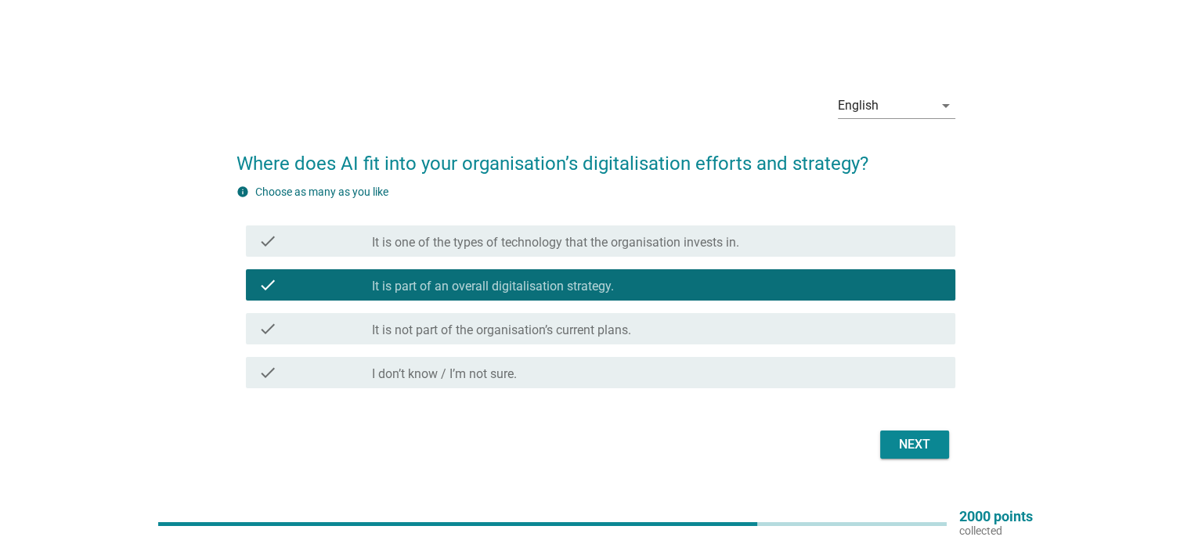
click at [924, 450] on div "Next" at bounding box center [914, 444] width 44 height 19
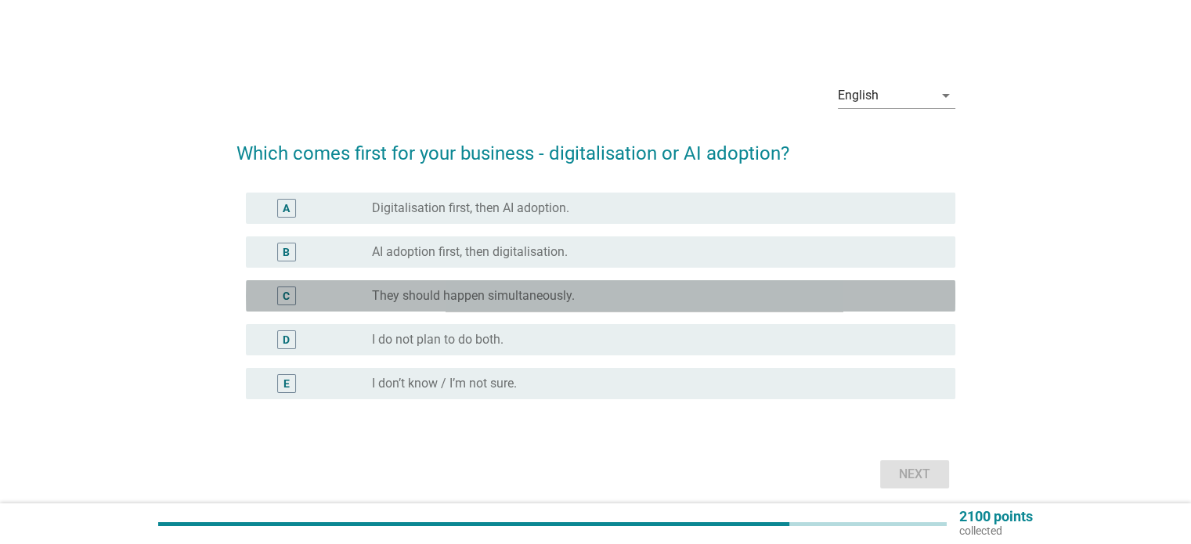
click at [519, 297] on label "They should happen simultaneously." at bounding box center [473, 296] width 203 height 16
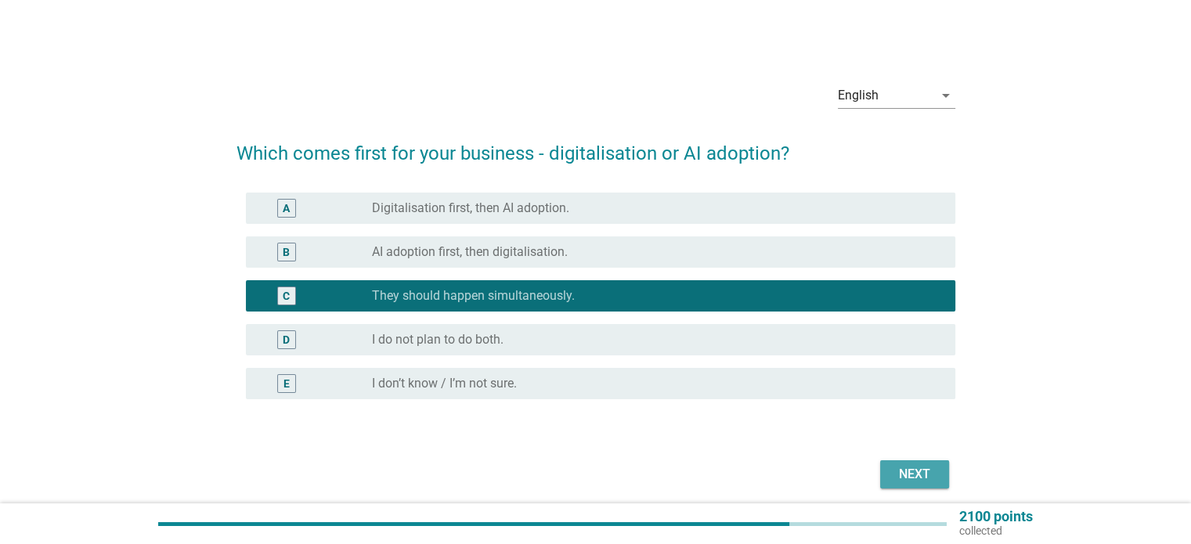
click at [901, 474] on div "Next" at bounding box center [914, 474] width 44 height 19
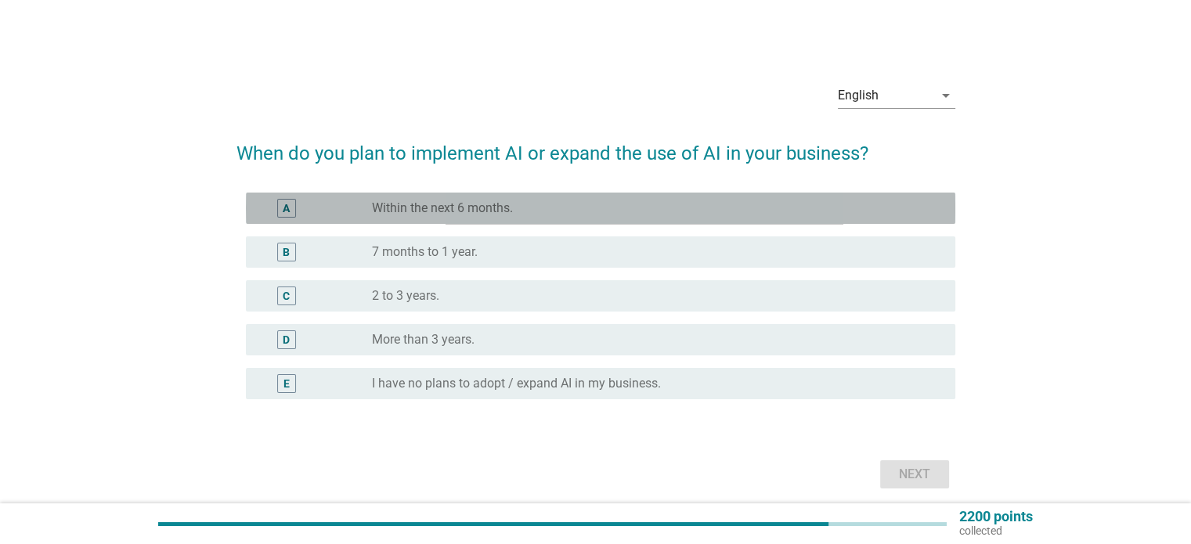
click at [564, 208] on div "radio_button_unchecked Within the next 6 months." at bounding box center [650, 208] width 557 height 16
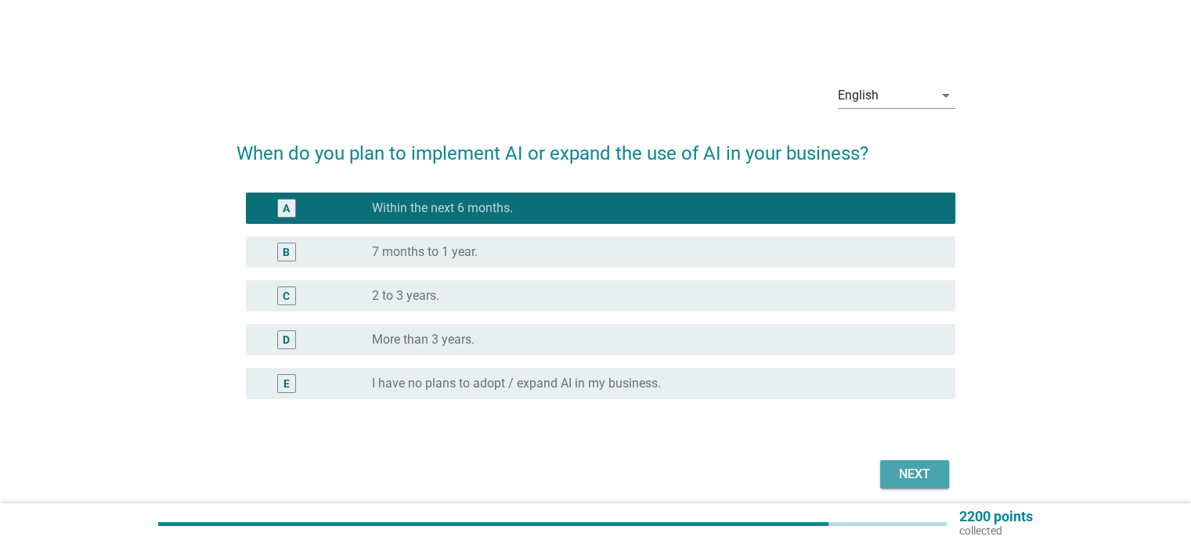
click at [895, 479] on div "Next" at bounding box center [914, 474] width 44 height 19
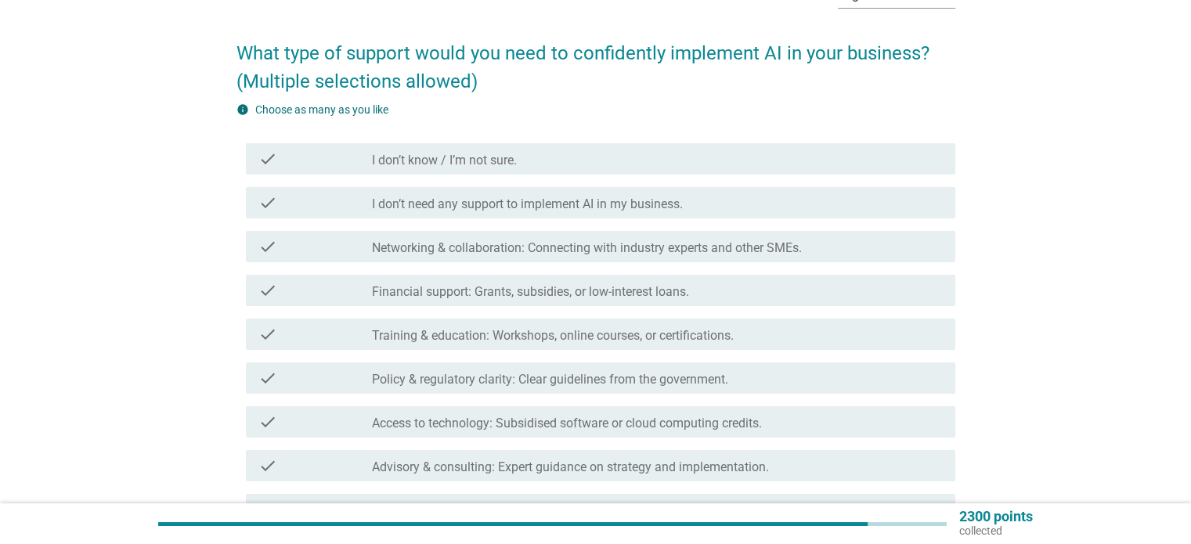
scroll to position [131, 0]
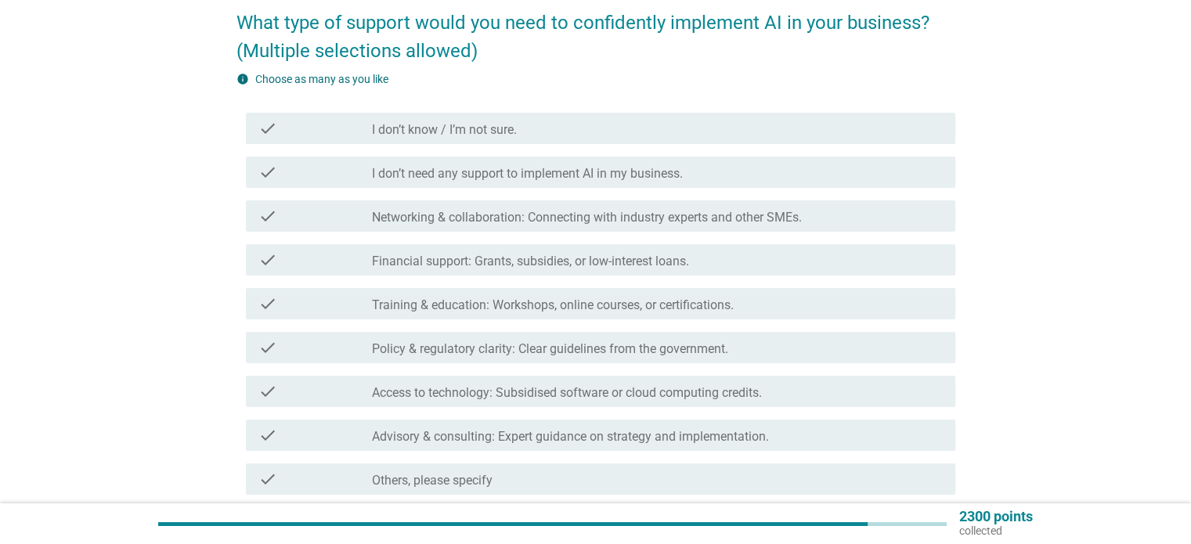
click at [619, 223] on label "Networking & collaboration: Connecting with industry experts and other SMEs." at bounding box center [587, 218] width 430 height 16
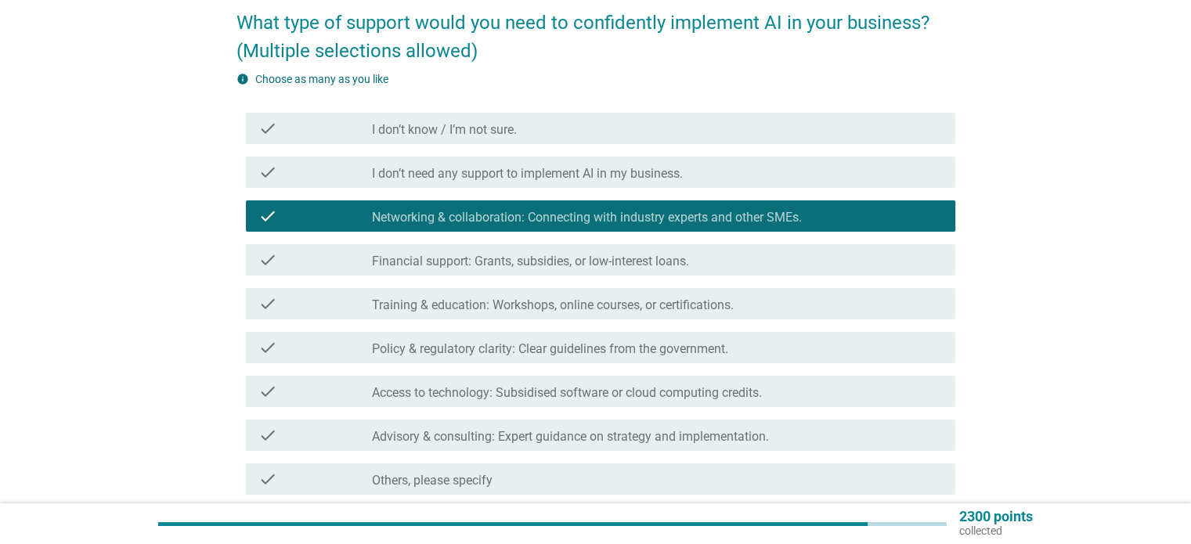
click at [590, 268] on label "Financial support: Grants, subsidies, or low-interest loans." at bounding box center [530, 262] width 317 height 16
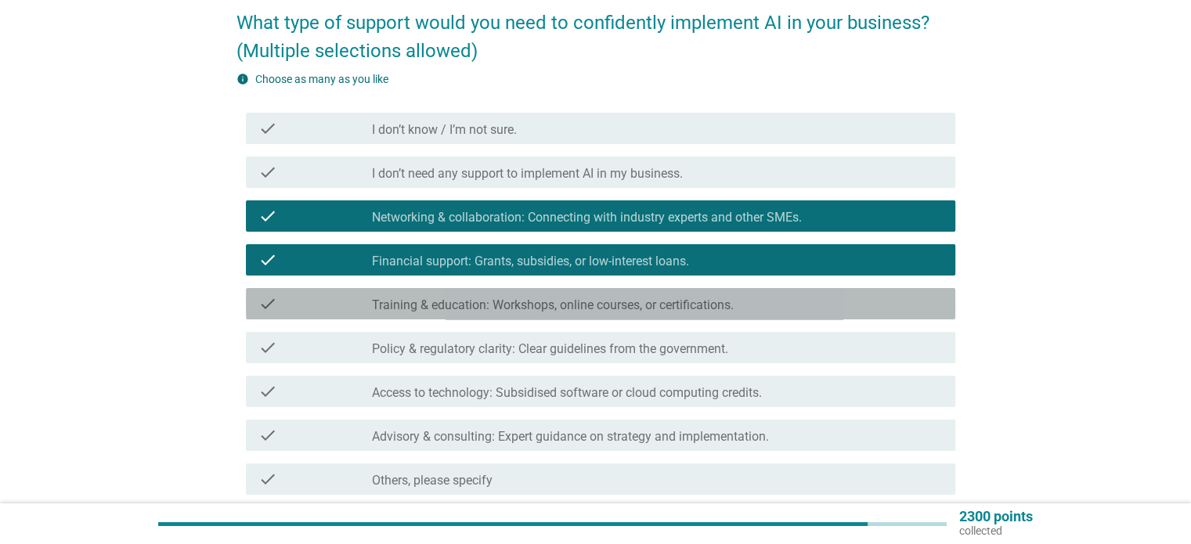
click at [578, 301] on label "Training & education: Workshops, online courses, or certifications." at bounding box center [553, 305] width 362 height 16
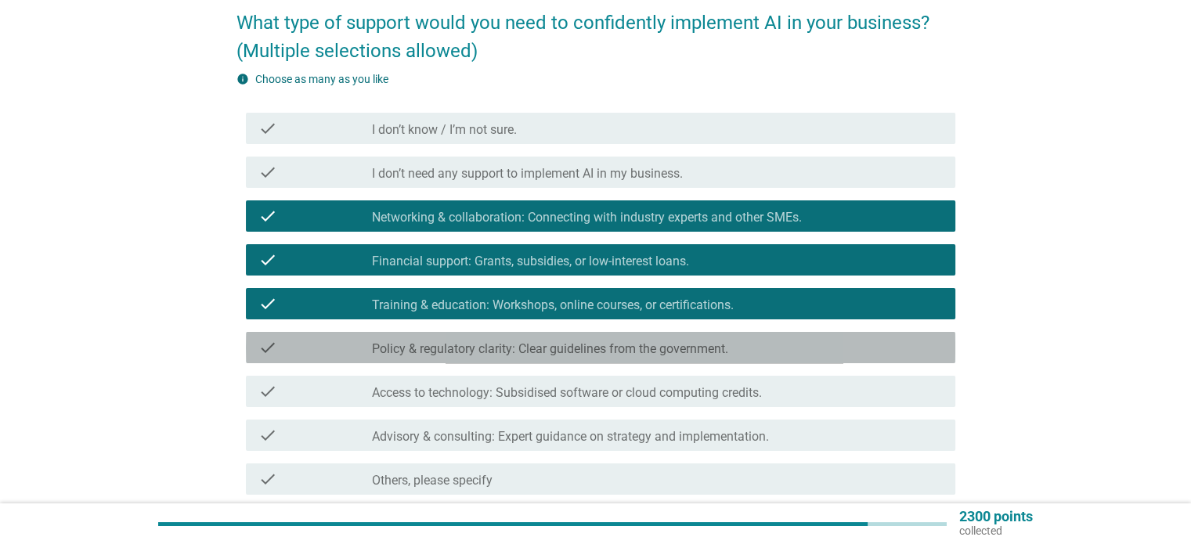
click at [559, 348] on label "Policy & regulatory clarity: Clear guidelines from the government." at bounding box center [550, 349] width 356 height 16
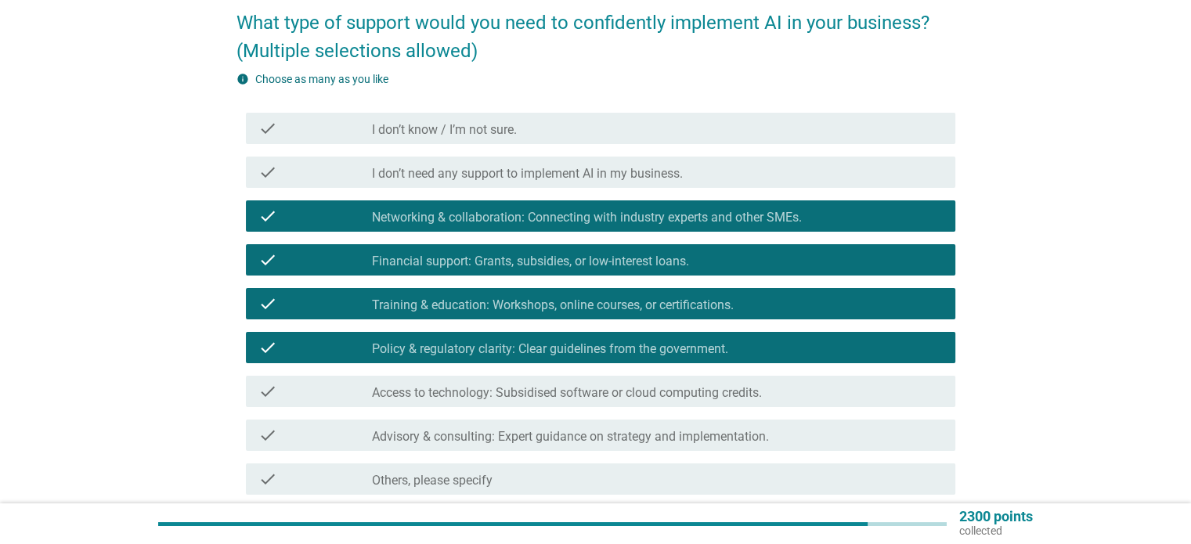
click at [542, 393] on label "Access to technology: Subsidised software or cloud computing credits." at bounding box center [567, 393] width 390 height 16
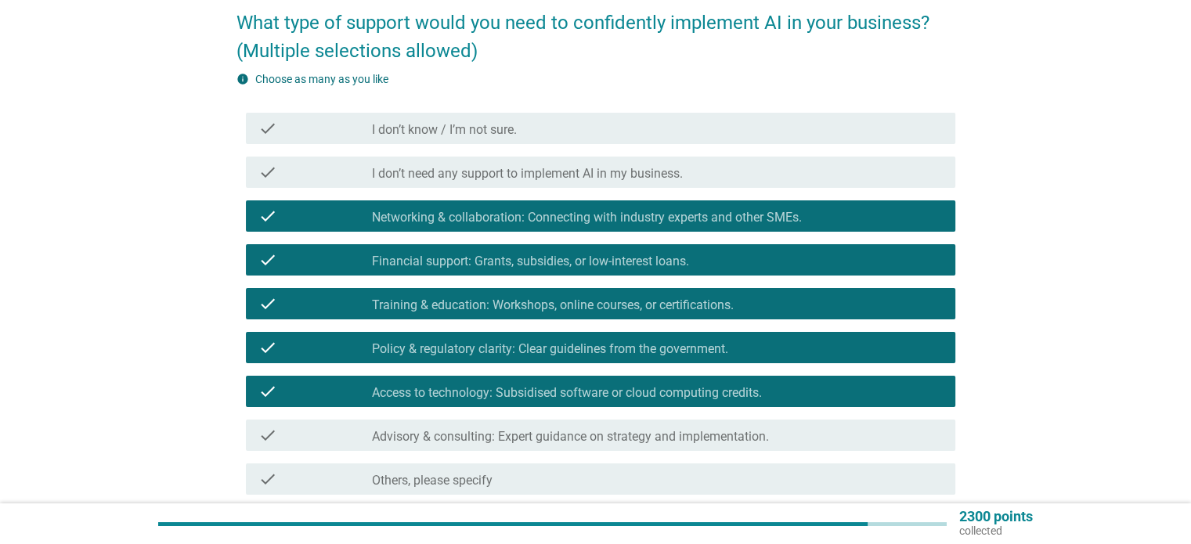
click at [521, 437] on label "Advisory & consulting: Expert guidance on strategy and implementation." at bounding box center [570, 437] width 397 height 16
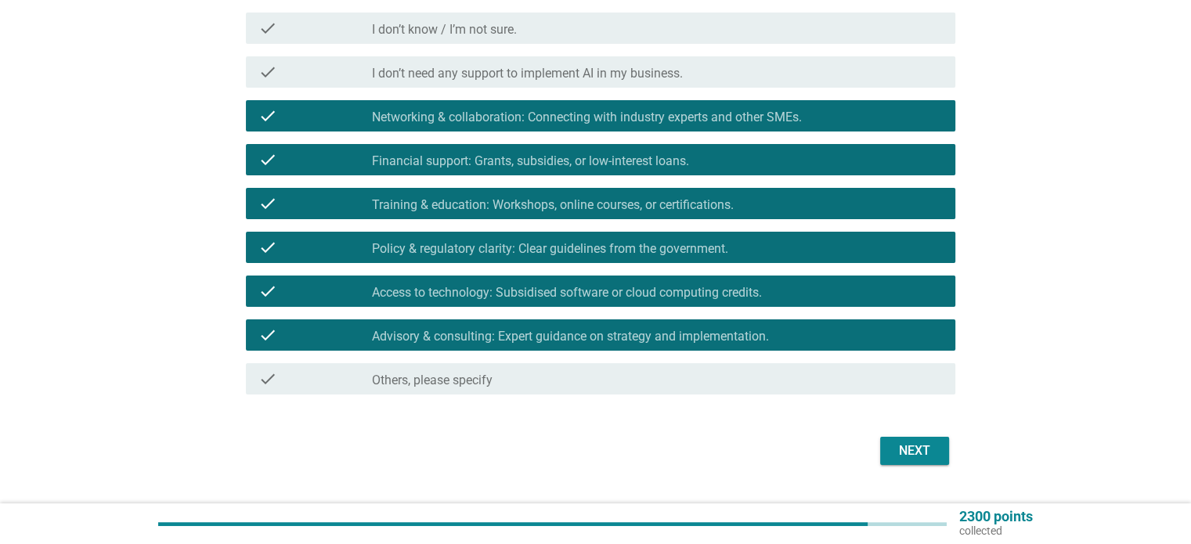
scroll to position [267, 0]
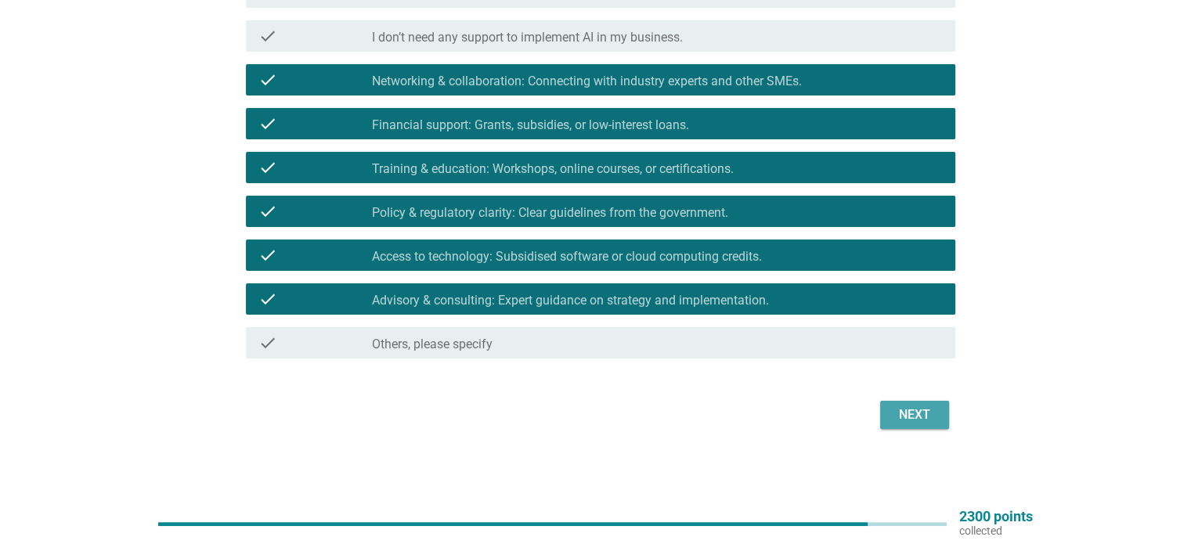
click at [902, 409] on div "Next" at bounding box center [914, 414] width 44 height 19
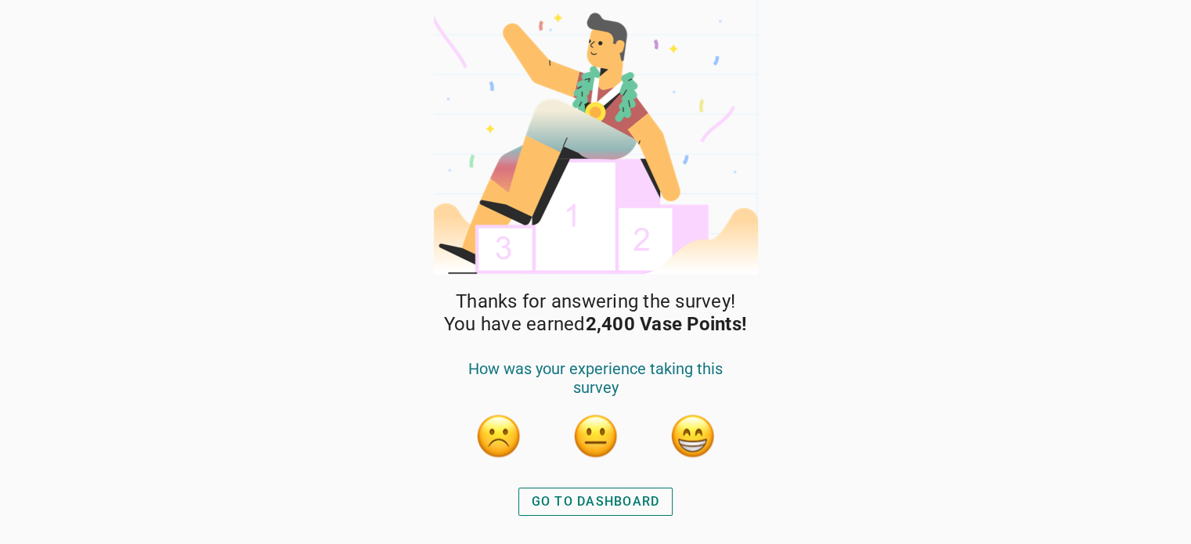
click at [688, 428] on button "button" at bounding box center [692, 436] width 47 height 47
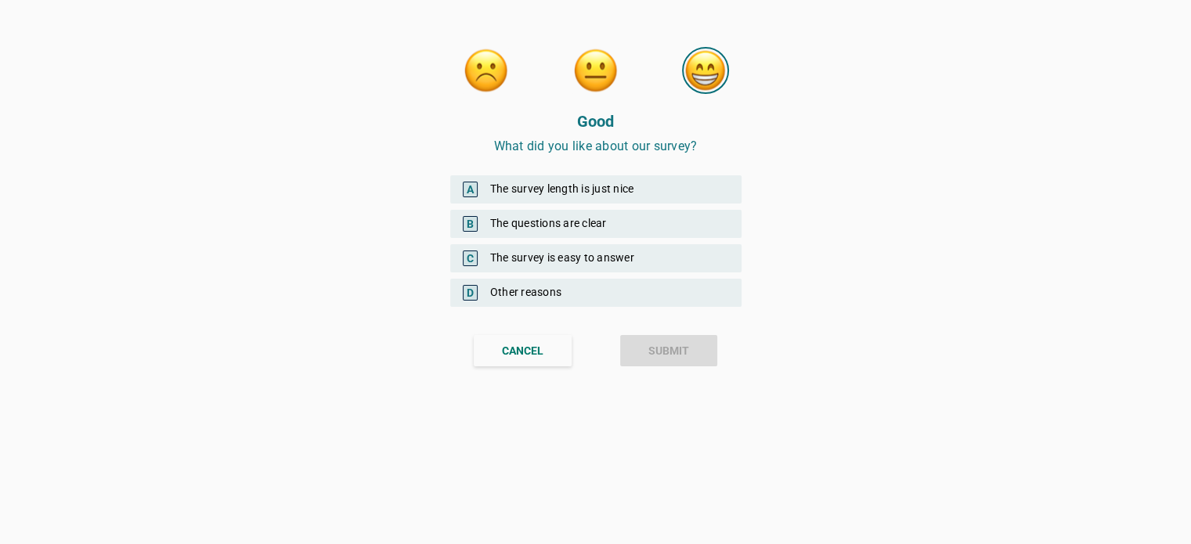
click at [654, 193] on div "A The survey length is just nice" at bounding box center [595, 189] width 291 height 28
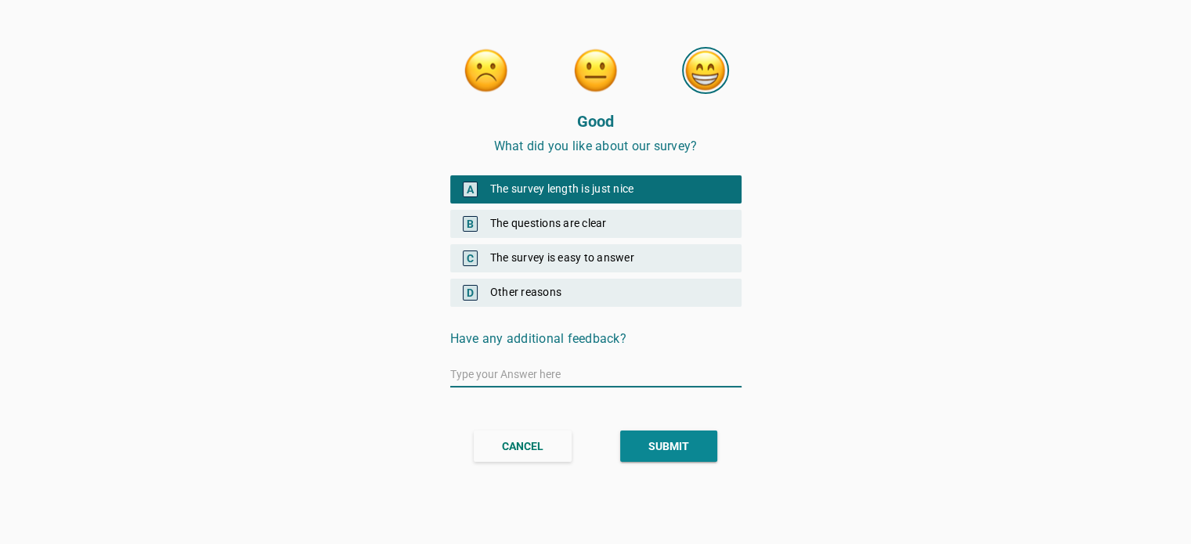
click at [640, 225] on div "B The questions are clear" at bounding box center [595, 224] width 291 height 28
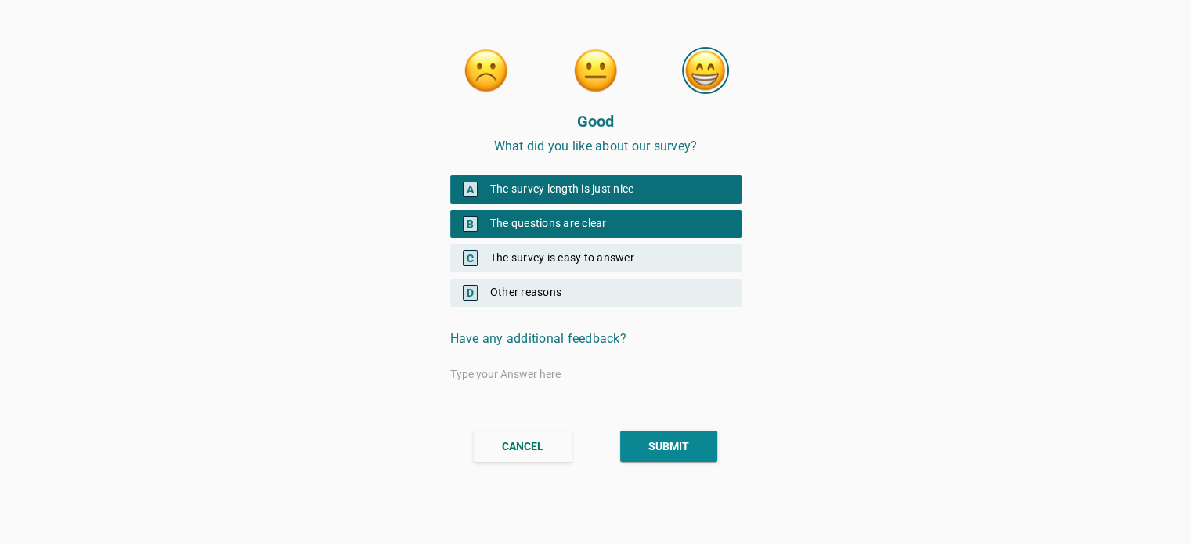
click at [633, 259] on div "C The survey is easy to answer" at bounding box center [595, 258] width 291 height 28
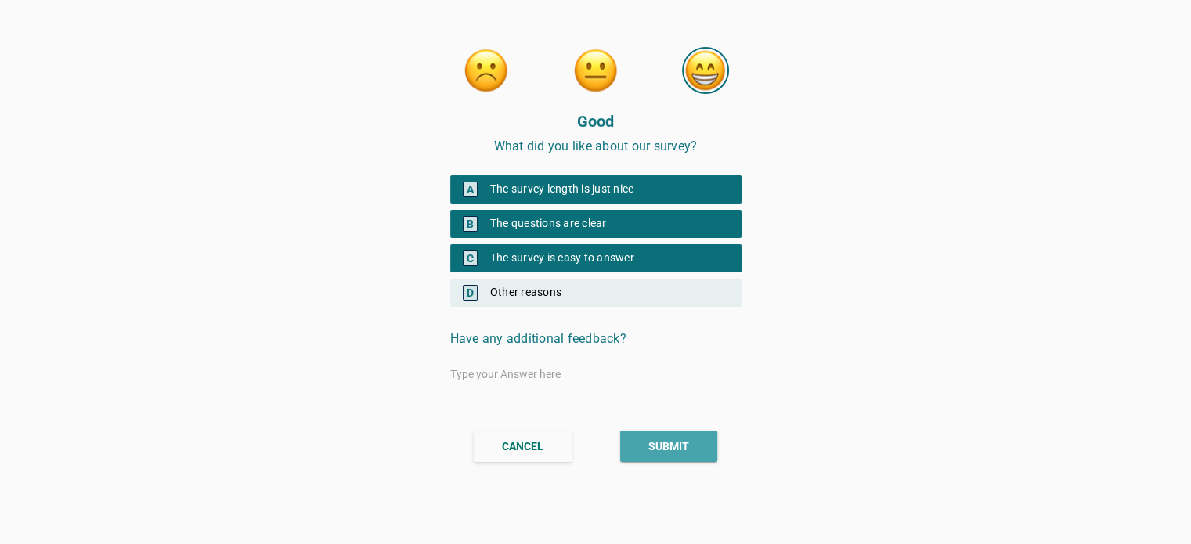
click at [664, 445] on div "SUBMIT" at bounding box center [668, 446] width 41 height 16
